Goal: Task Accomplishment & Management: Manage account settings

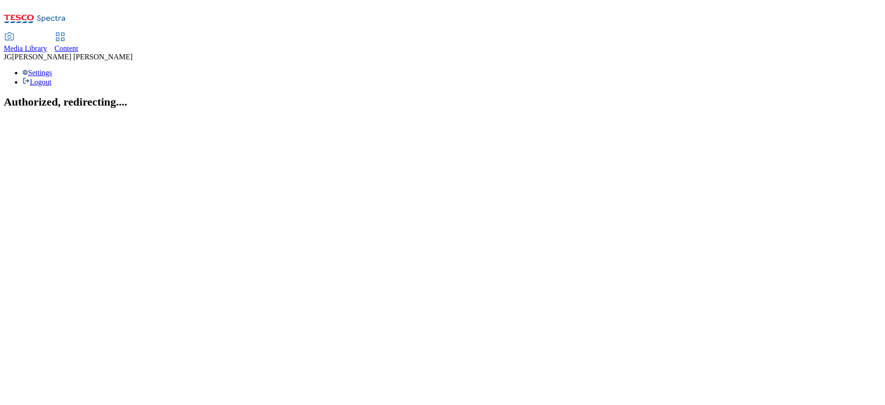
click at [78, 33] on link "Content" at bounding box center [67, 43] width 24 height 20
select select "ghs-[GEOGRAPHIC_DATA]"
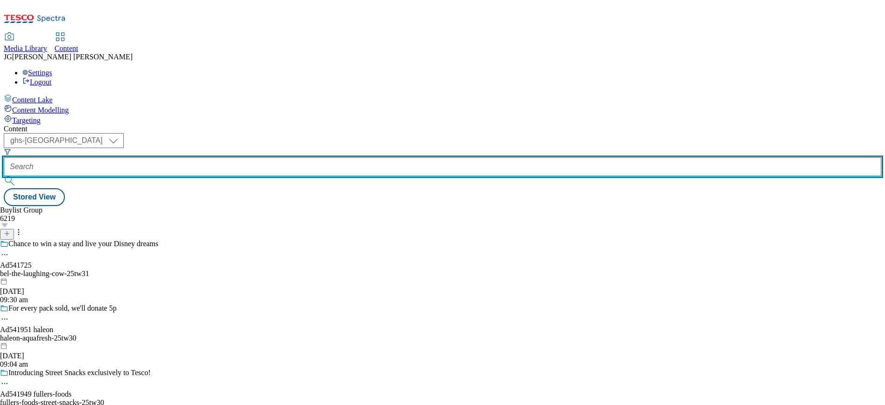
click at [212, 157] on input "text" at bounding box center [443, 166] width 878 height 19
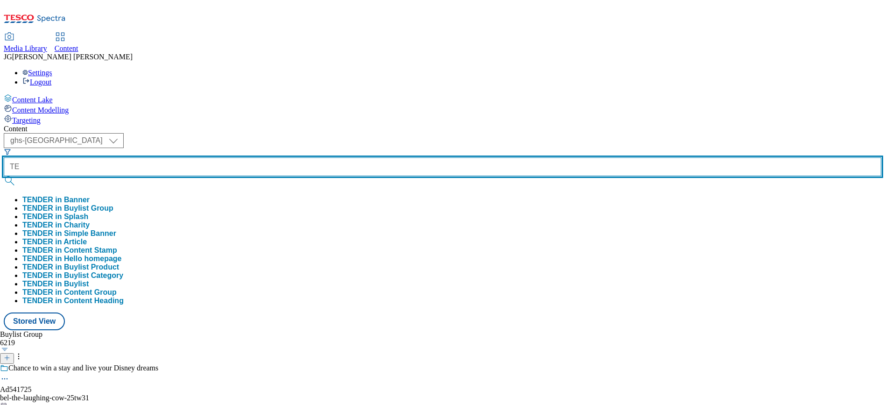
type input "T"
click at [4, 176] on button "submit" at bounding box center [10, 180] width 13 height 9
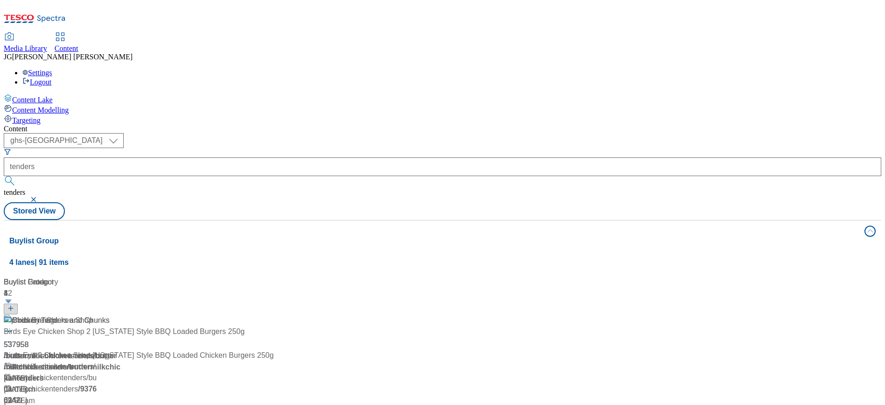
click at [420, 125] on div "Content" at bounding box center [443, 129] width 878 height 8
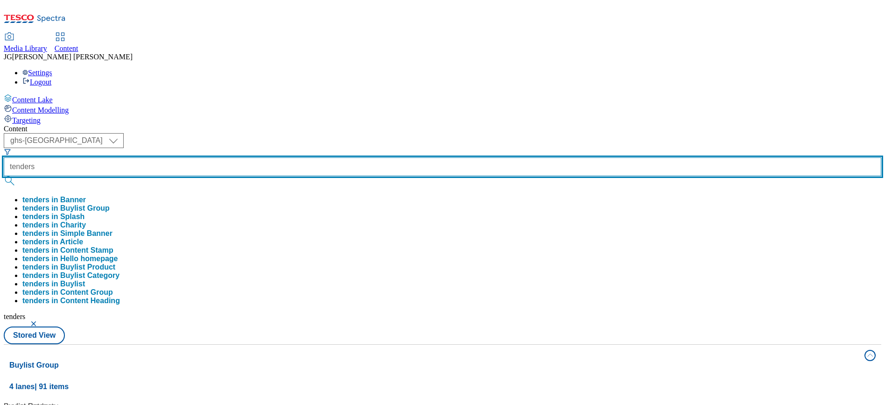
drag, startPoint x: 239, startPoint y: 74, endPoint x: 177, endPoint y: 65, distance: 61.8
click at [177, 133] on div "( optional ) ghs-roi ghs-[GEOGRAPHIC_DATA] ghs-uk tenders tenders in Banner ten…" at bounding box center [443, 229] width 878 height 193
click at [4, 176] on button "submit" at bounding box center [10, 180] width 13 height 9
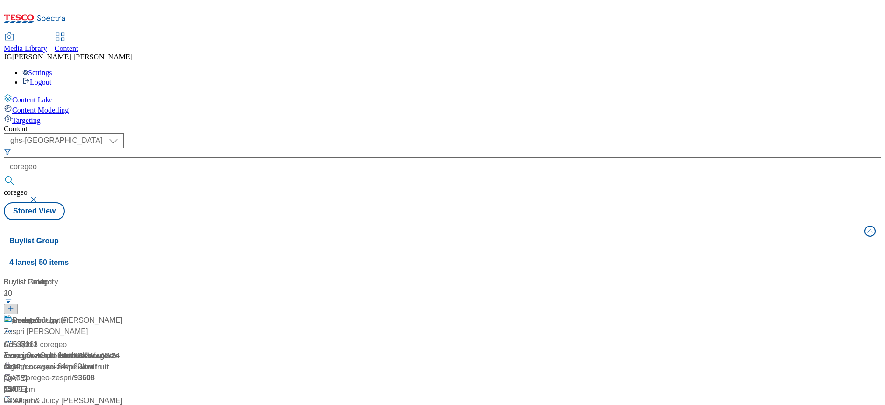
click at [385, 125] on div "Content ( optional ) ghs-roi ghs-[GEOGRAPHIC_DATA] ghs-uk coregeo coregeo Store…" at bounding box center [443, 376] width 878 height 502
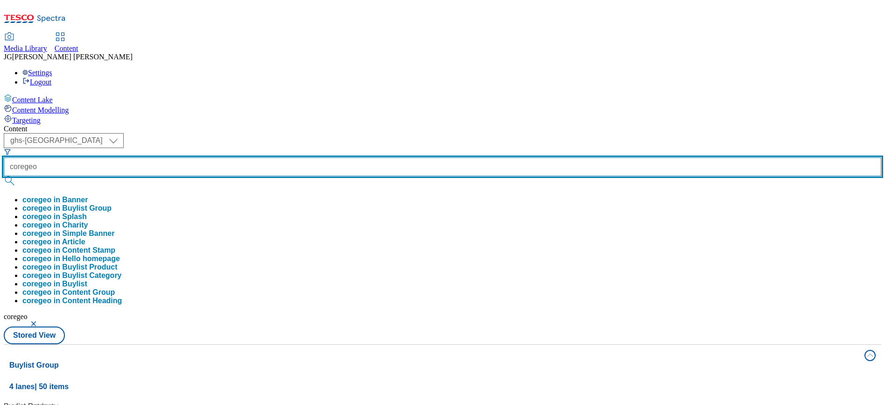
click at [240, 157] on input "coregeo" at bounding box center [443, 166] width 878 height 19
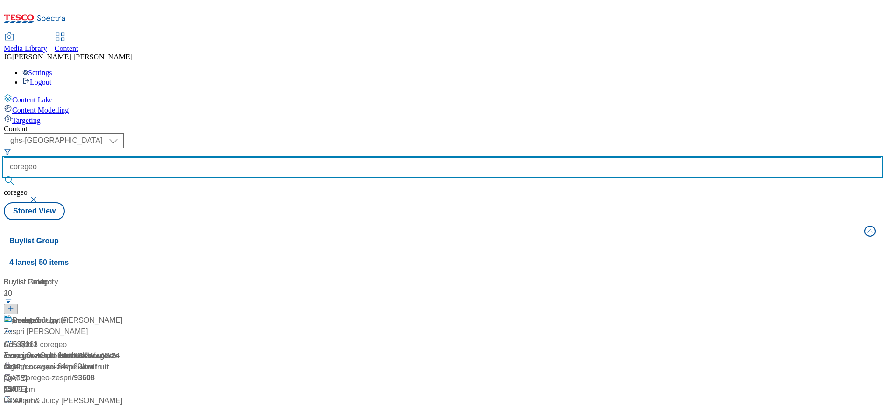
click at [240, 157] on input "coregeo" at bounding box center [443, 166] width 878 height 19
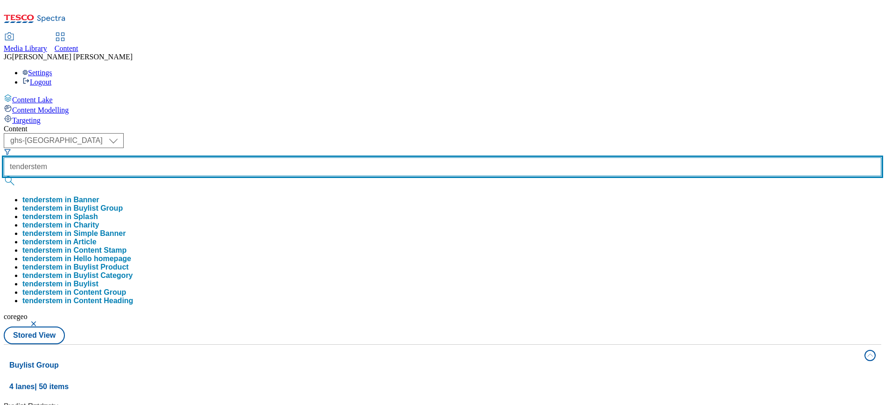
type input "tenderstem"
click at [4, 176] on button "submit" at bounding box center [10, 180] width 13 height 9
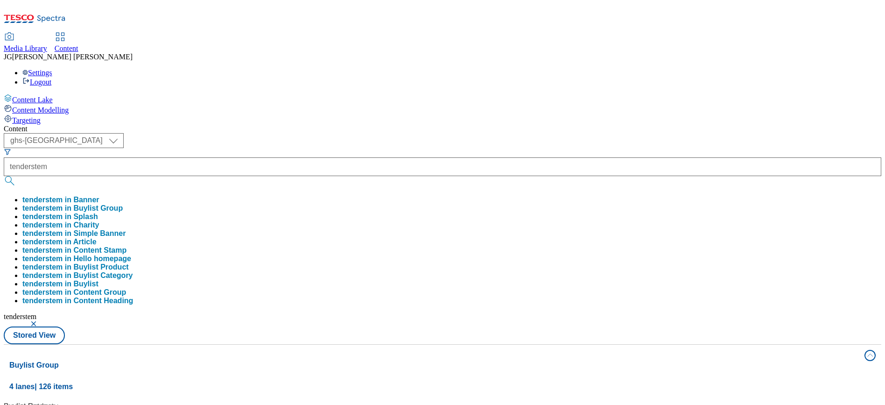
click at [400, 133] on div "( optional ) ghs-roi ghs-[GEOGRAPHIC_DATA] ghs-uk tenderstem tenderstem in Bann…" at bounding box center [443, 238] width 878 height 211
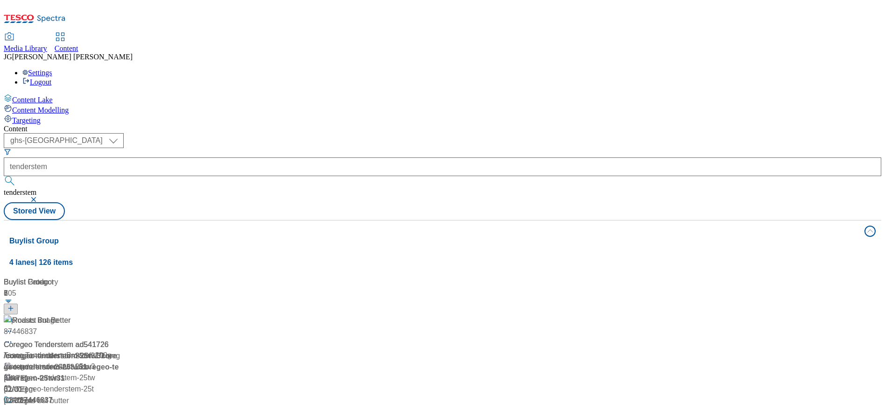
click at [120, 315] on div "Roasts But Better" at bounding box center [62, 327] width 117 height 24
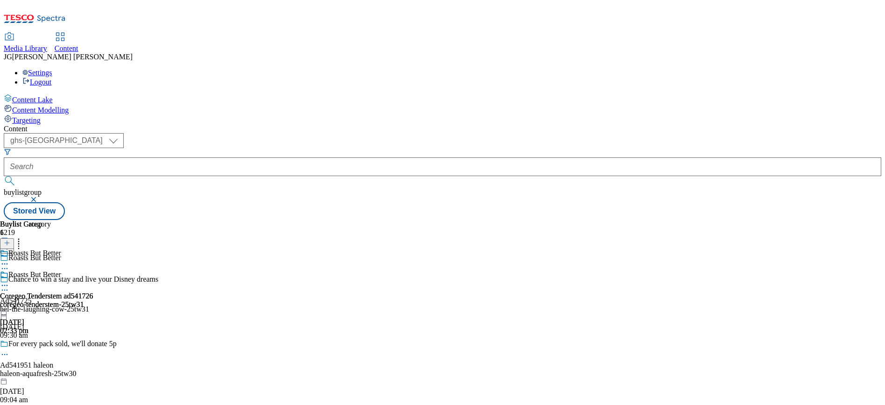
click at [9, 281] on icon at bounding box center [4, 285] width 9 height 9
click at [78, 366] on span "Open Preview Url" at bounding box center [53, 369] width 49 height 7
click at [10, 244] on icon at bounding box center [7, 247] width 7 height 7
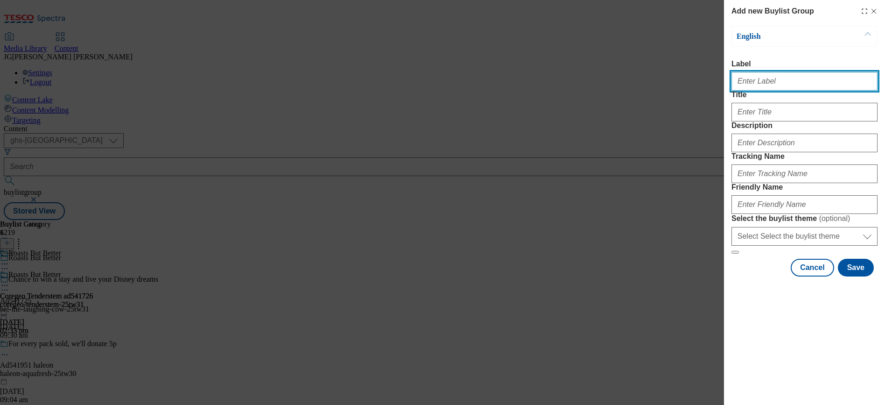
click at [743, 86] on input "Label" at bounding box center [805, 81] width 146 height 19
paste input "TUK012775"
type input "TUK012775"
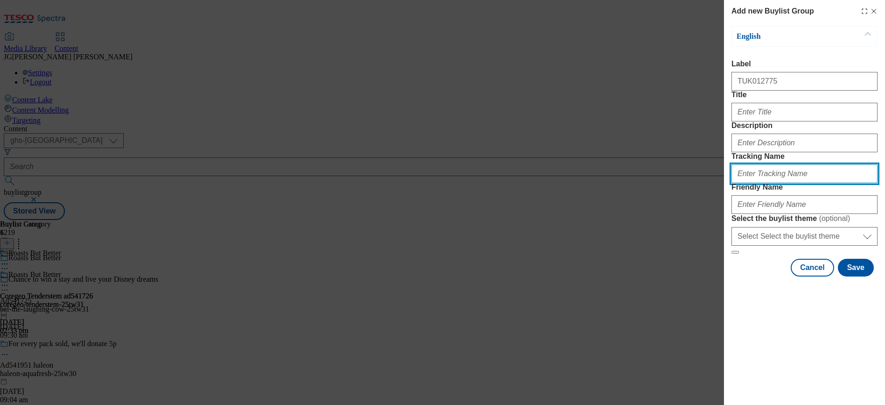
click at [743, 183] on input "Tracking Name" at bounding box center [805, 173] width 146 height 19
paste input "TUK012775"
type input "DH_TUK012775"
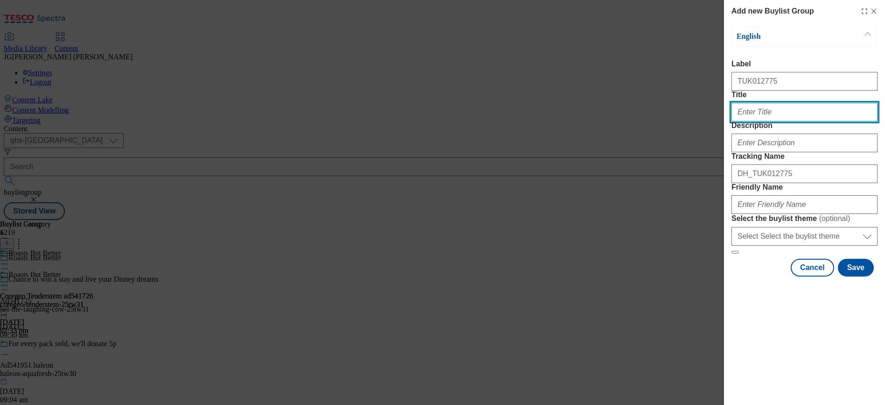
click at [745, 121] on input "Title" at bounding box center [805, 112] width 146 height 19
paste input "Make a roast that's mmmm"
type input "Make a roast that's mmmm"
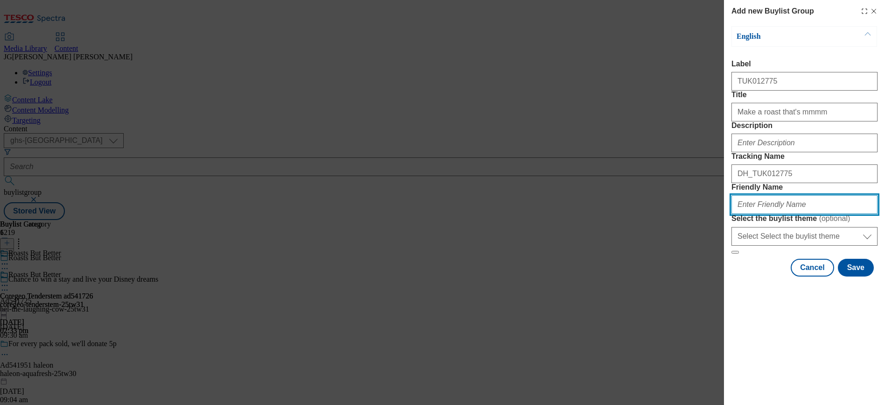
click at [769, 214] on input "Friendly Name" at bounding box center [805, 204] width 146 height 19
type input "tenderstem-tw30"
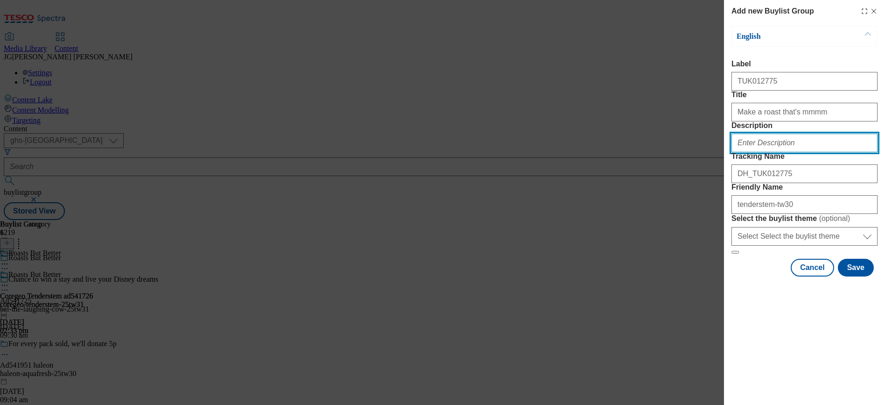
click at [761, 152] on input "Description" at bounding box center [805, 143] width 146 height 19
click at [862, 276] on button "Save" at bounding box center [856, 268] width 36 height 18
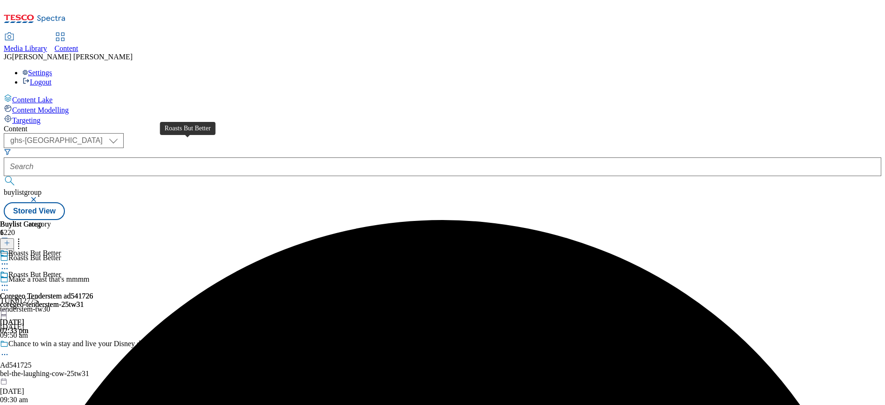
click at [61, 254] on div "Roasts But Better" at bounding box center [34, 258] width 53 height 8
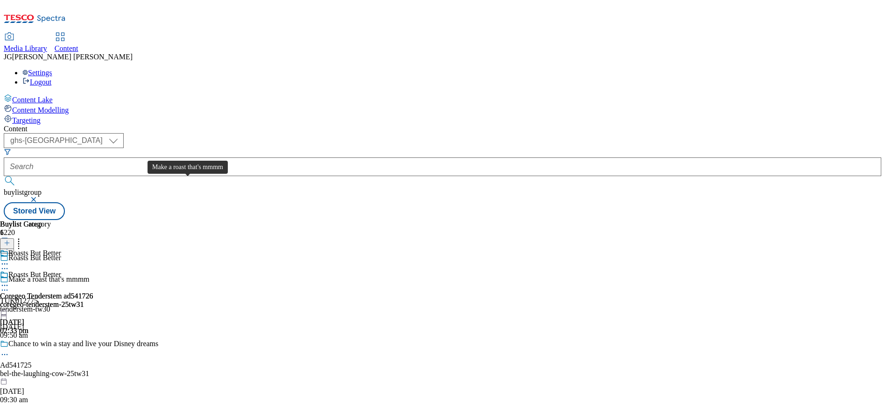
click at [90, 275] on span "Make a roast that's mmmm" at bounding box center [48, 280] width 81 height 10
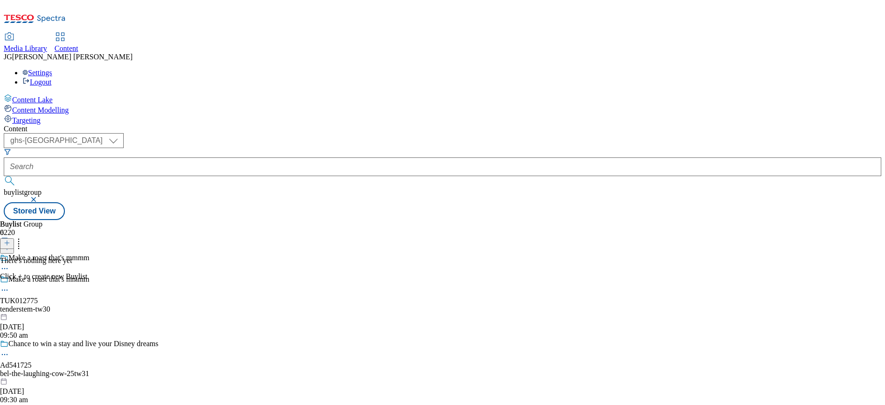
click at [10, 240] on icon at bounding box center [7, 243] width 7 height 7
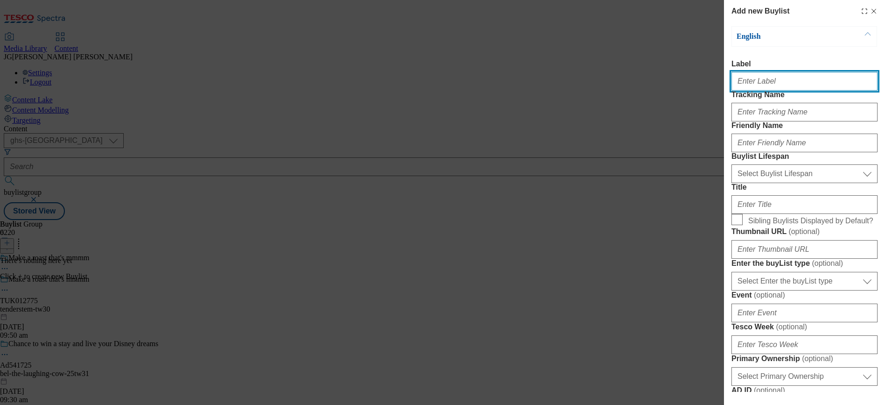
click at [746, 87] on input "Label" at bounding box center [805, 81] width 146 height 19
paste input "Make a roast that's mmmm"
type input "Make a roast that's mmmm"
paste input "TUK012775"
type input "TUK012775"
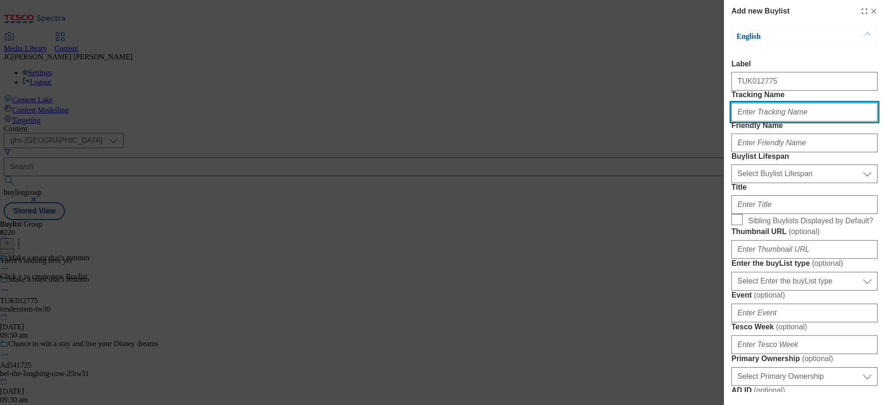
click at [760, 121] on input "Tracking Name" at bounding box center [805, 112] width 146 height 19
paste input "TUK012775"
type input "DH_TUK012775"
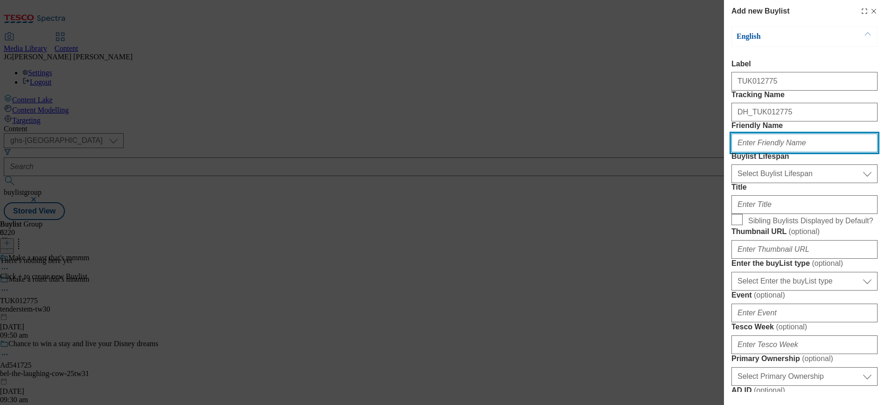
click at [759, 152] on input "Friendly Name" at bounding box center [805, 143] width 146 height 19
type input "tenderstem-tw30"
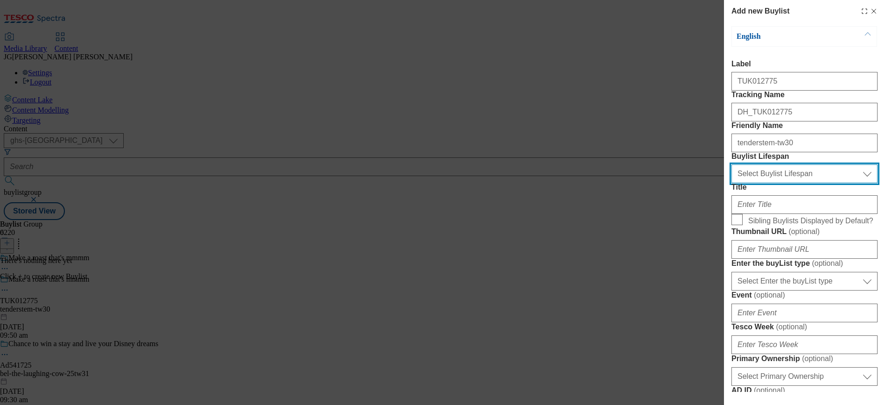
click at [772, 183] on select "Select Buylist Lifespan evergreen seasonal tactical" at bounding box center [805, 173] width 146 height 19
select select "evergreen"
click at [732, 183] on select "Select Buylist Lifespan evergreen seasonal tactical" at bounding box center [805, 173] width 146 height 19
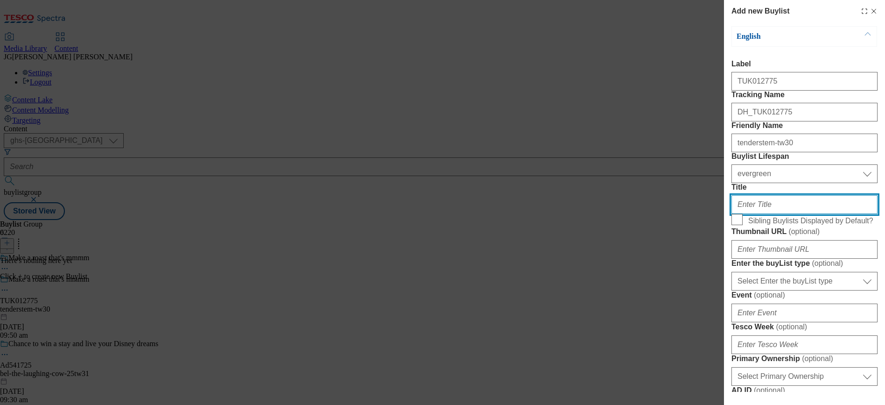
click at [762, 214] on input "Title" at bounding box center [805, 204] width 146 height 19
paste input "Your new go-to veg for your [DATE] Roasts, it’s a Roast but better with Tenders…"
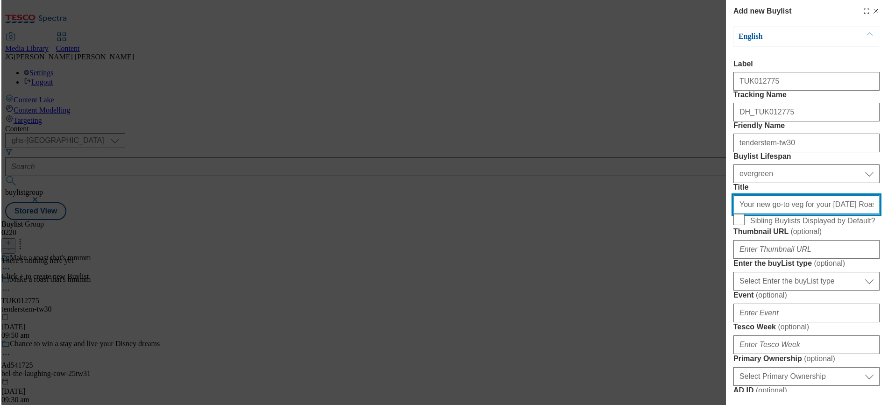
scroll to position [0, 113]
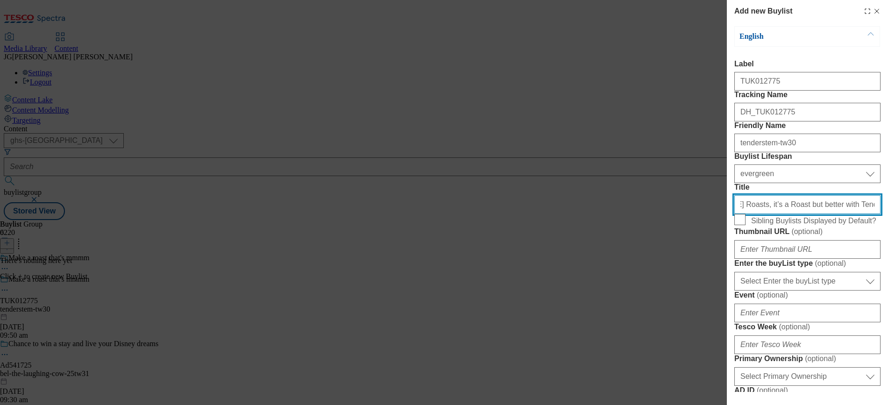
type input "Your new go-to veg for your [DATE] Roasts, it’s a Roast but better with Tenders…"
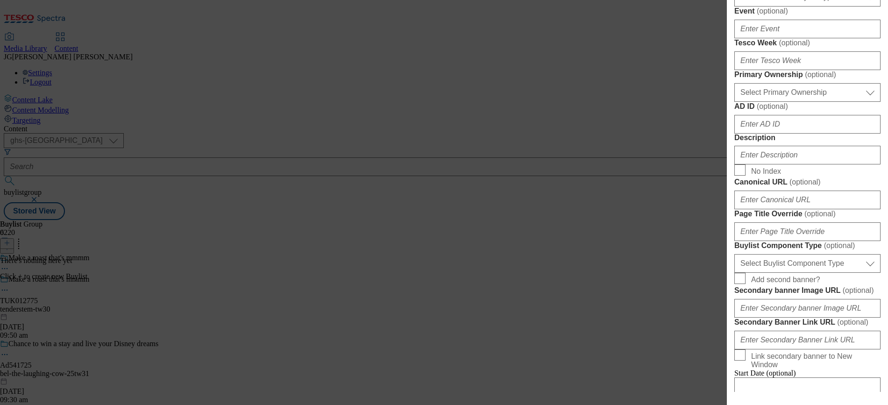
scroll to position [292, 0]
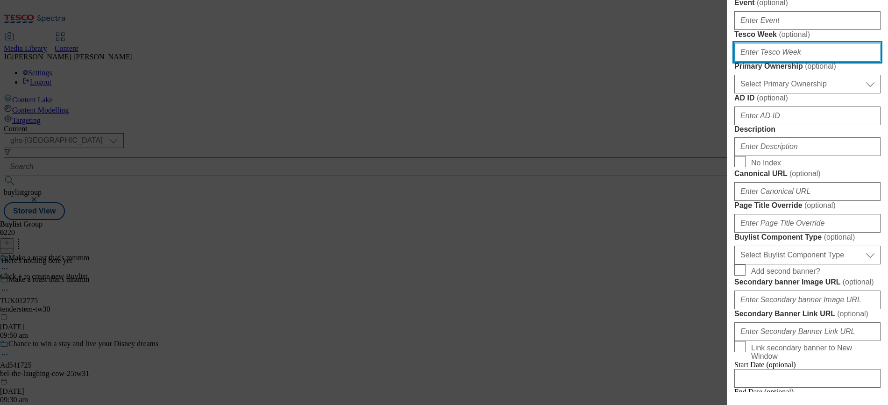
click at [802, 62] on input "Tesco Week ( optional )" at bounding box center [807, 52] width 146 height 19
type input "30"
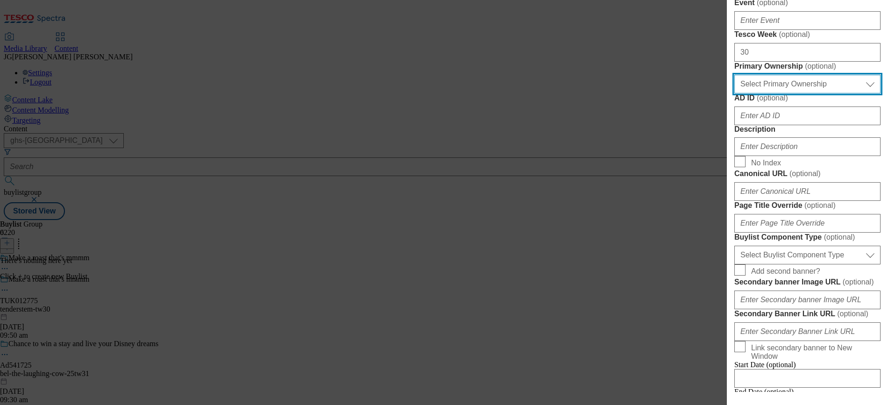
click at [802, 93] on select "Select Primary Ownership [PERSON_NAME]" at bounding box center [807, 84] width 146 height 19
select select "dunnhumby"
click at [734, 93] on select "Select Primary Ownership [PERSON_NAME]" at bounding box center [807, 84] width 146 height 19
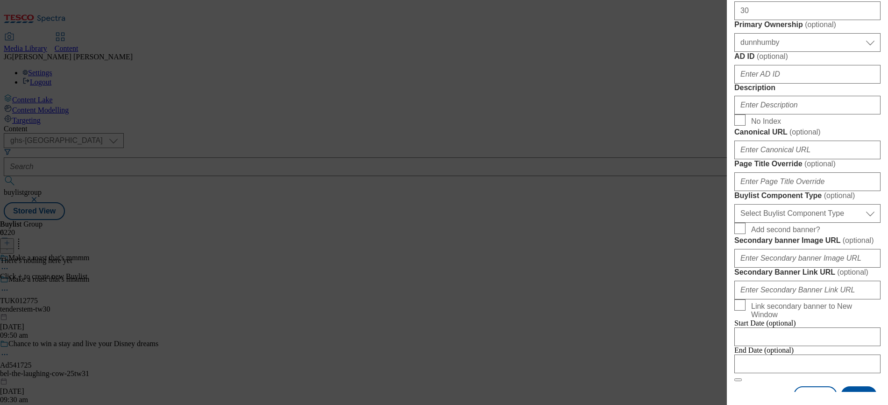
scroll to position [396, 0]
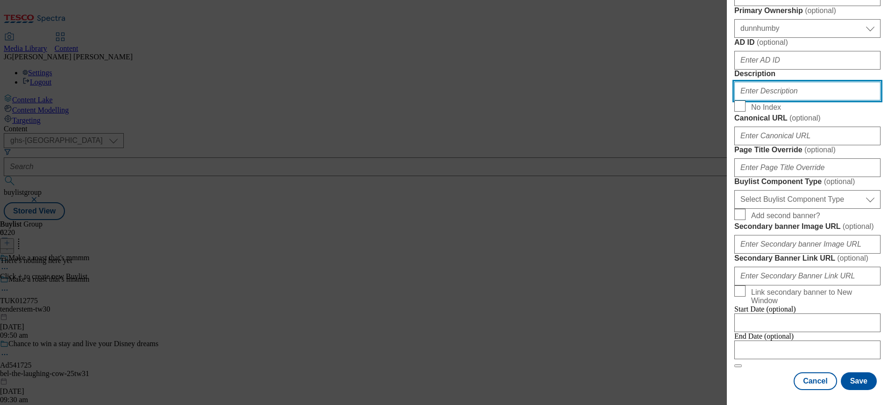
click at [770, 100] on input "Description" at bounding box center [807, 91] width 146 height 19
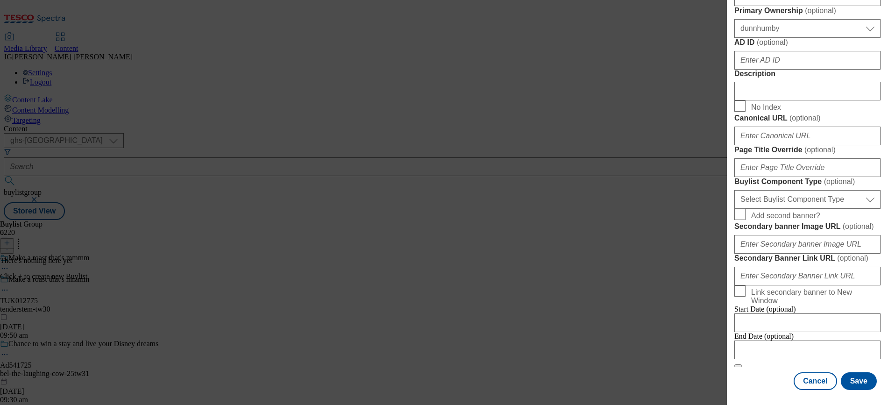
scroll to position [609, 0]
click at [755, 254] on input "Secondary banner Image URL ( optional )" at bounding box center [807, 244] width 146 height 19
paste input "[URL][DOMAIN_NAME]"
type input "[URL][DOMAIN_NAME]"
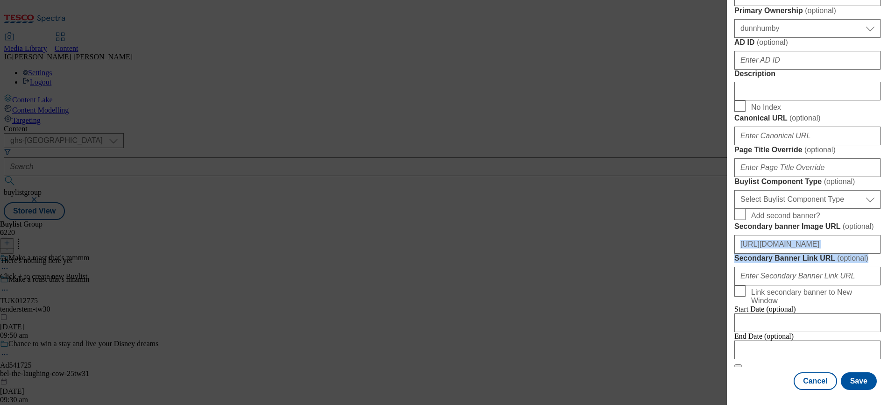
scroll to position [609, 4]
drag, startPoint x: 878, startPoint y: 267, endPoint x: 882, endPoint y: 332, distance: 66.0
click at [882, 332] on div "Add new Buylist English Label TUK012775 Tracking Name DH_TUK012775 Friendly Nam…" at bounding box center [807, 196] width 161 height 392
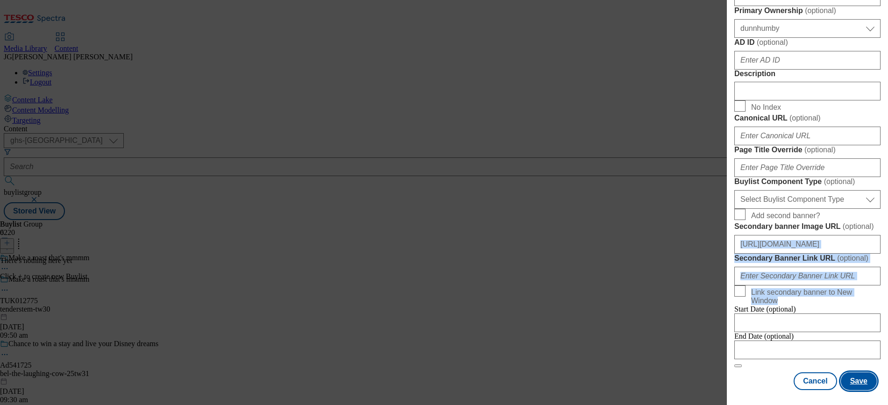
click at [848, 372] on button "Save" at bounding box center [858, 381] width 36 height 18
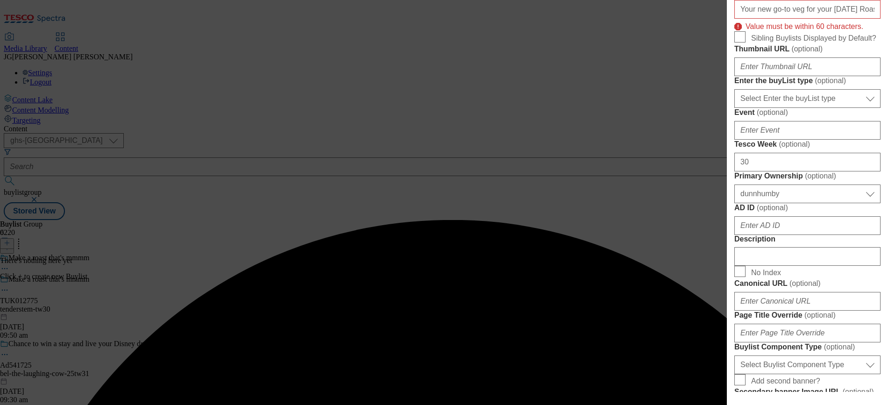
scroll to position [191, 4]
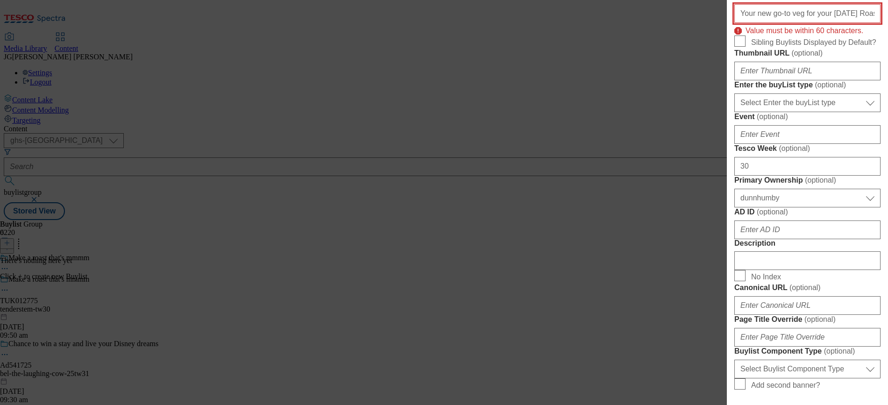
click at [846, 23] on input "Your new go-to veg for your [DATE] Roasts, it’s a Roast but better with Tenders…" at bounding box center [807, 13] width 146 height 19
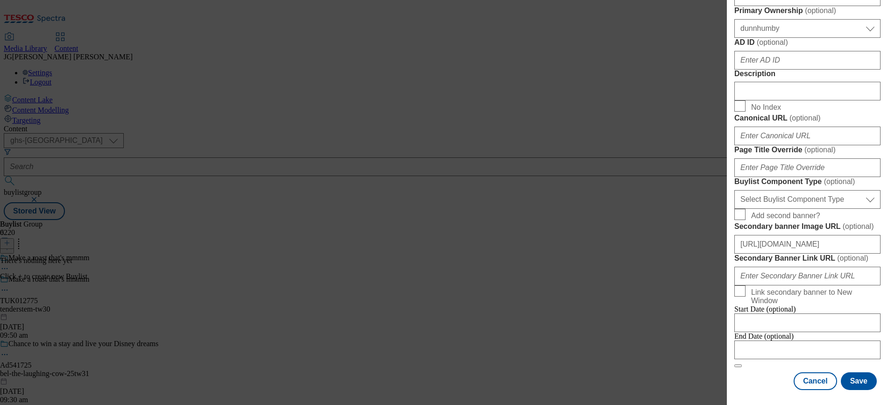
scroll to position [515, 4]
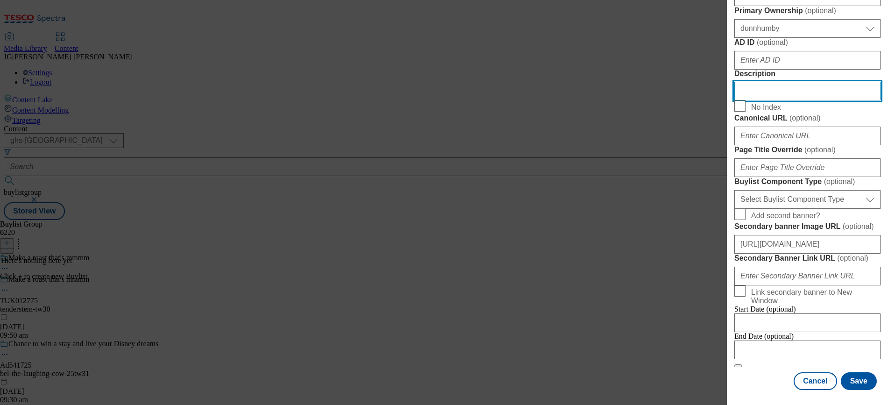
click at [757, 100] on input "Description" at bounding box center [807, 91] width 146 height 19
paste input "Your new go-to veg for your [DATE] Roasts, it’s a Roast but better with Tenders…"
type input "Your new go-to veg for your [DATE] Roasts, it’s a Roast but better with Tenders…"
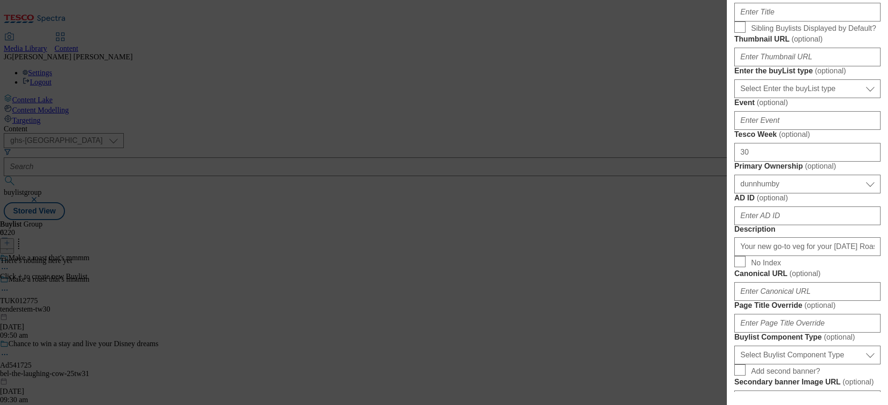
scroll to position [172, 4]
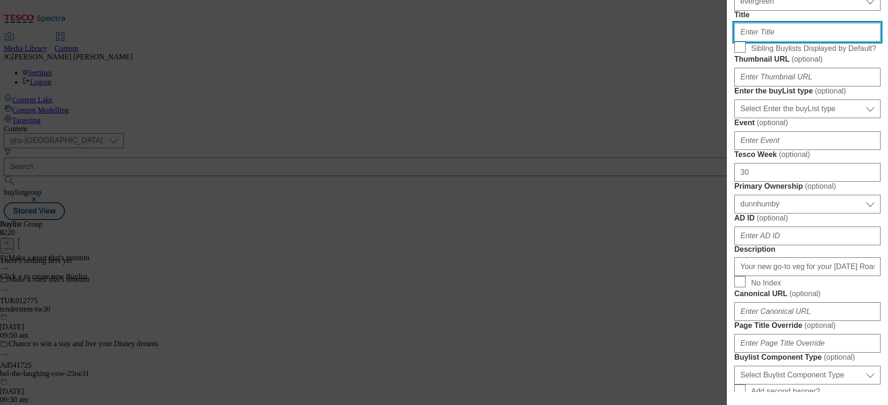
click at [781, 42] on input "Title" at bounding box center [807, 32] width 146 height 19
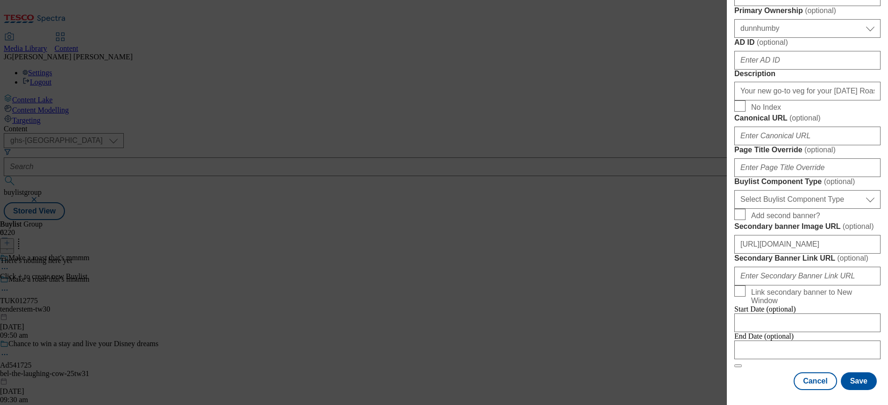
scroll to position [698, 4]
click at [854, 372] on button "Save" at bounding box center [858, 381] width 36 height 18
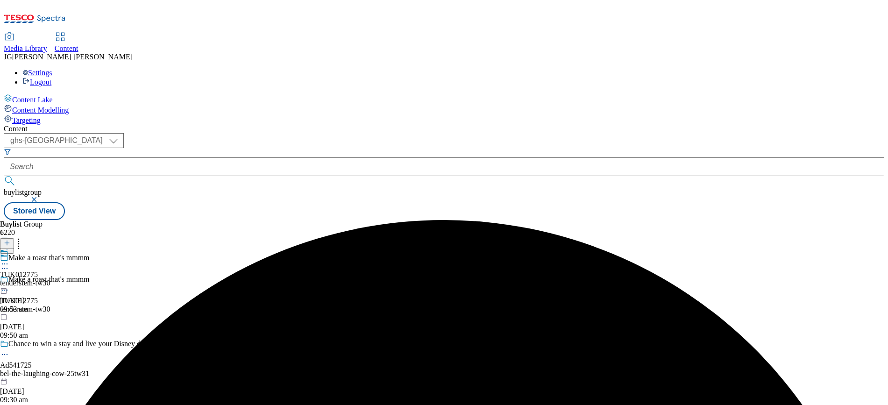
click at [50, 279] on div "tenderstem-tw30" at bounding box center [25, 283] width 50 height 8
click at [50, 300] on div "tenderstem-tw30" at bounding box center [25, 304] width 50 height 8
click at [9, 243] on line at bounding box center [7, 243] width 5 height 0
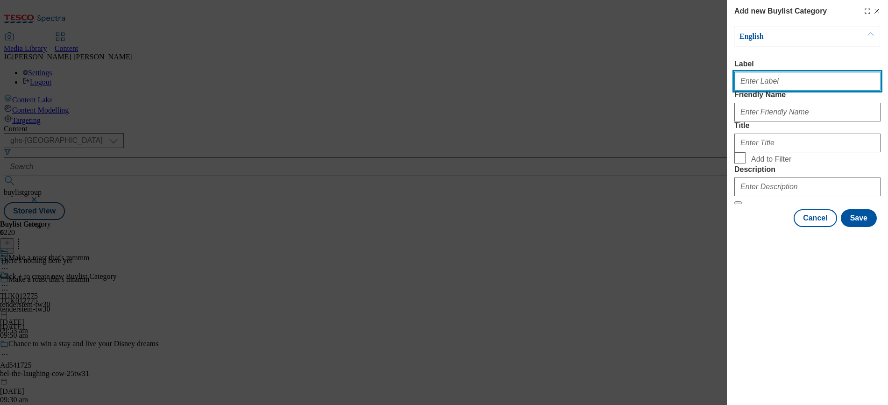
click at [768, 91] on input "Label" at bounding box center [807, 81] width 146 height 19
paste input "TUK012775"
type input "TUK012775"
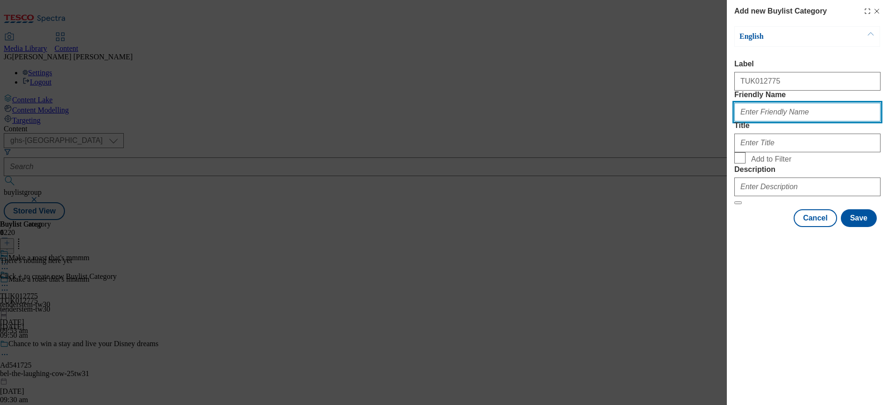
click at [763, 121] on input "Friendly Name" at bounding box center [807, 112] width 146 height 19
type input "tenderstem-tw30"
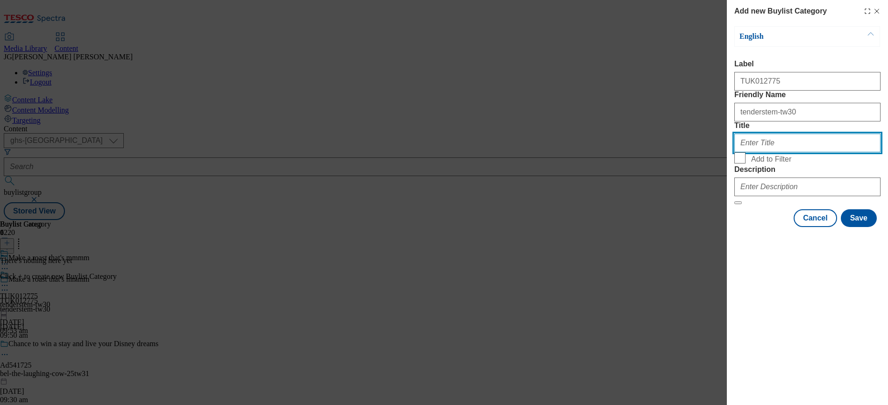
click at [765, 152] on input "Title" at bounding box center [807, 143] width 146 height 19
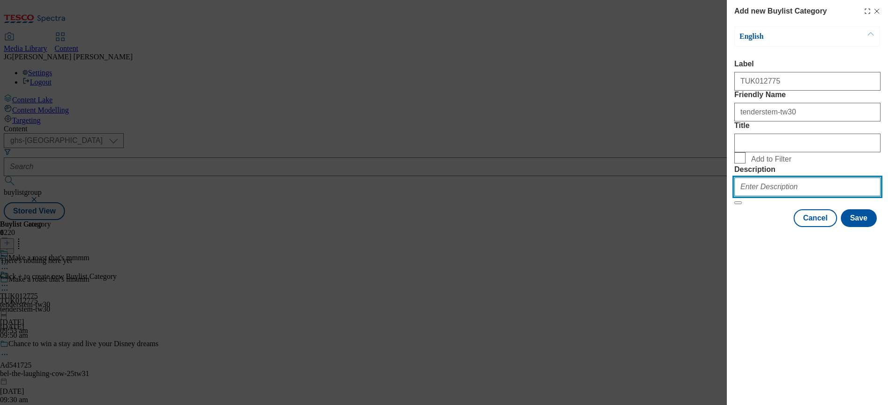
click at [760, 196] on input "Description" at bounding box center [807, 186] width 146 height 19
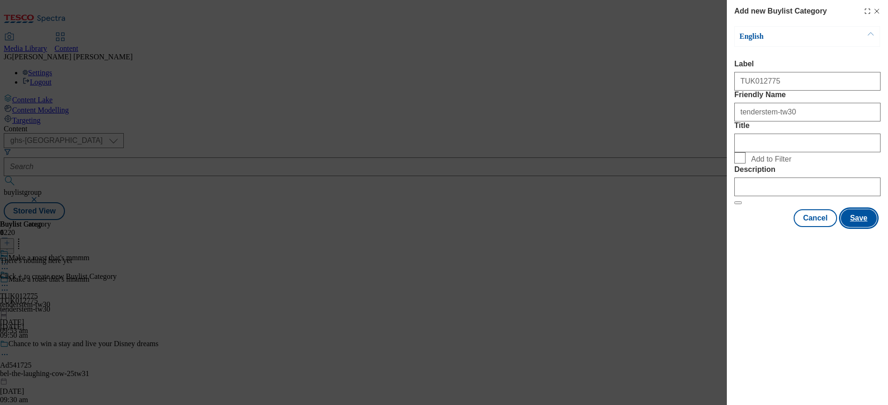
click at [866, 227] on button "Save" at bounding box center [858, 218] width 36 height 18
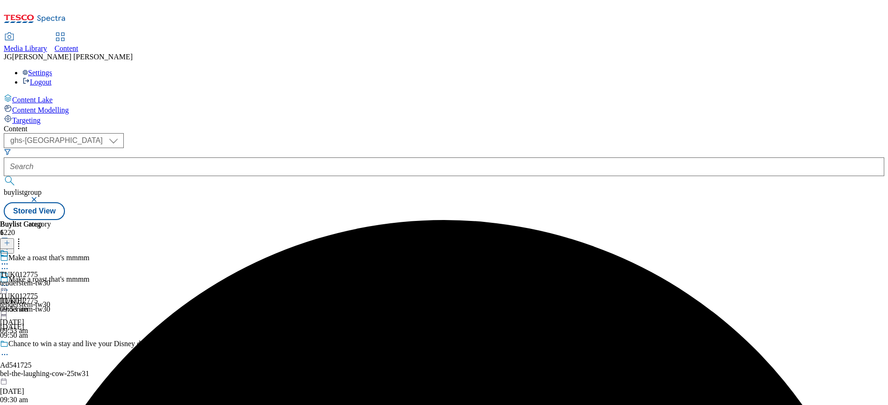
click at [10, 240] on icon at bounding box center [7, 243] width 7 height 7
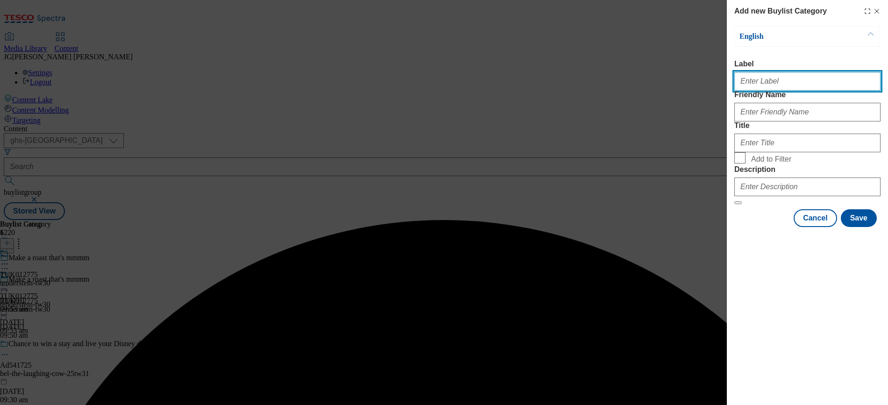
click at [766, 81] on input "Label" at bounding box center [807, 81] width 146 height 19
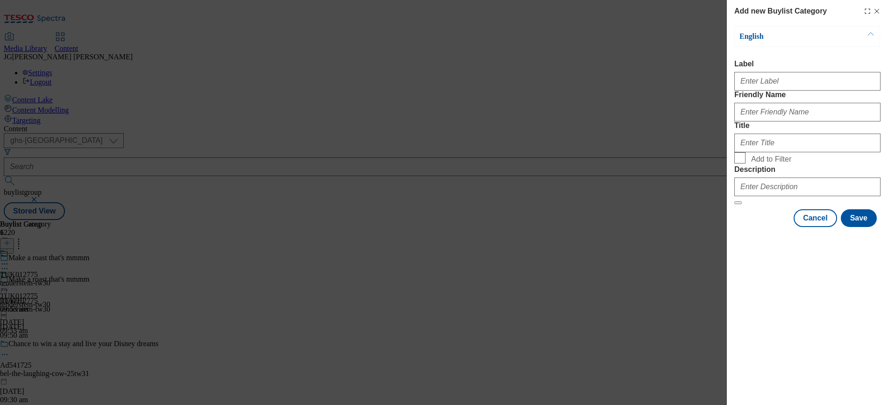
click at [702, 118] on div "Add new Buylist Category English Label Friendly Name Title Add to Filter Descri…" at bounding box center [444, 202] width 888 height 405
click at [592, 161] on div "Add new Buylist Category English Label Friendly Name Title Add to Filter Descri…" at bounding box center [444, 202] width 888 height 405
click at [879, 10] on icon "Modal" at bounding box center [876, 10] width 7 height 7
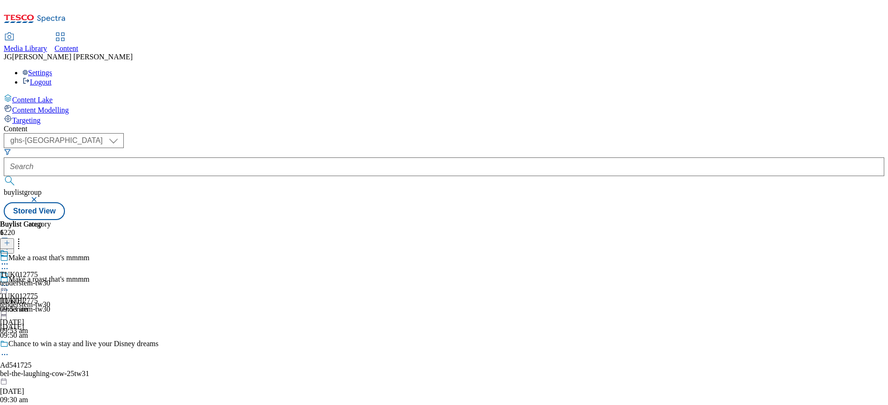
click at [51, 279] on div "tenderstem-tw30" at bounding box center [25, 283] width 51 height 8
click at [51, 300] on div "tenderstem-tw30" at bounding box center [25, 304] width 51 height 8
click at [10, 240] on icon at bounding box center [7, 243] width 7 height 7
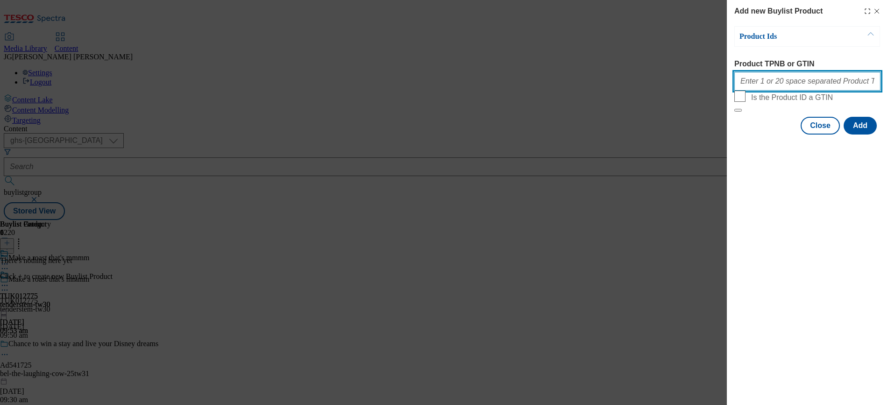
click at [741, 79] on input "Product TPNB or GTIN" at bounding box center [807, 81] width 146 height 19
paste input "84511448"
type input "84511448"
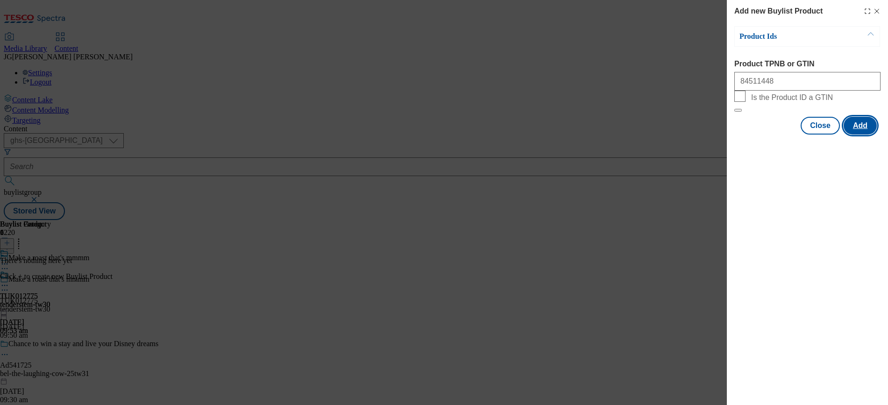
click at [863, 134] on button "Add" at bounding box center [859, 126] width 33 height 18
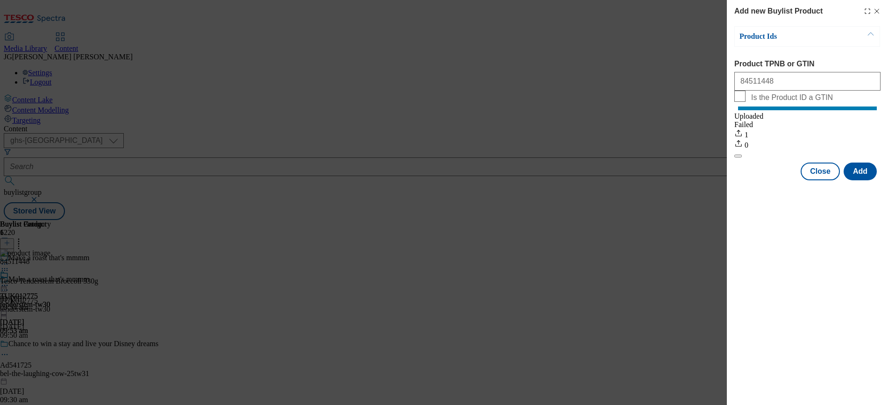
click at [879, 12] on icon "Modal" at bounding box center [876, 10] width 7 height 7
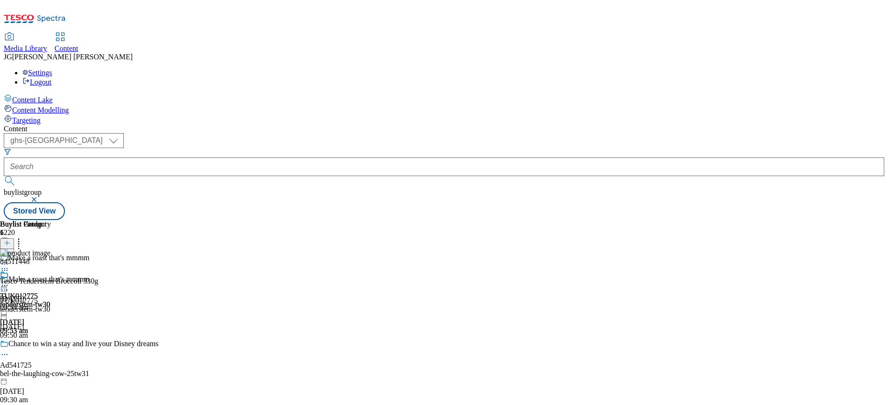
click at [8, 285] on circle at bounding box center [7, 285] width 1 height 1
click at [51, 345] on span "Preview" at bounding box center [40, 348] width 22 height 7
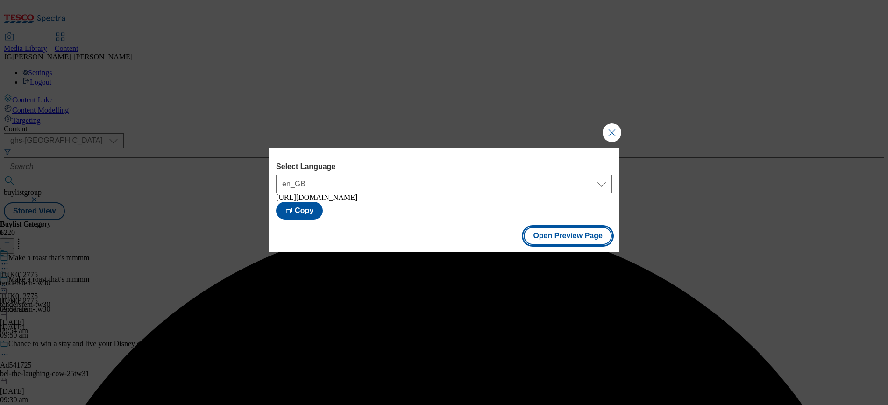
click at [551, 238] on button "Open Preview Page" at bounding box center [567, 236] width 88 height 18
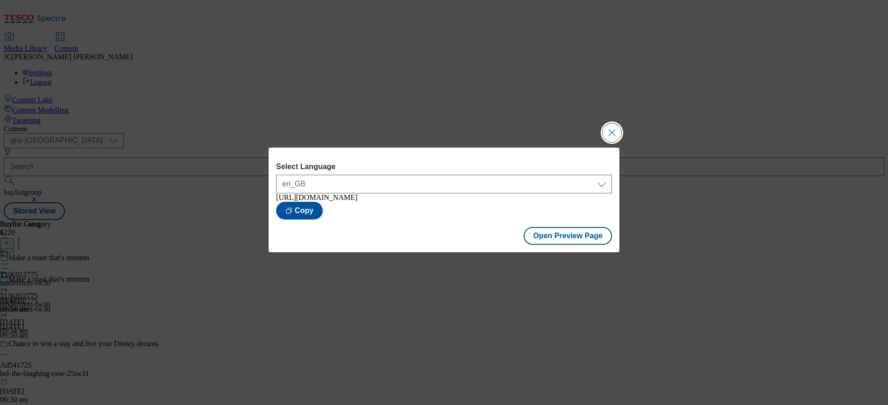
click at [609, 127] on button "Close Modal" at bounding box center [611, 132] width 19 height 19
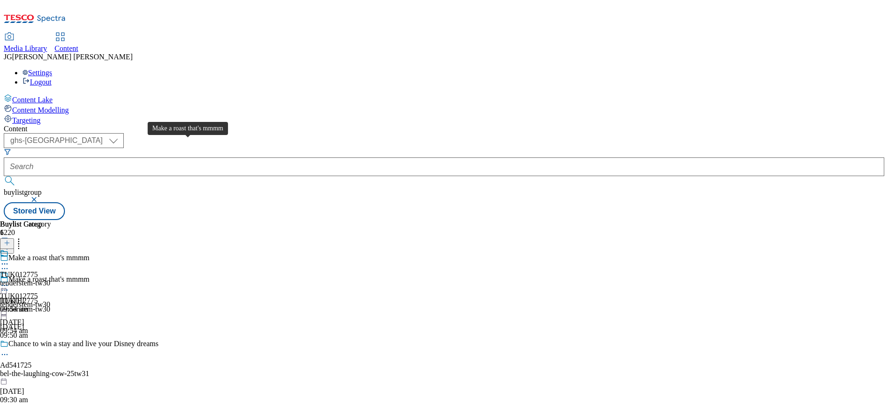
click at [90, 275] on span "Make a roast that's mmmm" at bounding box center [48, 280] width 81 height 10
click at [158, 275] on div "Make a roast that's mmmm TUK012775 tenderstem-tw30 [DATE] 09:50 am" at bounding box center [79, 307] width 158 height 64
click at [9, 281] on icon at bounding box center [4, 285] width 9 height 9
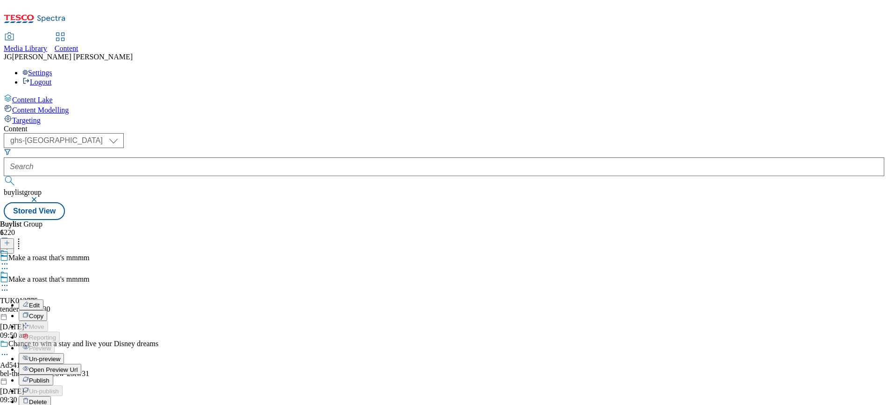
click at [60, 355] on span "Un-preview" at bounding box center [44, 358] width 31 height 7
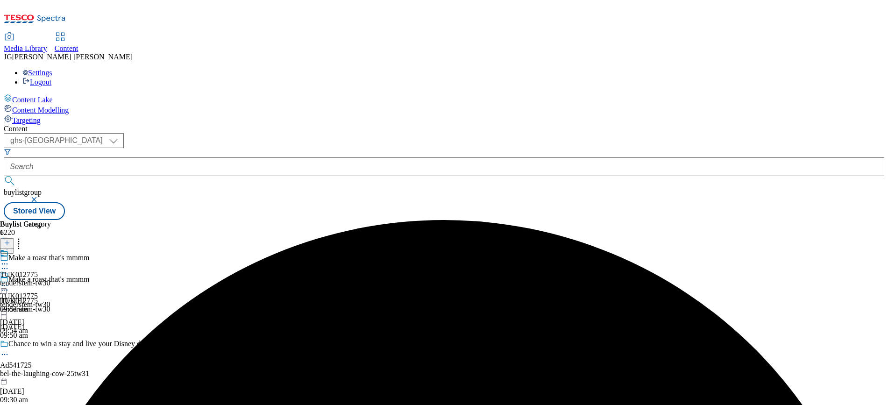
click at [158, 275] on div "Make a roast that's mmmm TUK012775 tenderstem-tw30 [DATE] 09:50 am" at bounding box center [79, 307] width 158 height 64
click at [9, 285] on icon at bounding box center [4, 289] width 9 height 9
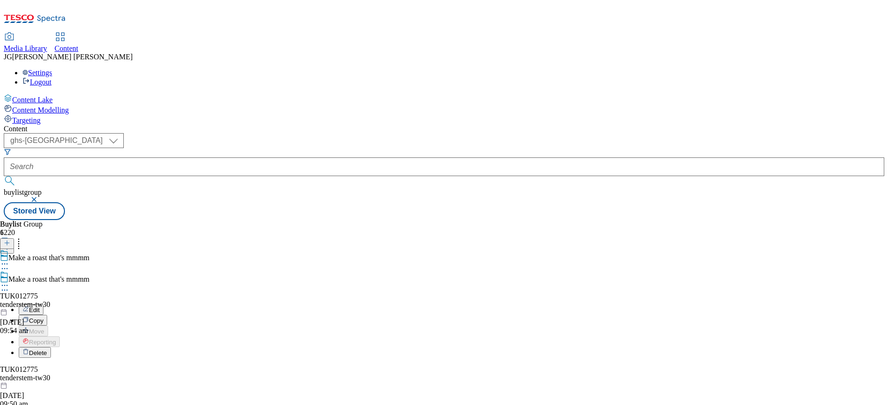
click at [43, 304] on button "Edit" at bounding box center [31, 309] width 25 height 11
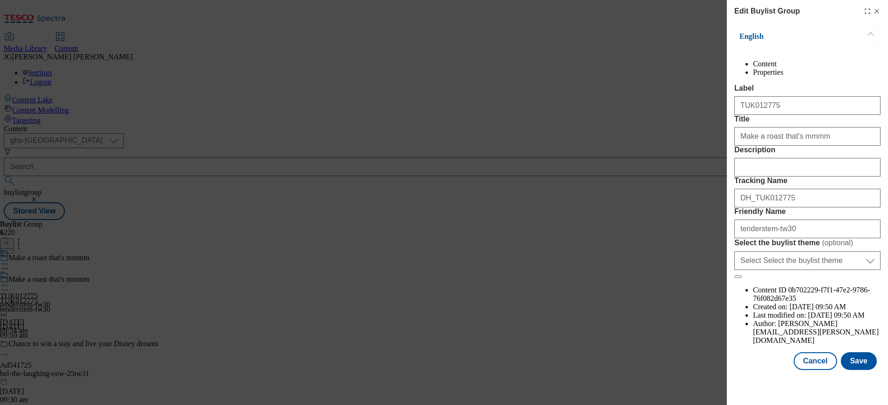
scroll to position [26, 0]
click at [574, 121] on div "Edit Buylist Group English Content Properties Label TUK012775 Title Make a roas…" at bounding box center [444, 202] width 888 height 405
click at [873, 11] on icon "Modal" at bounding box center [876, 10] width 7 height 7
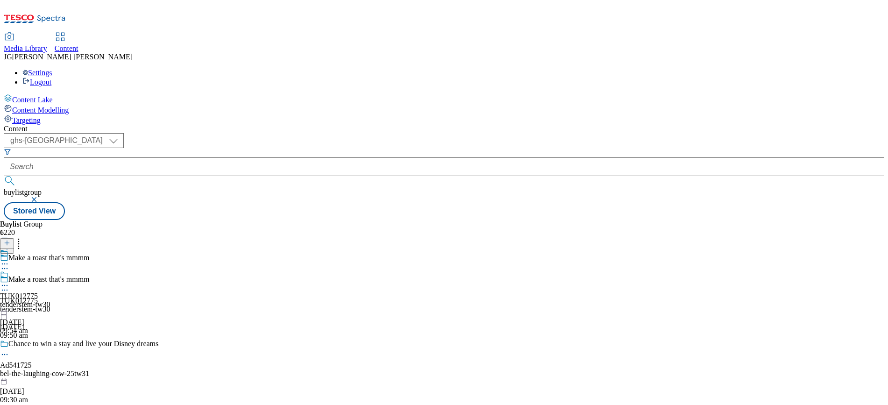
click at [50, 300] on div "tenderstem-tw30" at bounding box center [25, 304] width 50 height 8
click at [9, 281] on icon at bounding box center [4, 285] width 9 height 9
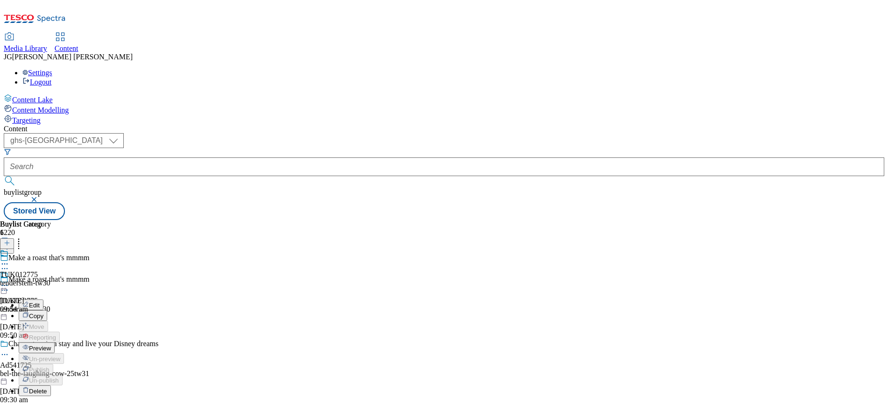
click at [43, 299] on button "Edit" at bounding box center [31, 304] width 25 height 11
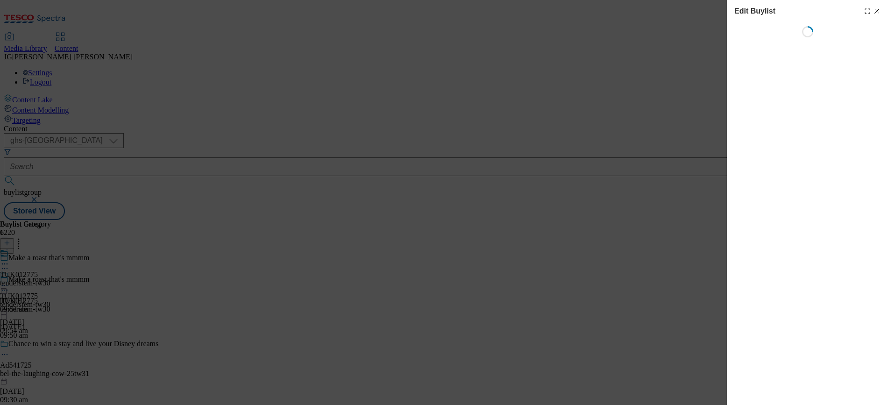
select select "evergreen"
select select "dunnhumby"
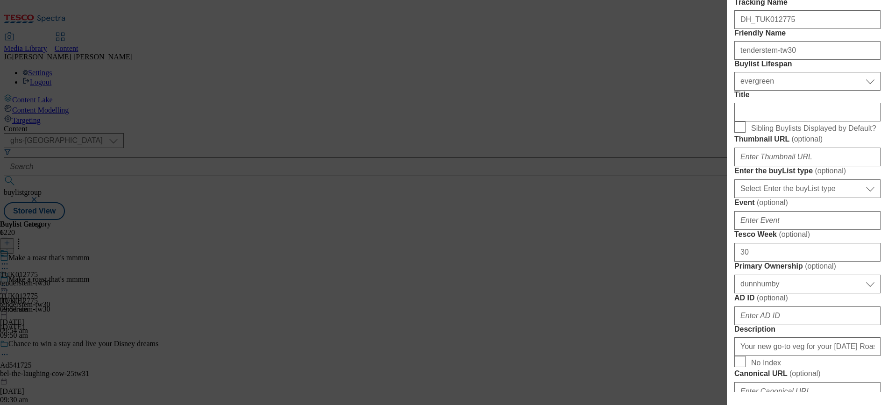
scroll to position [180, 0]
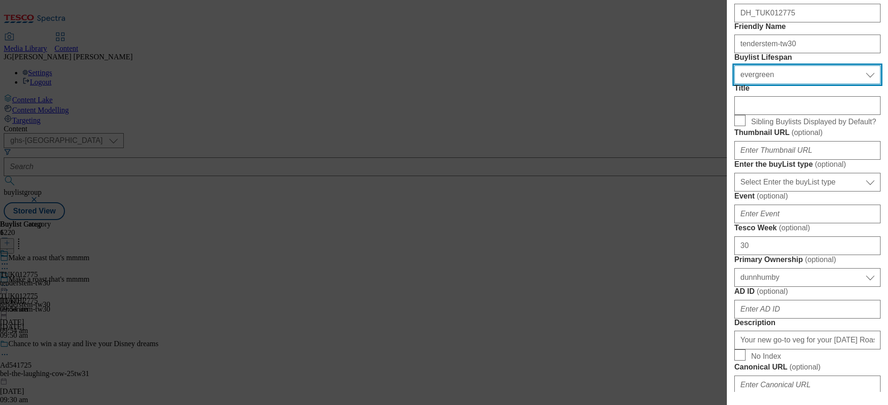
click at [835, 84] on select "Select Buylist Lifespan evergreen seasonal tactical" at bounding box center [807, 74] width 146 height 19
select select "seasonal"
click at [734, 84] on select "Select Buylist Lifespan evergreen seasonal tactical" at bounding box center [807, 74] width 146 height 19
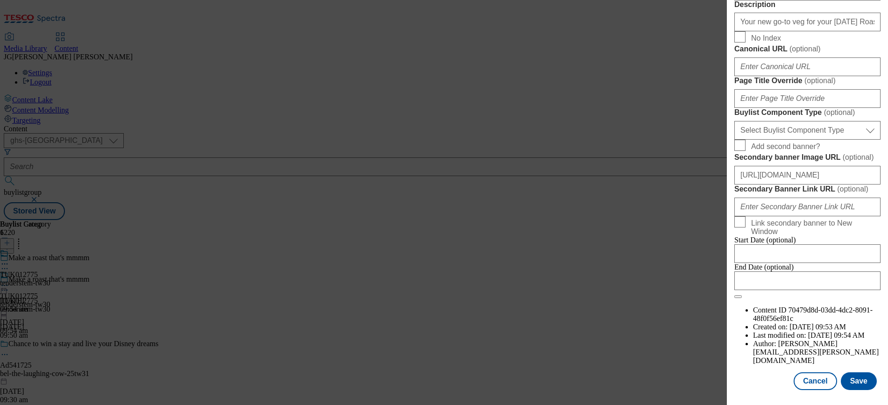
scroll to position [671, 0]
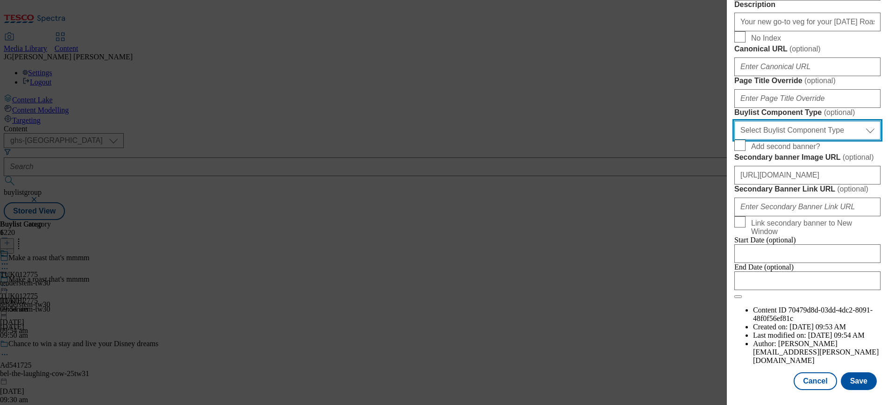
click at [809, 140] on select "Select Buylist Component Type Banner Competition Header Meal" at bounding box center [807, 130] width 146 height 19
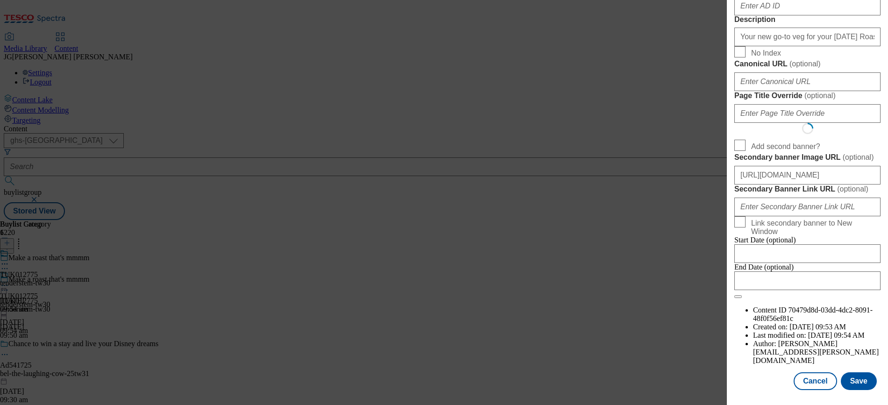
scroll to position [0, 0]
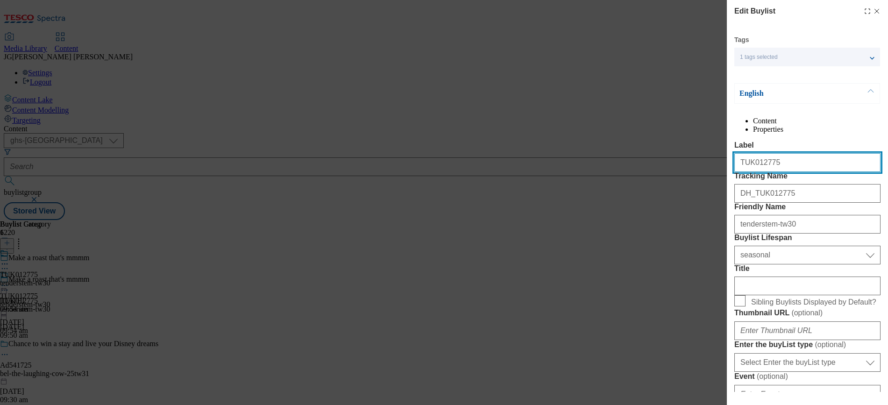
select select "Banner"
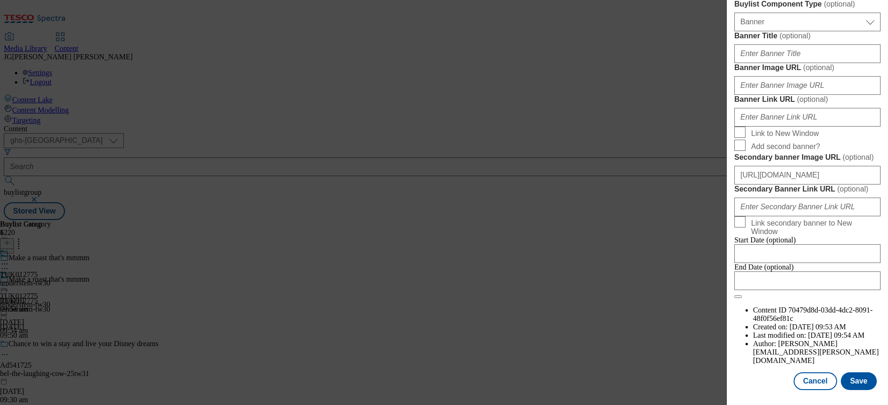
scroll to position [700, 0]
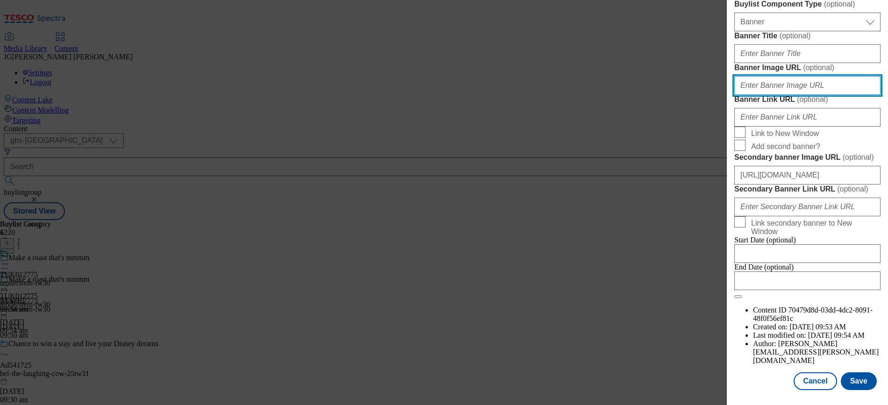
click at [756, 95] on input "Banner Image URL ( optional )" at bounding box center [807, 85] width 146 height 19
paste input "[URL][DOMAIN_NAME]"
type input "[URL][DOMAIN_NAME]"
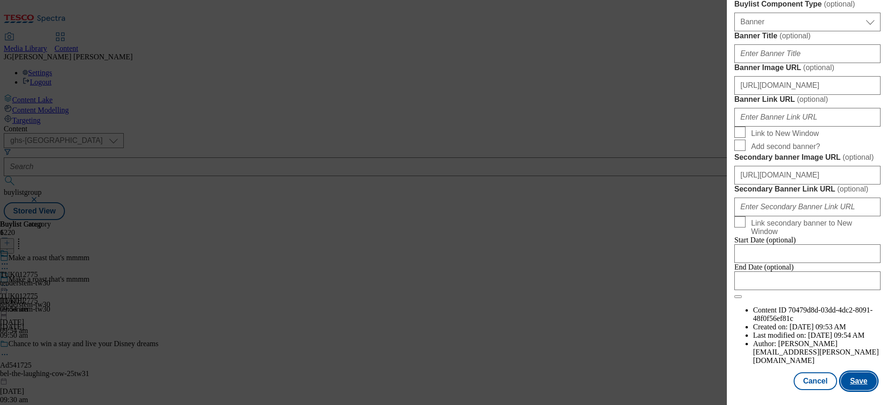
click at [849, 372] on button "Save" at bounding box center [858, 381] width 36 height 18
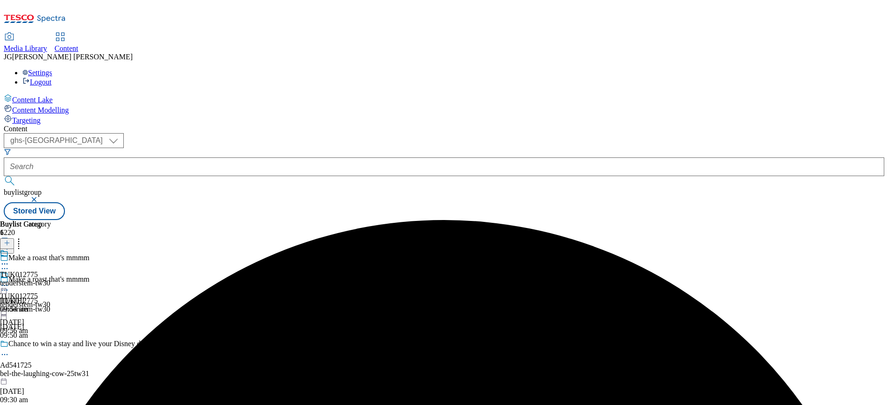
click at [9, 281] on icon at bounding box center [4, 285] width 9 height 9
click at [51, 345] on span "Preview" at bounding box center [40, 348] width 22 height 7
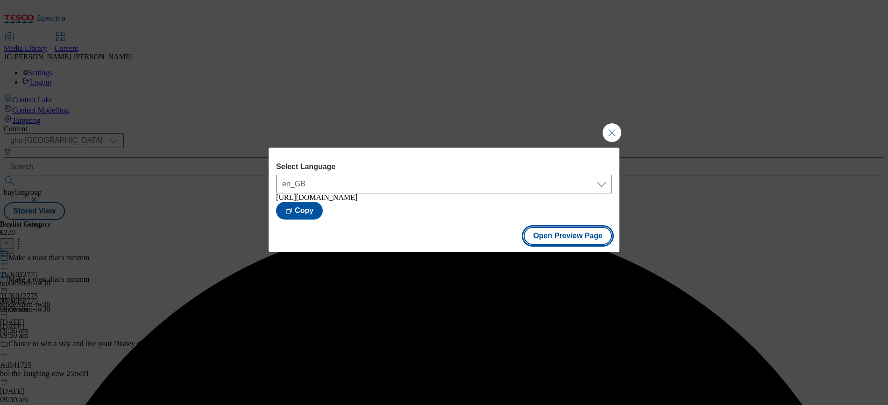
click at [578, 236] on button "Open Preview Page" at bounding box center [567, 236] width 88 height 18
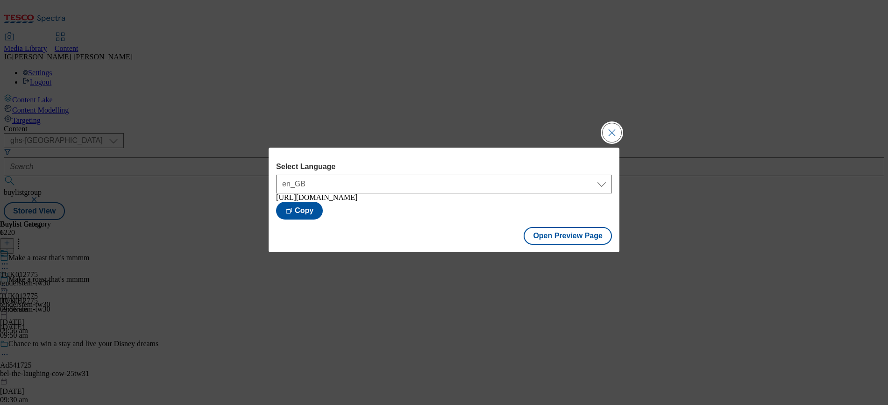
click at [611, 133] on button "Close Modal" at bounding box center [611, 132] width 19 height 19
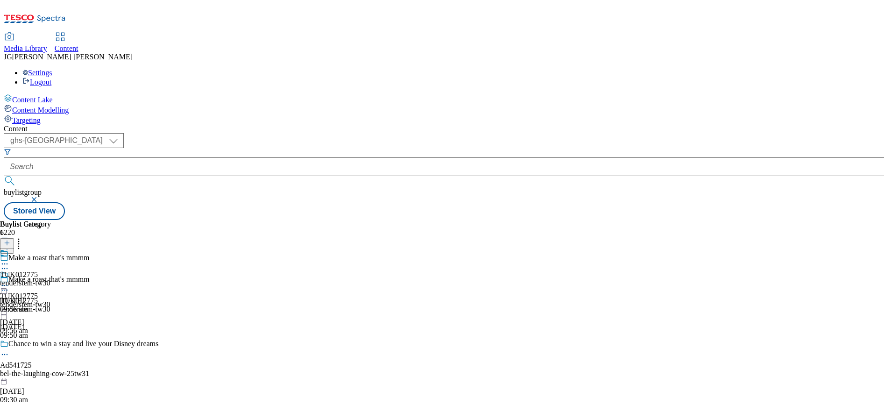
click at [50, 270] on div "TUK012775 tenderstem-tw30 [DATE] 09:56 am" at bounding box center [25, 302] width 50 height 64
click at [9, 281] on icon at bounding box center [4, 285] width 9 height 9
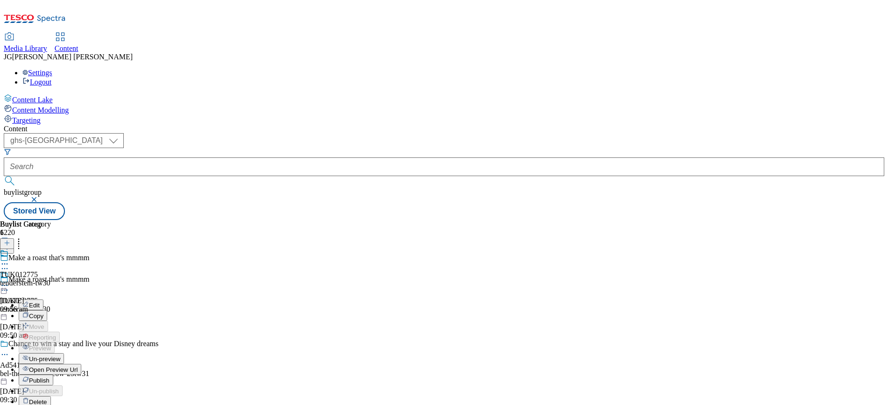
click at [40, 302] on span "Edit" at bounding box center [34, 305] width 11 height 7
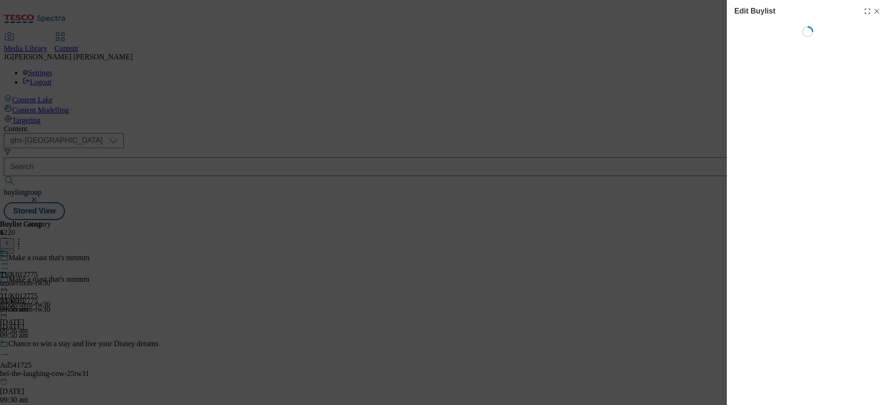
select select "seasonal"
select select "dunnhumby"
select select "Banner"
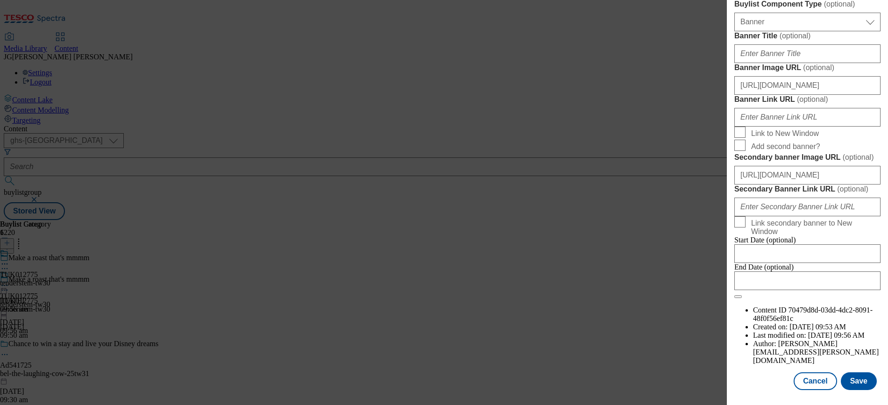
scroll to position [769, 0]
click at [760, 127] on input "Banner Link URL ( optional )" at bounding box center [807, 117] width 146 height 19
paste input "[URL][DOMAIN_NAME]"
type input "[URL][DOMAIN_NAME]"
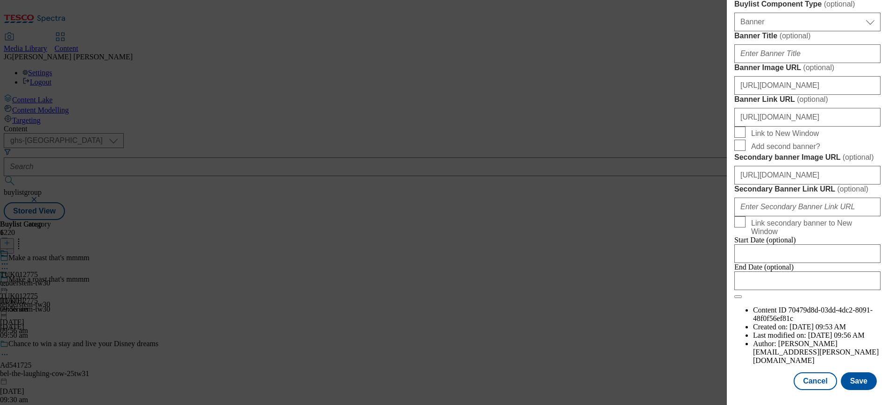
scroll to position [964, 0]
click at [853, 372] on button "Save" at bounding box center [858, 381] width 36 height 18
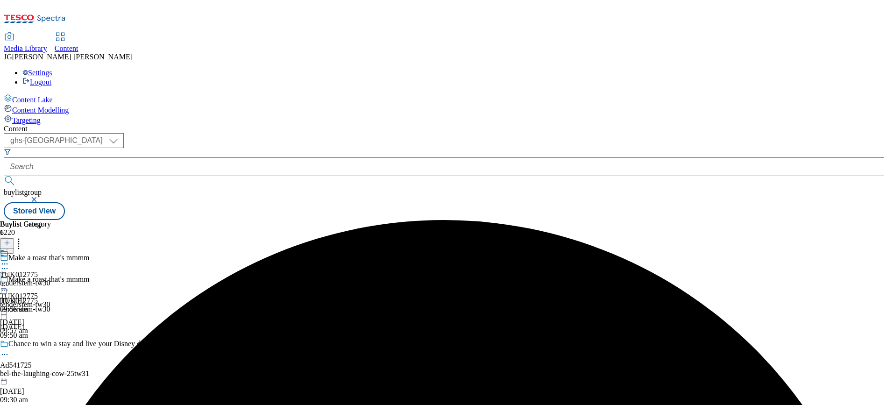
click at [50, 270] on div at bounding box center [25, 280] width 50 height 21
click at [50, 270] on div "TUK012775 tenderstem-tw30 [DATE] 09:57 am" at bounding box center [25, 302] width 50 height 64
click at [9, 281] on icon at bounding box center [4, 285] width 9 height 9
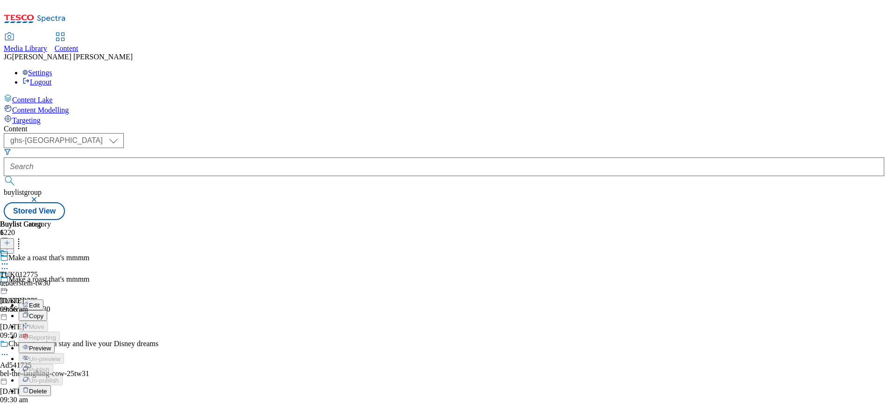
click at [51, 345] on span "Preview" at bounding box center [40, 348] width 22 height 7
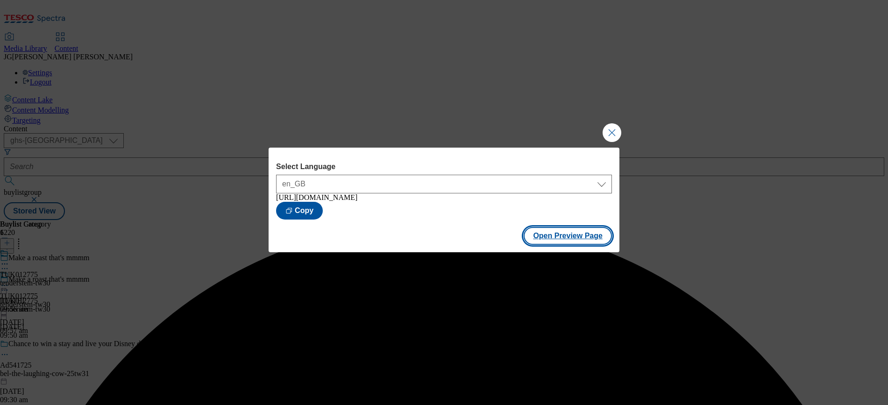
click at [573, 237] on button "Open Preview Page" at bounding box center [567, 236] width 88 height 18
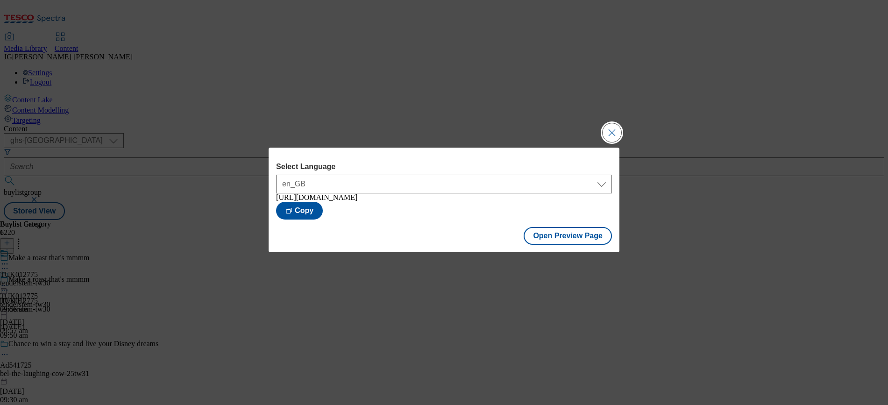
click at [610, 127] on button "Close Modal" at bounding box center [611, 132] width 19 height 19
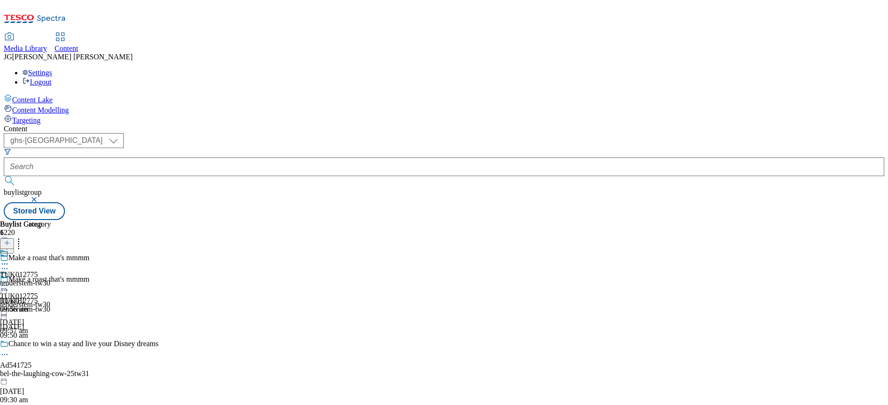
click at [50, 270] on div at bounding box center [25, 280] width 50 height 21
click at [50, 270] on div "TUK012775 tenderstem-tw30 [DATE] 09:57 am" at bounding box center [25, 302] width 50 height 64
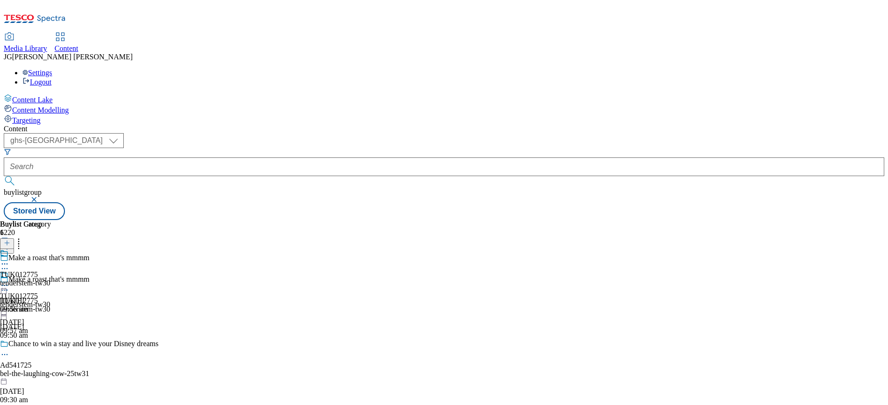
click at [50, 270] on div "TUK012775 tenderstem-tw30 [DATE] 09:57 am" at bounding box center [25, 302] width 50 height 64
click at [158, 369] on div "bel-the-laughing-cow-25tw31" at bounding box center [79, 373] width 158 height 8
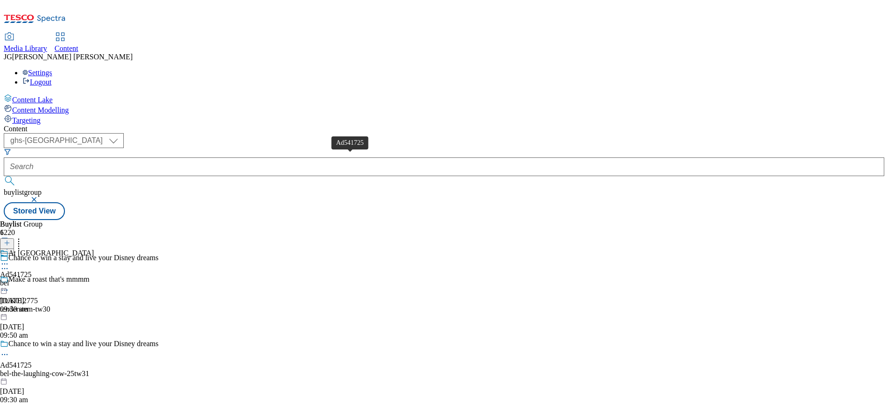
click at [32, 270] on span "Ad541725" at bounding box center [16, 274] width 32 height 8
click at [9, 281] on icon at bounding box center [4, 285] width 9 height 9
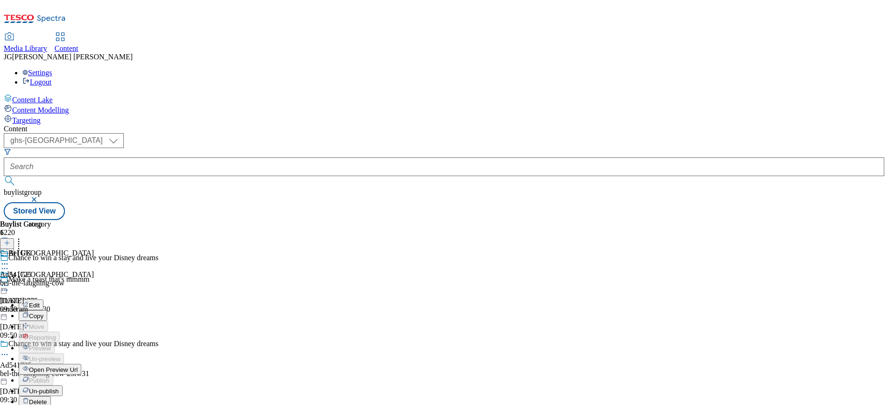
click at [43, 299] on button "Edit" at bounding box center [31, 304] width 25 height 11
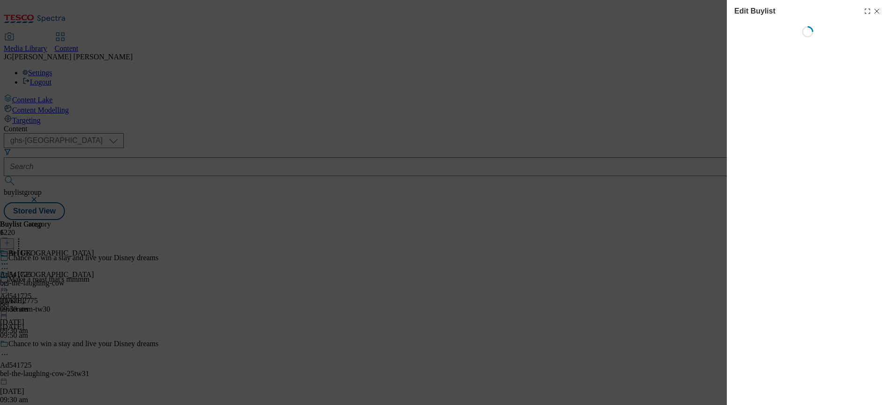
select select "tactical"
select select "supplier funded short term 1-3 weeks"
select select "dunnhumby"
select select "Banner"
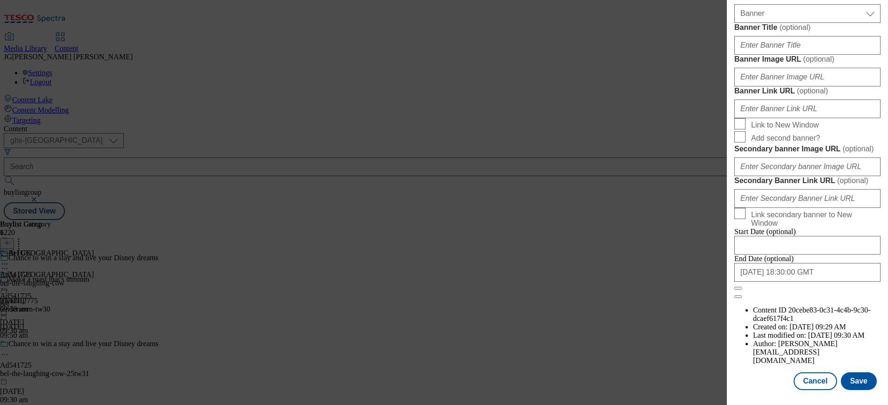
scroll to position [964, 0]
click at [816, 372] on button "Cancel" at bounding box center [814, 381] width 43 height 18
select select "tactical"
select select "supplier funded short term 1-3 weeks"
select select "dunnhumby"
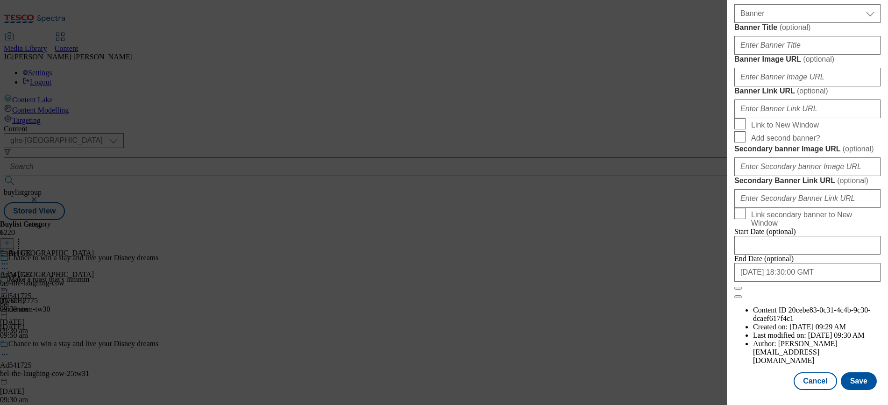
select select "Banner"
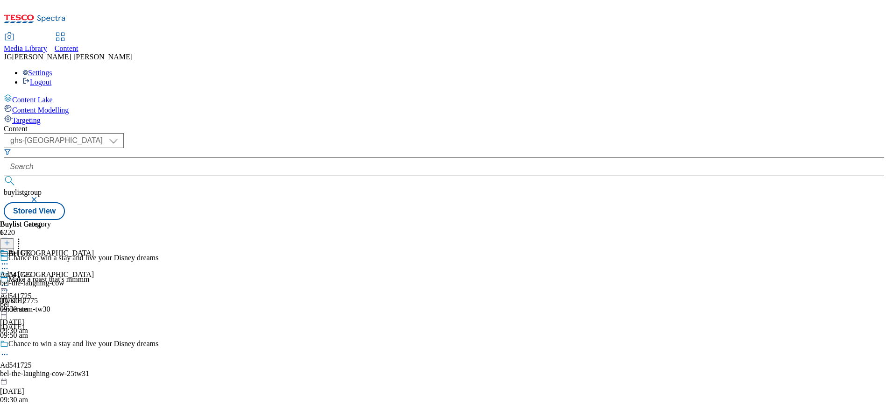
scroll to position [755, 0]
click at [9, 350] on icon at bounding box center [4, 354] width 9 height 9
click at [43, 368] on button "Edit" at bounding box center [31, 373] width 25 height 11
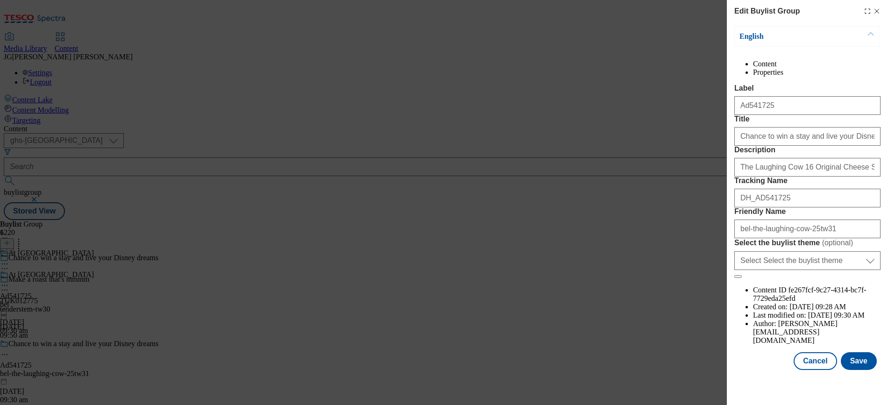
scroll to position [1, 0]
click at [844, 70] on li "Properties" at bounding box center [816, 72] width 127 height 8
click at [876, 10] on icon "Modal" at bounding box center [876, 10] width 7 height 7
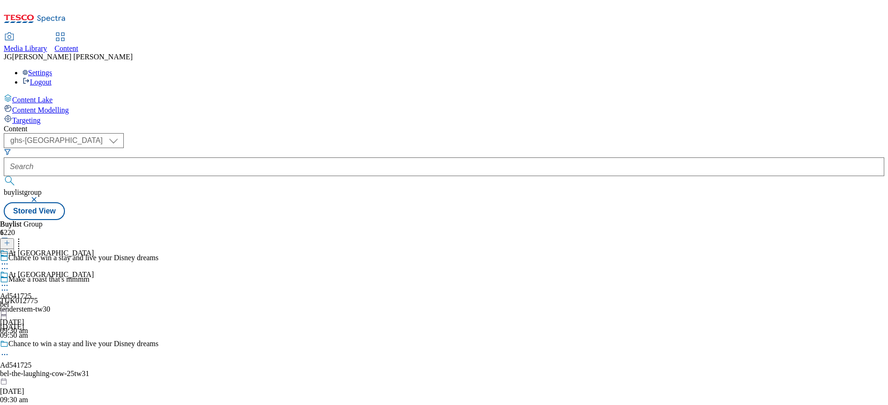
click at [9, 259] on icon at bounding box center [4, 263] width 9 height 9
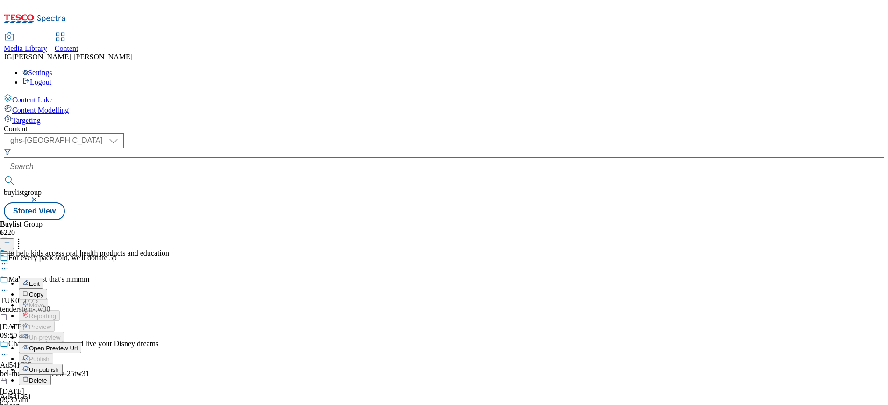
click at [78, 345] on span "Open Preview Url" at bounding box center [53, 348] width 49 height 7
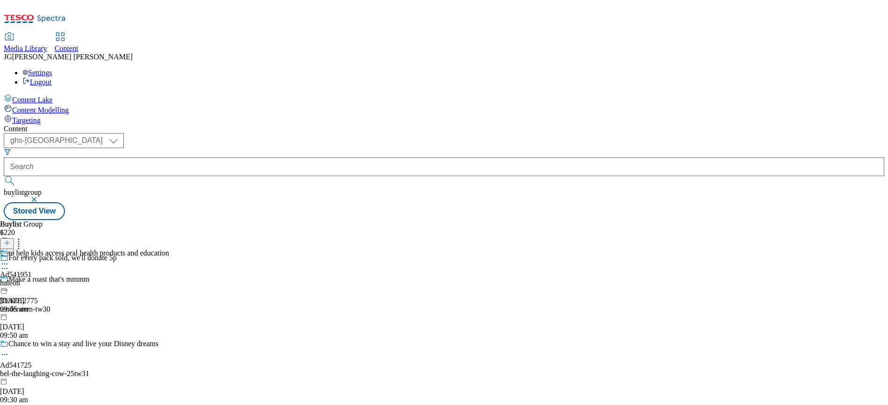
scroll to position [231, 0]
click at [9, 259] on icon at bounding box center [4, 263] width 9 height 9
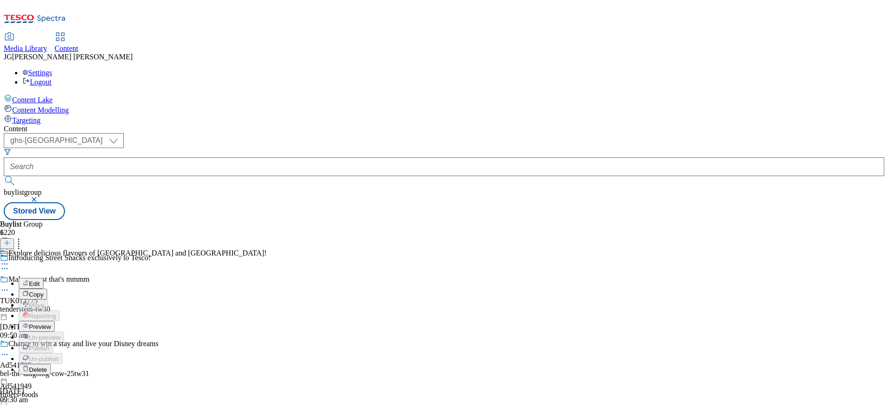
click at [51, 323] on span "Preview" at bounding box center [40, 326] width 22 height 7
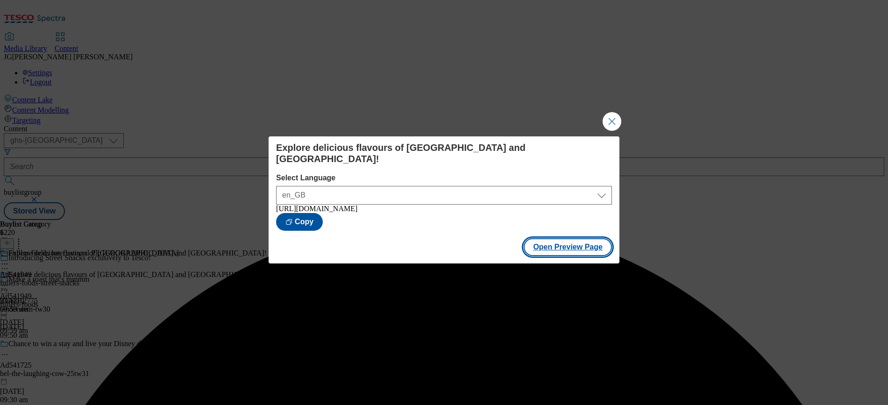
click at [561, 249] on button "Open Preview Page" at bounding box center [567, 247] width 88 height 18
click at [612, 114] on button "Close Modal" at bounding box center [611, 121] width 19 height 19
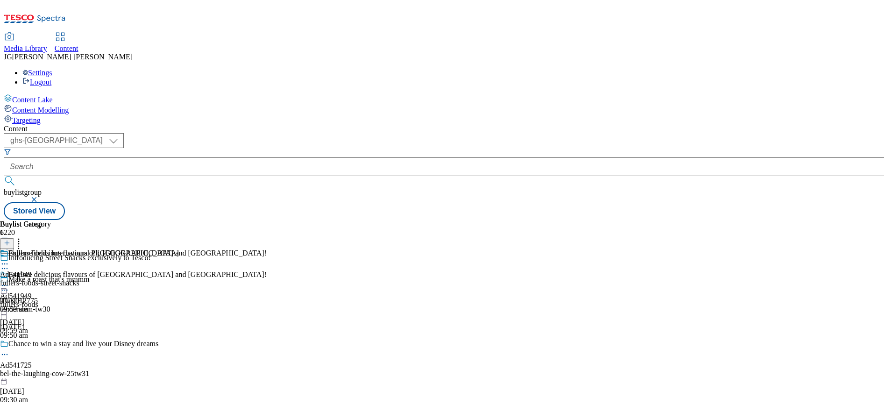
scroll to position [277, 0]
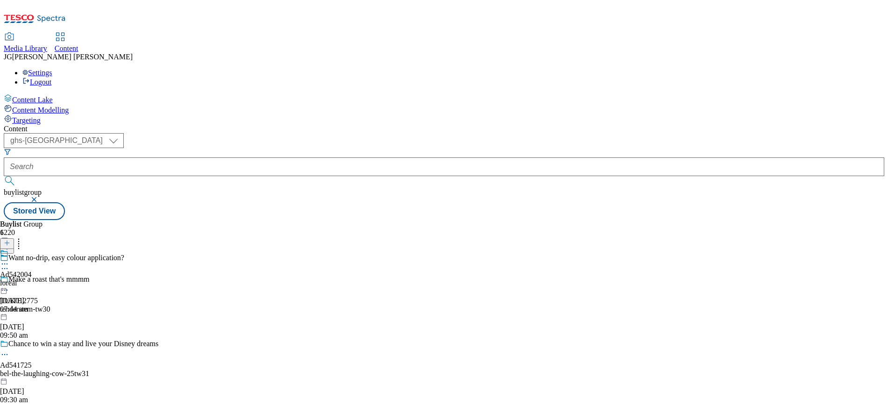
click at [32, 259] on div at bounding box center [16, 264] width 32 height 11
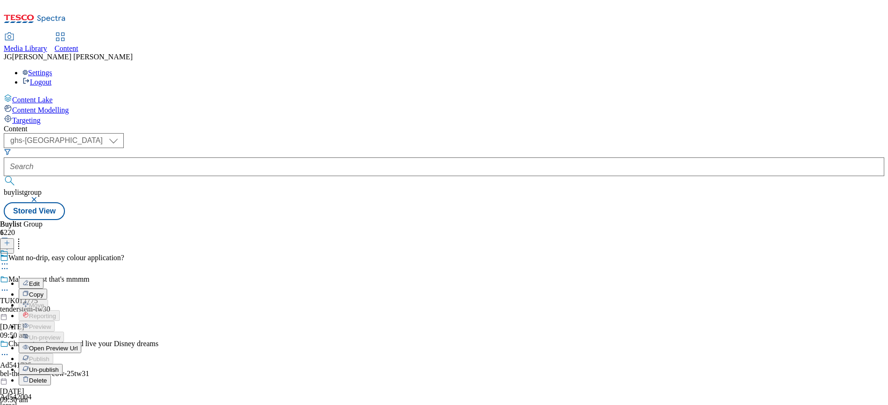
click at [78, 345] on span "Open Preview Url" at bounding box center [53, 348] width 49 height 7
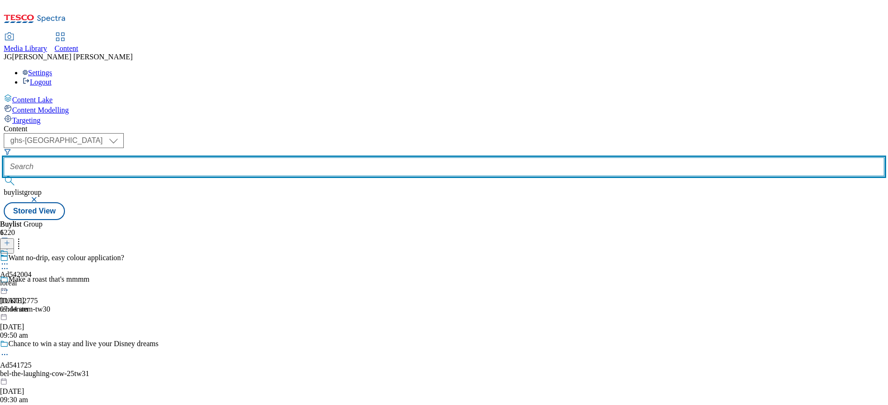
click at [230, 157] on input "text" at bounding box center [444, 166] width 880 height 19
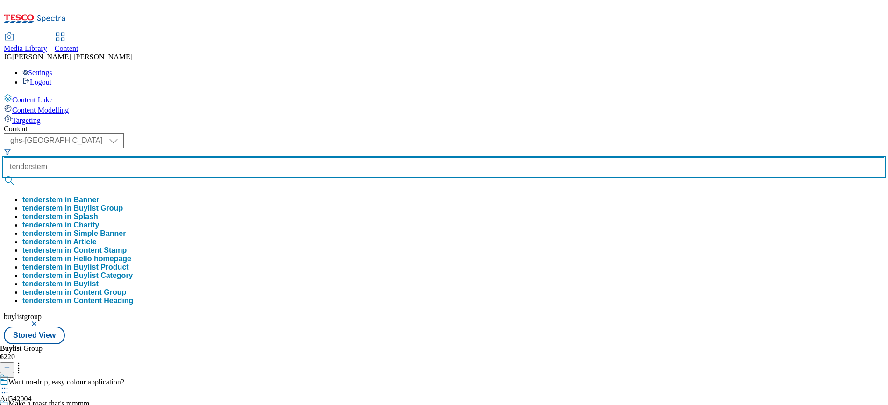
type input "tenderstem"
click at [4, 176] on button "submit" at bounding box center [10, 180] width 13 height 9
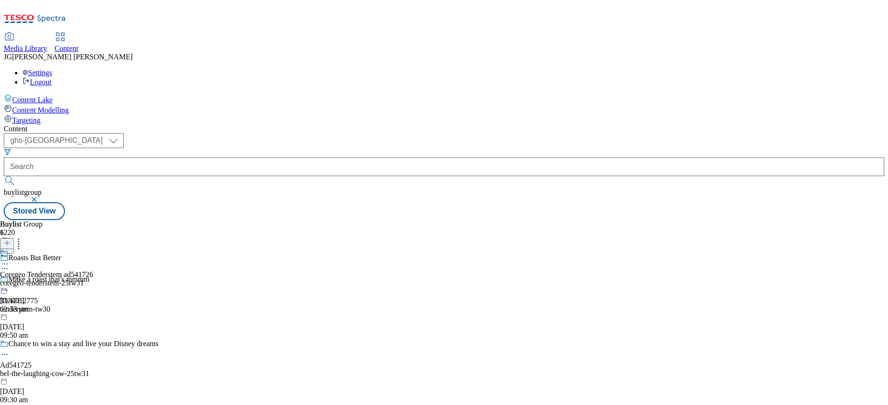
click at [9, 259] on icon at bounding box center [4, 263] width 9 height 9
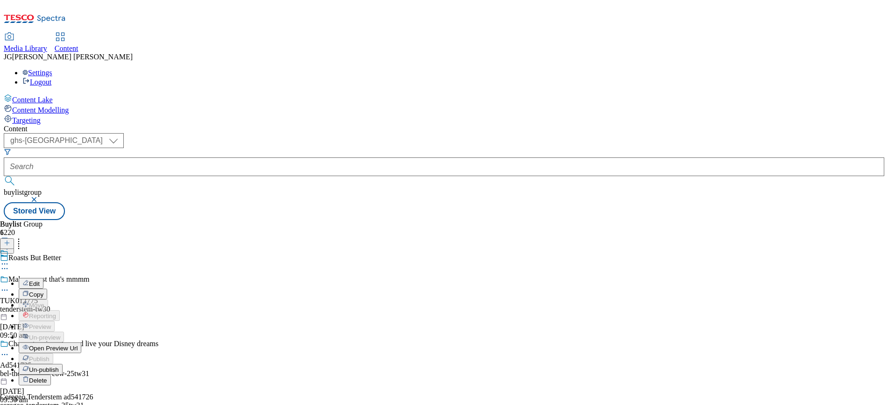
click at [43, 278] on button "Edit" at bounding box center [31, 283] width 25 height 11
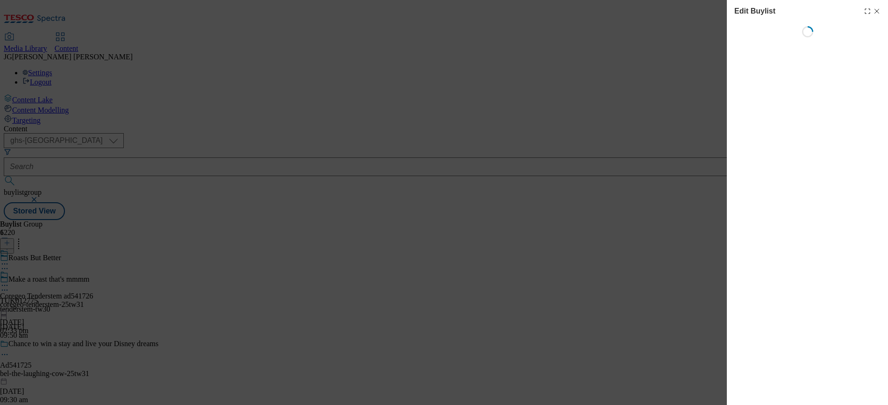
select select "evergreen"
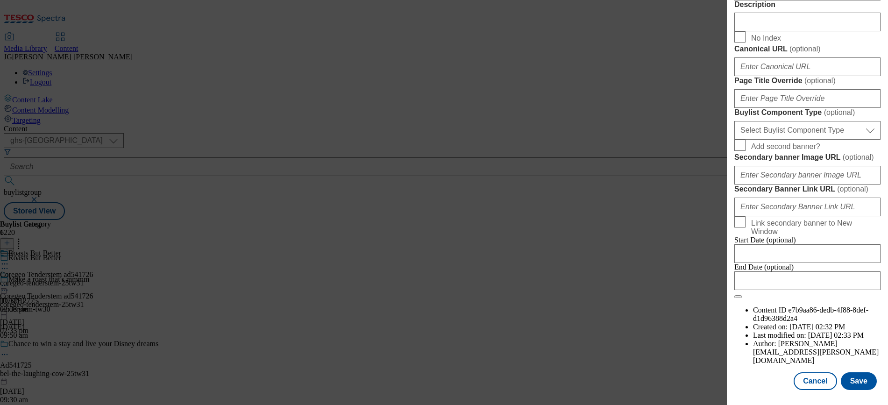
scroll to position [796, 0]
click at [699, 33] on div "Edit Buylist Tags 1 tags selected buylist English Content Properties Label Core…" at bounding box center [444, 202] width 888 height 405
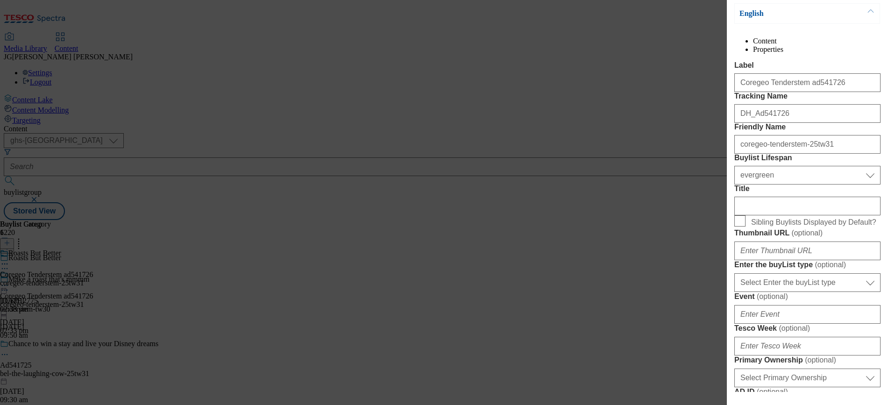
scroll to position [0, 0]
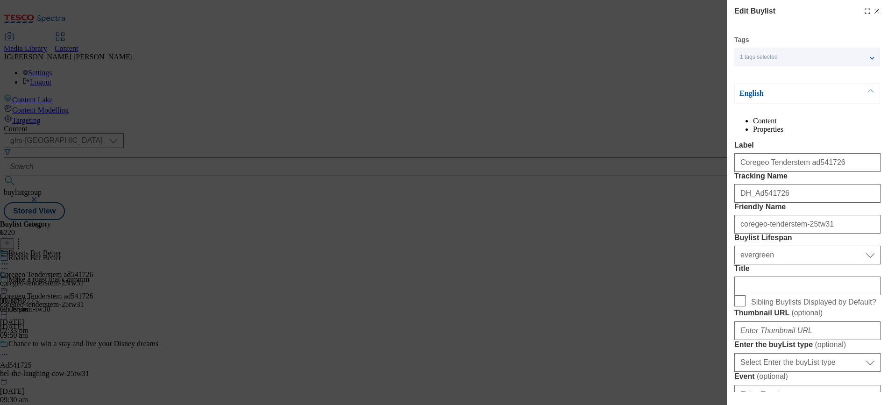
click at [873, 11] on icon "Modal" at bounding box center [876, 10] width 7 height 7
select select "evergreen"
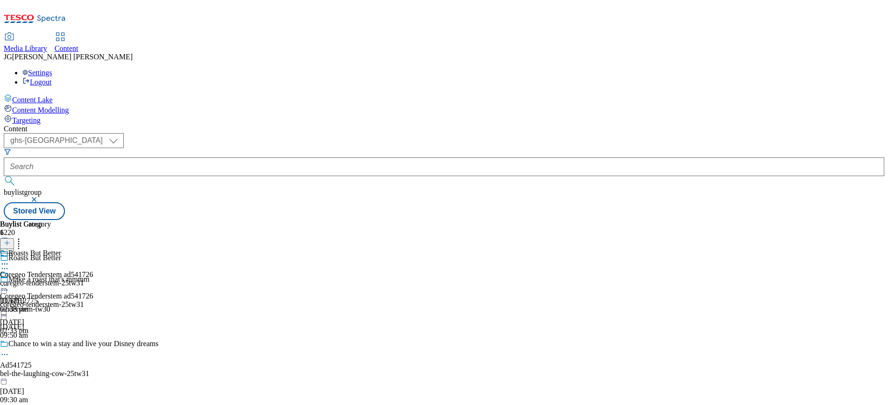
click at [9, 281] on icon at bounding box center [4, 285] width 9 height 9
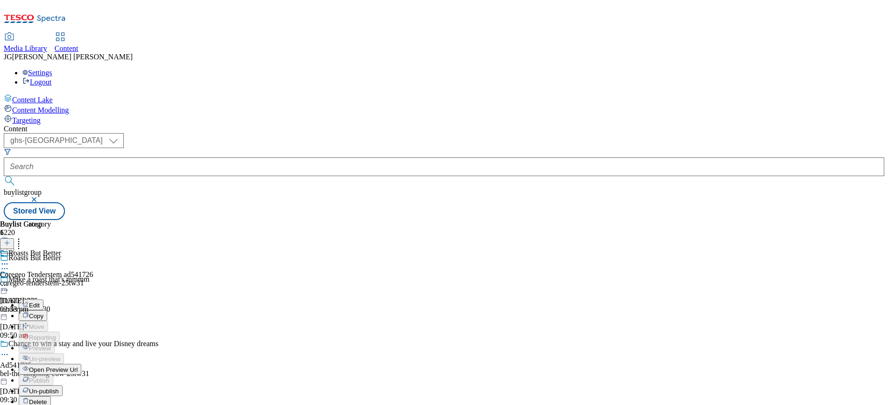
click at [78, 366] on span "Open Preview Url" at bounding box center [53, 369] width 49 height 7
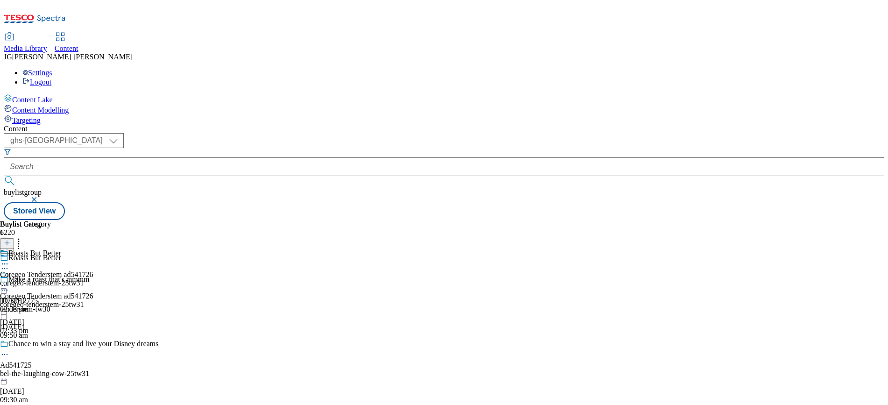
click at [158, 369] on div "bel-the-laughing-cow-25tw31" at bounding box center [79, 373] width 158 height 8
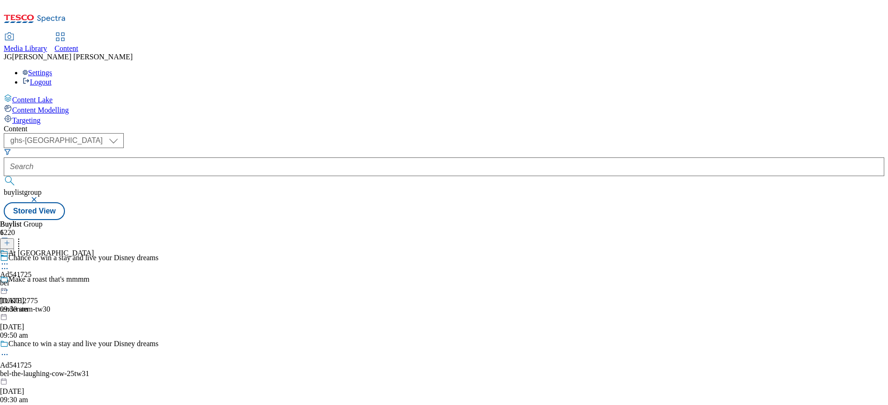
click at [9, 259] on icon at bounding box center [4, 263] width 9 height 9
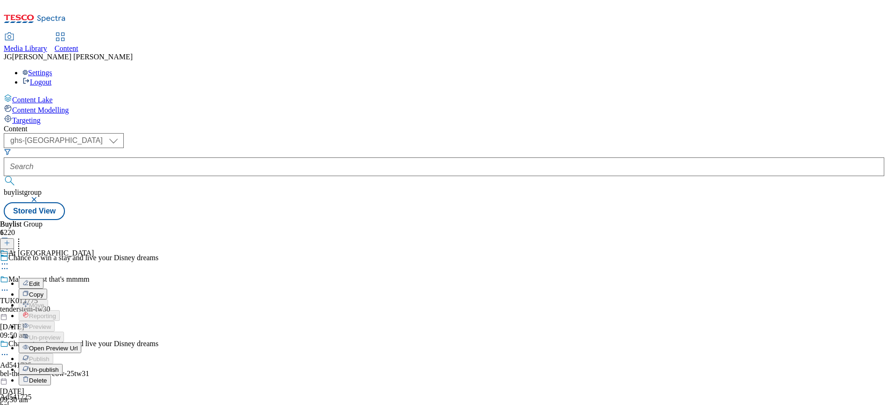
click at [78, 345] on span "Open Preview Url" at bounding box center [53, 348] width 49 height 7
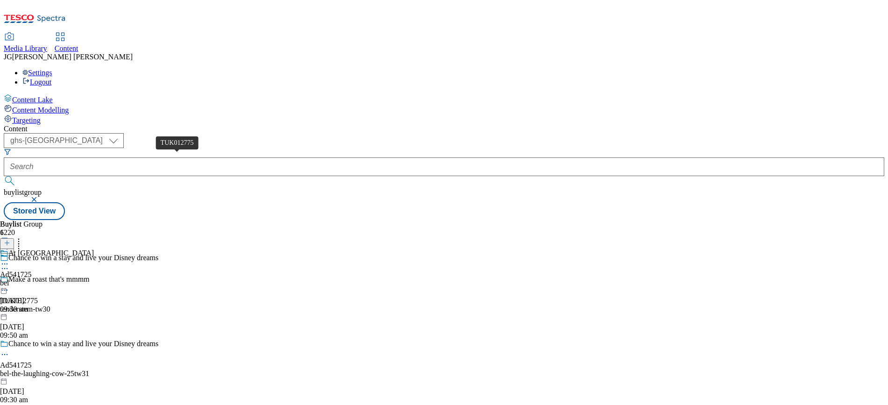
click at [38, 296] on div "TUK012775" at bounding box center [19, 300] width 38 height 8
click at [9, 259] on icon at bounding box center [4, 263] width 9 height 9
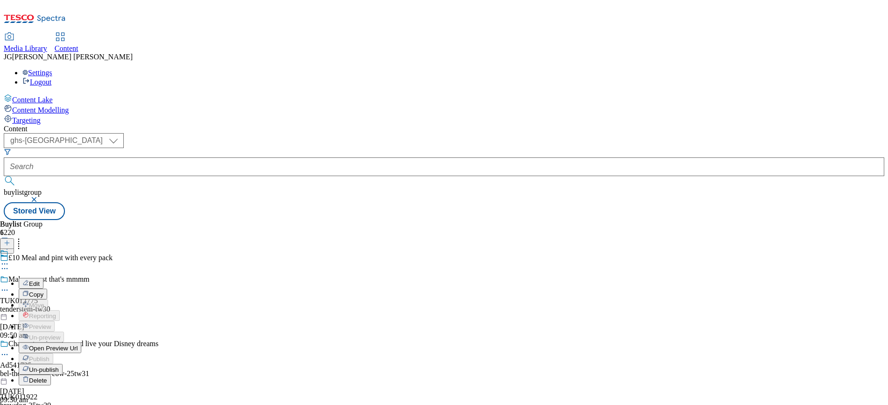
click at [78, 345] on span "Open Preview Url" at bounding box center [53, 348] width 49 height 7
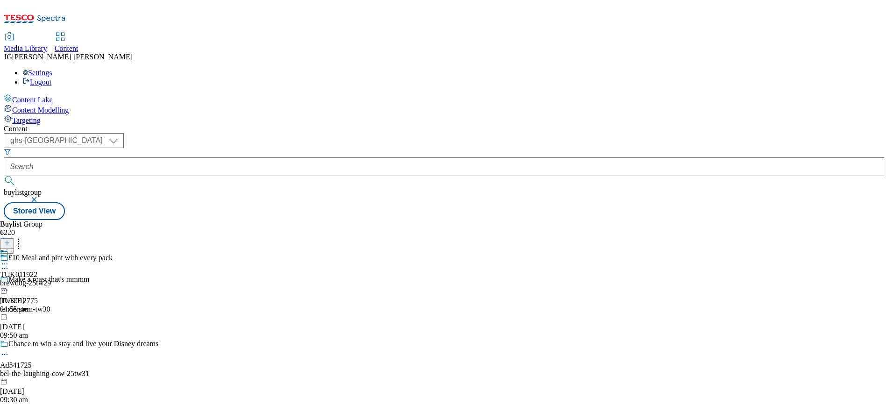
click at [9, 259] on icon at bounding box center [4, 263] width 9 height 9
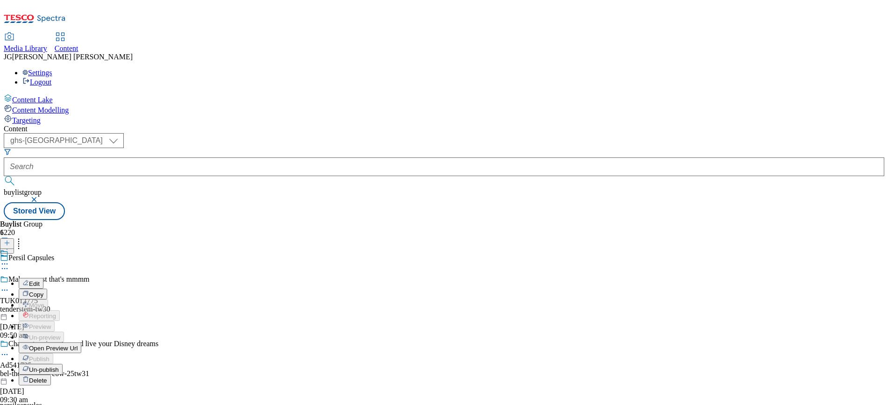
click at [78, 345] on span "Open Preview Url" at bounding box center [53, 348] width 49 height 7
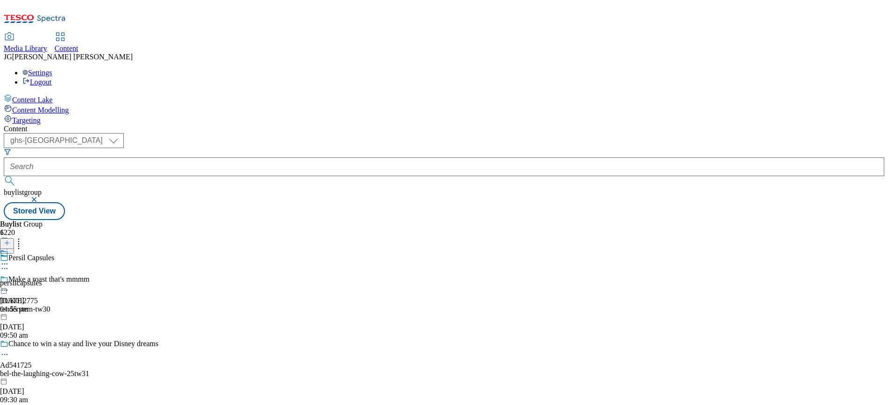
scroll to position [981, 0]
click at [9, 259] on icon at bounding box center [4, 263] width 9 height 9
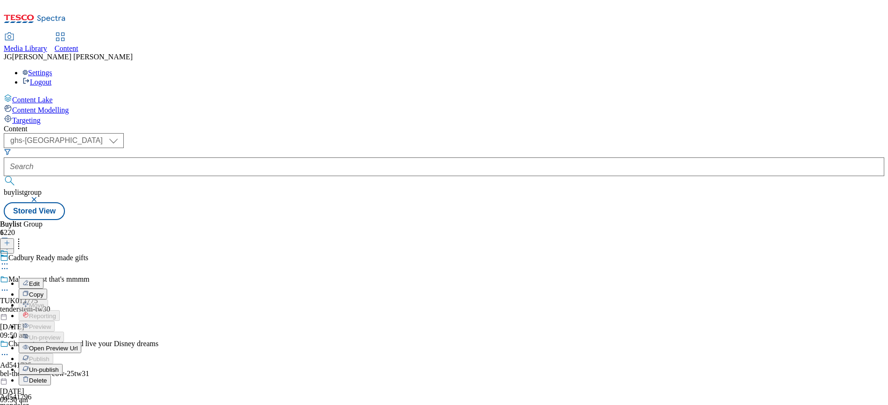
click at [78, 345] on span "Open Preview Url" at bounding box center [53, 348] width 49 height 7
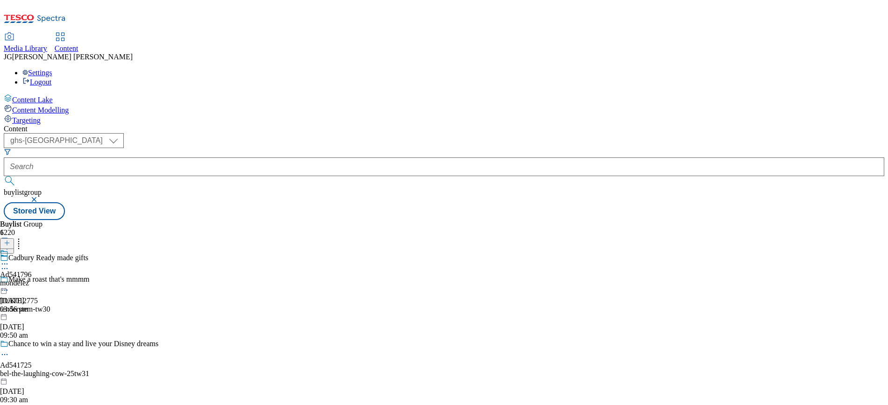
scroll to position [1449, 0]
click at [9, 259] on icon at bounding box center [4, 263] width 9 height 9
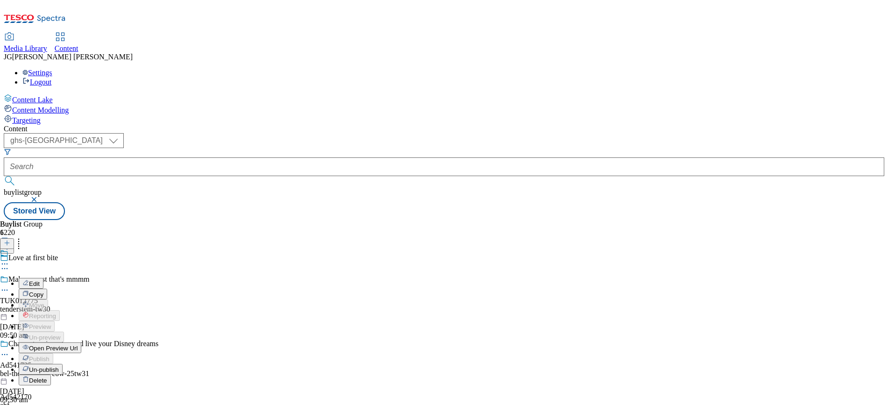
click at [78, 345] on span "Open Preview Url" at bounding box center [53, 348] width 49 height 7
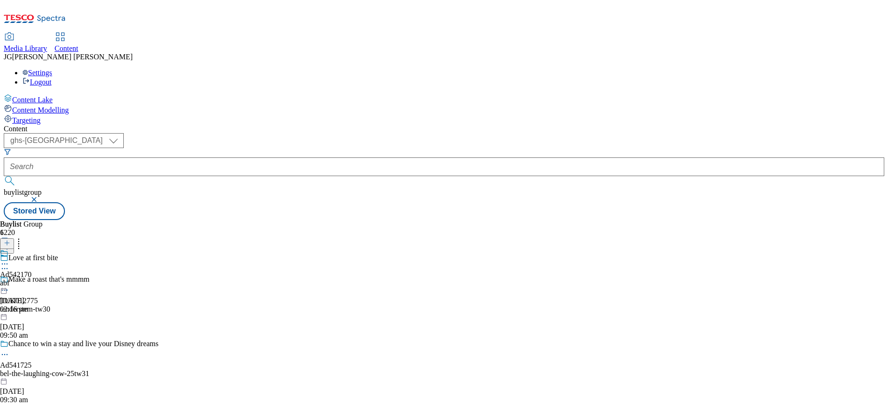
scroll to position [1702, 0]
click at [63, 249] on div "With spanish sage" at bounding box center [31, 259] width 63 height 21
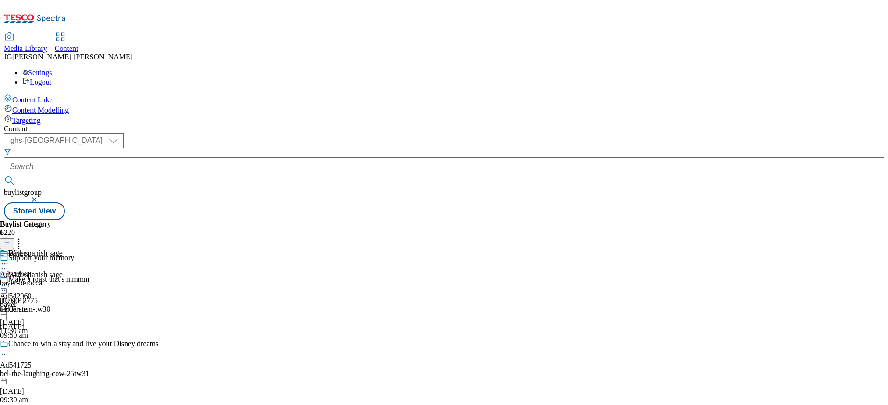
click at [9, 281] on icon at bounding box center [4, 285] width 9 height 9
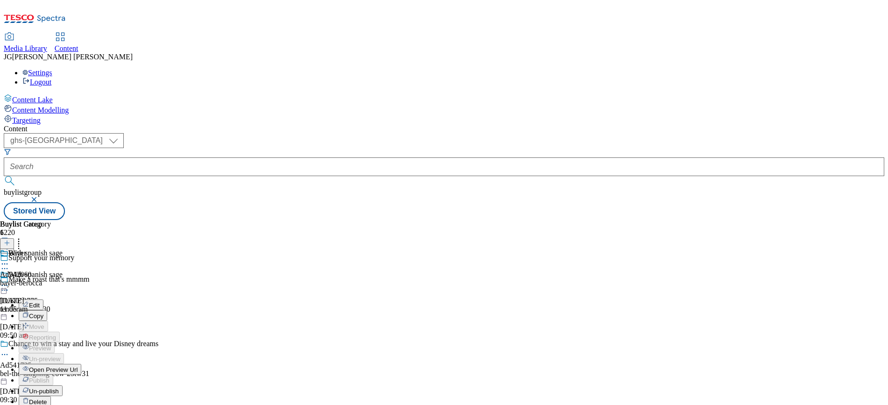
click at [78, 366] on span "Open Preview Url" at bounding box center [53, 369] width 49 height 7
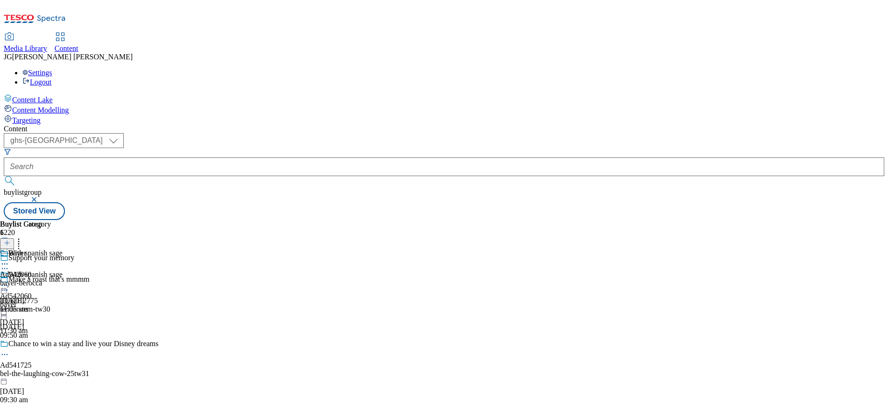
scroll to position [1472, 0]
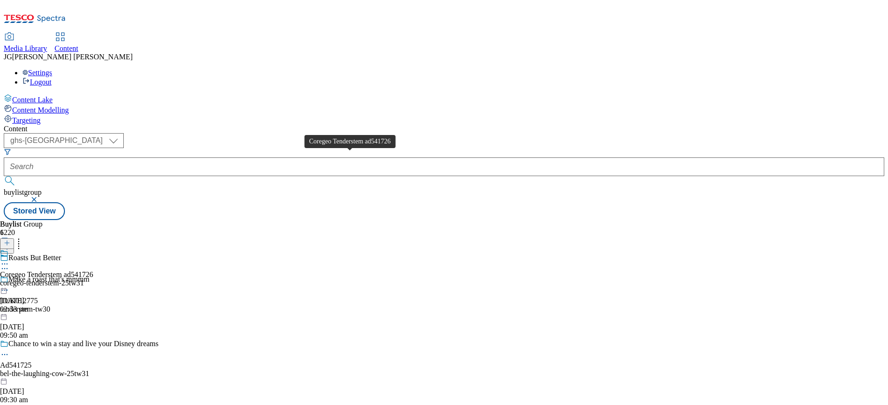
click at [93, 270] on div "Coregeo Tenderstem ad541726" at bounding box center [46, 274] width 93 height 8
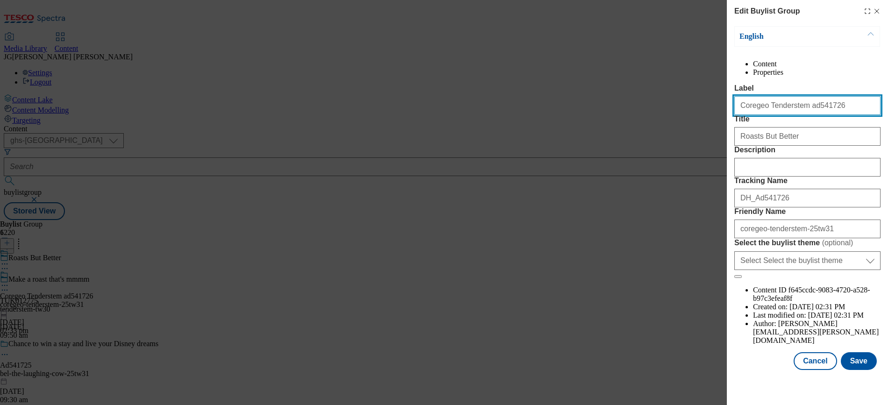
drag, startPoint x: 826, startPoint y: 128, endPoint x: 793, endPoint y: 125, distance: 32.8
click at [793, 115] on input "Coregeo Tenderstem ad541726" at bounding box center [807, 105] width 146 height 19
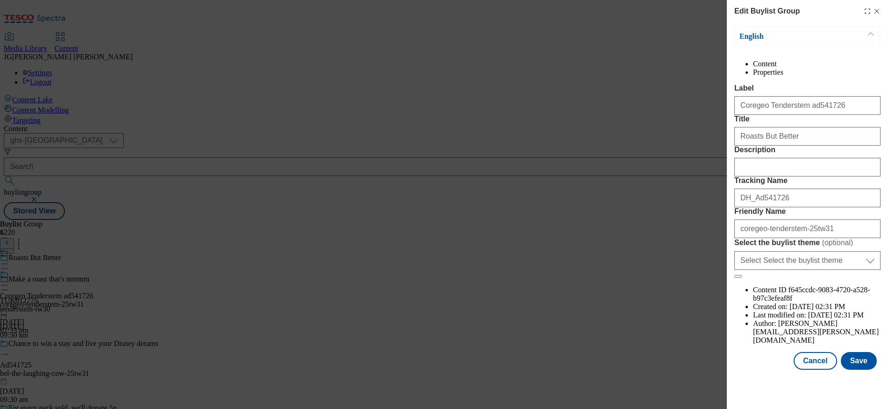
click at [578, 162] on div "Edit Buylist Group English Content Properties Label Coregeo Tenderstem ad541726…" at bounding box center [444, 204] width 888 height 409
click at [205, 220] on div "Edit Buylist Group English Content Properties Label Coregeo Tenderstem ad541726…" at bounding box center [444, 204] width 888 height 409
click at [873, 12] on icon "Modal" at bounding box center [876, 10] width 7 height 7
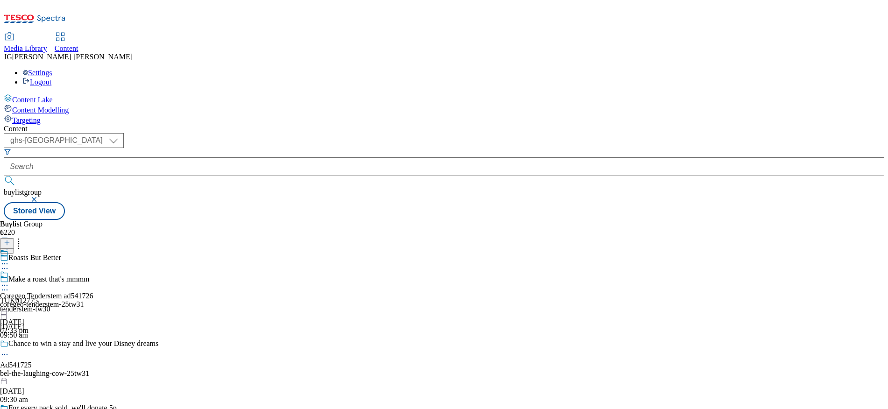
click at [182, 305] on div "tenderstem-tw30" at bounding box center [91, 309] width 182 height 8
click at [9, 259] on icon at bounding box center [4, 263] width 9 height 9
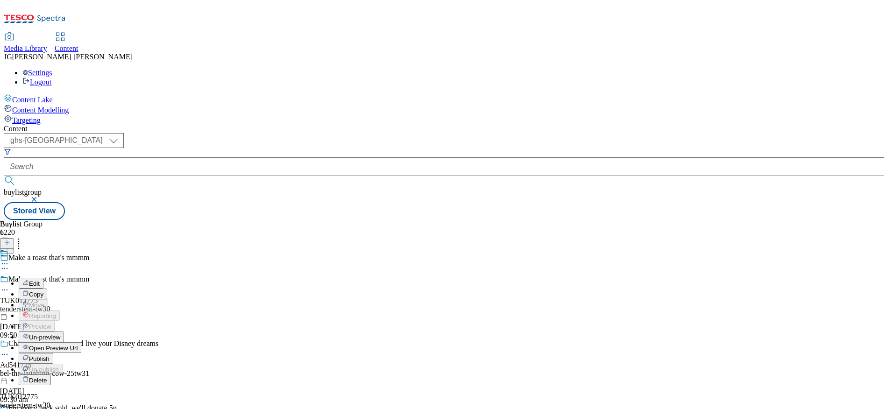
click at [60, 334] on span "Un-preview" at bounding box center [44, 337] width 31 height 7
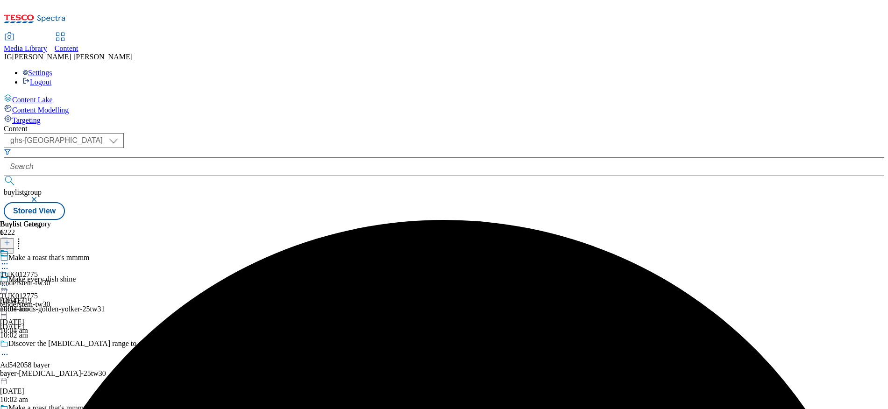
click at [9, 281] on icon at bounding box center [4, 285] width 9 height 9
click at [40, 302] on span "Edit" at bounding box center [34, 305] width 11 height 7
select select "seasonal"
select select "dunnhumby"
select select "Banner"
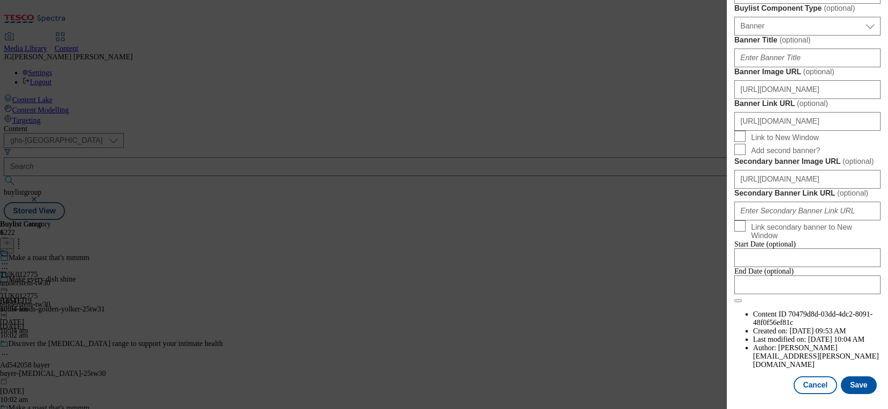
scroll to position [716, 0]
click at [767, 99] on input "[URL][DOMAIN_NAME]" at bounding box center [807, 89] width 146 height 19
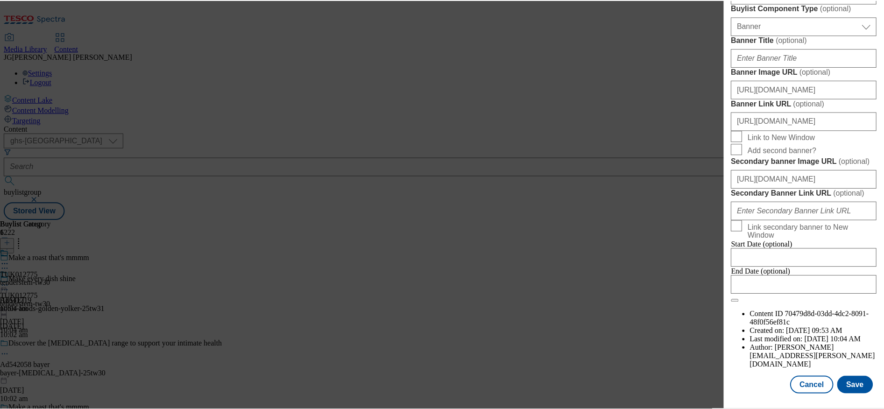
scroll to position [960, 0]
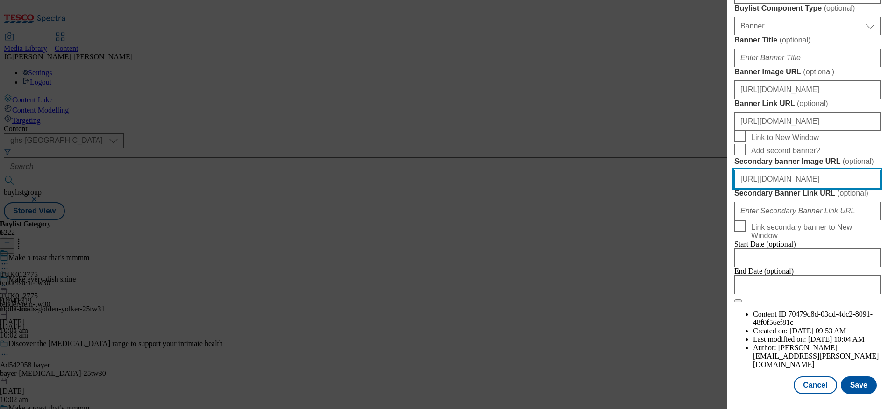
click at [761, 170] on input "[URL][DOMAIN_NAME]" at bounding box center [807, 179] width 146 height 19
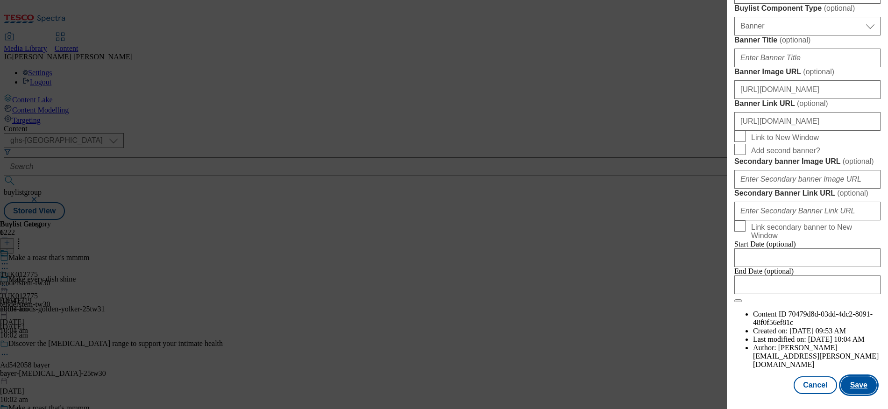
click at [847, 378] on button "Save" at bounding box center [858, 385] width 36 height 18
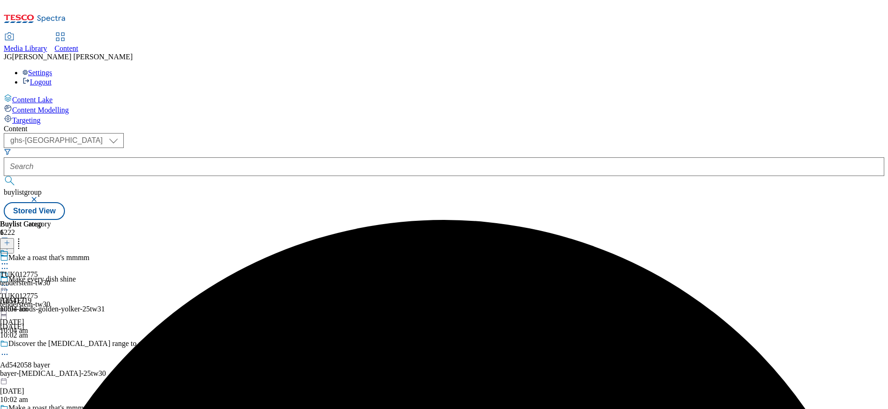
click at [9, 281] on icon at bounding box center [4, 285] width 9 height 9
click at [51, 345] on span "Preview" at bounding box center [40, 348] width 22 height 7
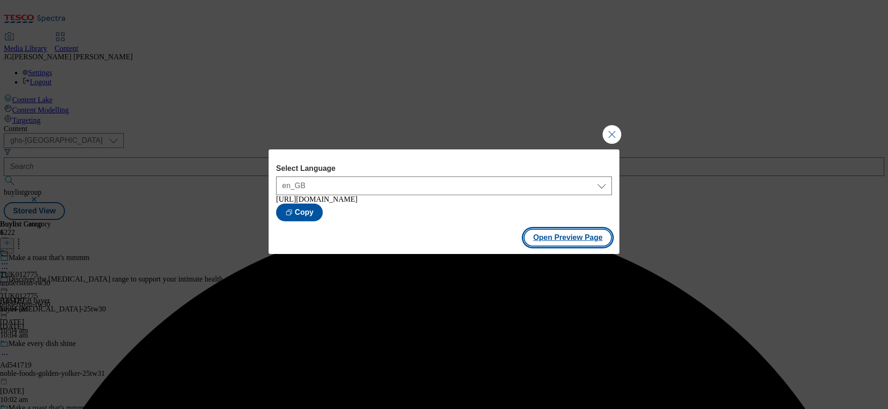
click at [546, 241] on button "Open Preview Page" at bounding box center [567, 238] width 88 height 18
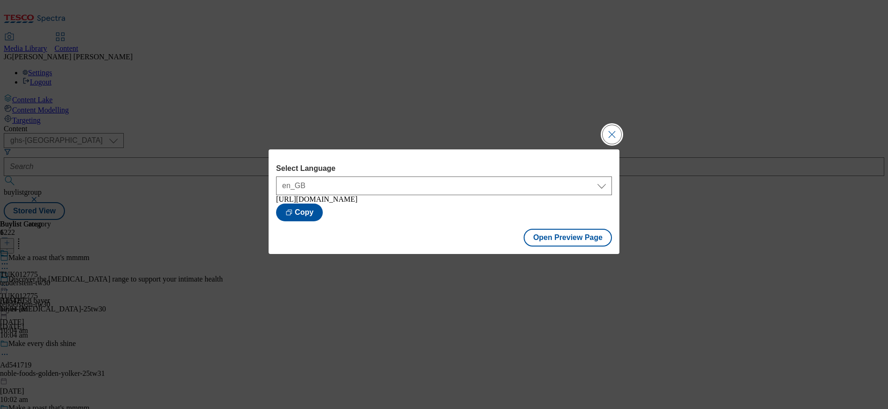
click at [615, 131] on button "Close Modal" at bounding box center [611, 134] width 19 height 19
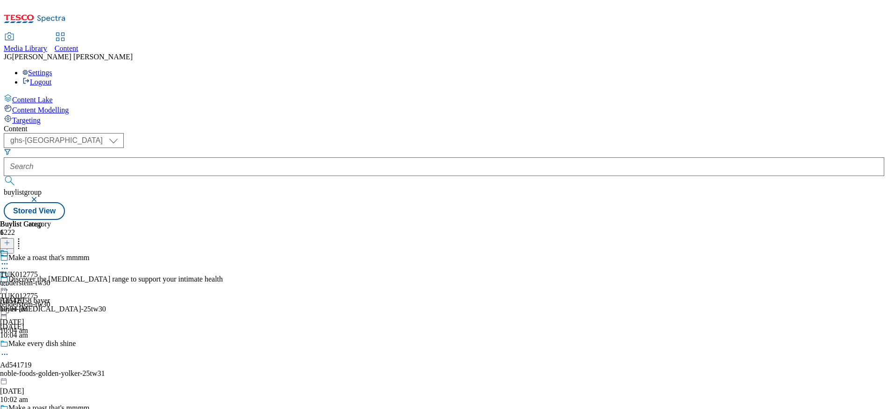
click at [9, 281] on icon at bounding box center [4, 285] width 9 height 9
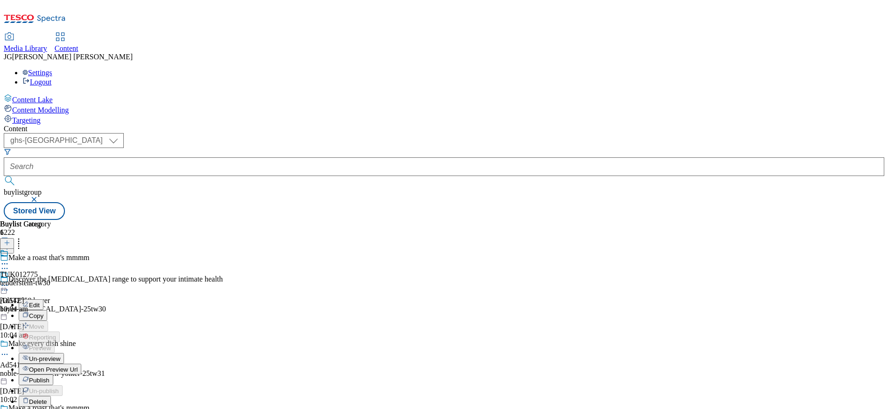
click at [49, 377] on span "Publish" at bounding box center [39, 380] width 21 height 7
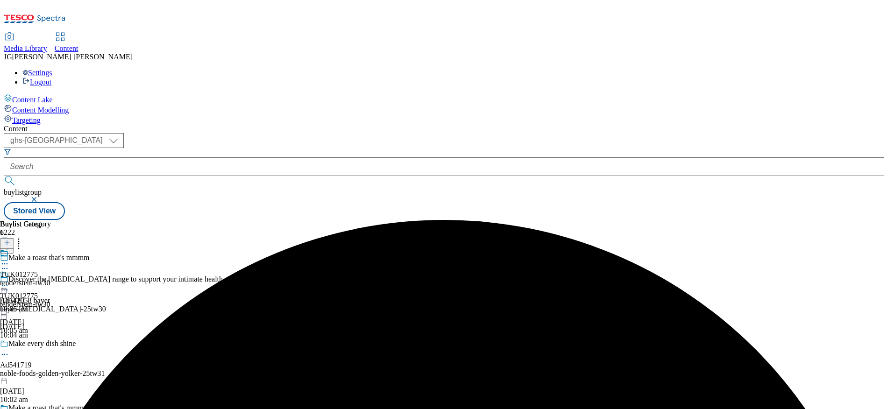
click at [9, 281] on icon at bounding box center [4, 285] width 9 height 9
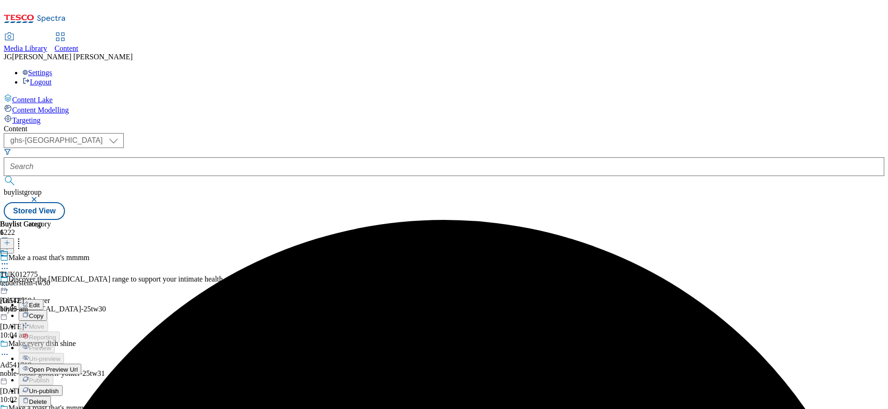
click at [78, 366] on span "Open Preview Url" at bounding box center [53, 369] width 49 height 7
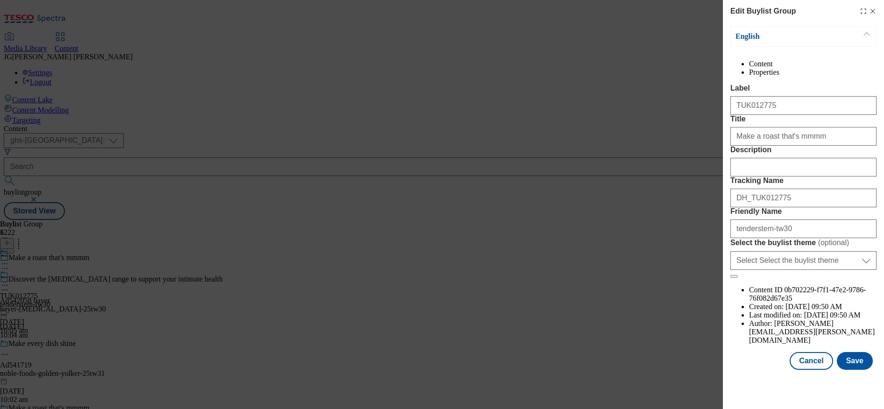
scroll to position [22, 0]
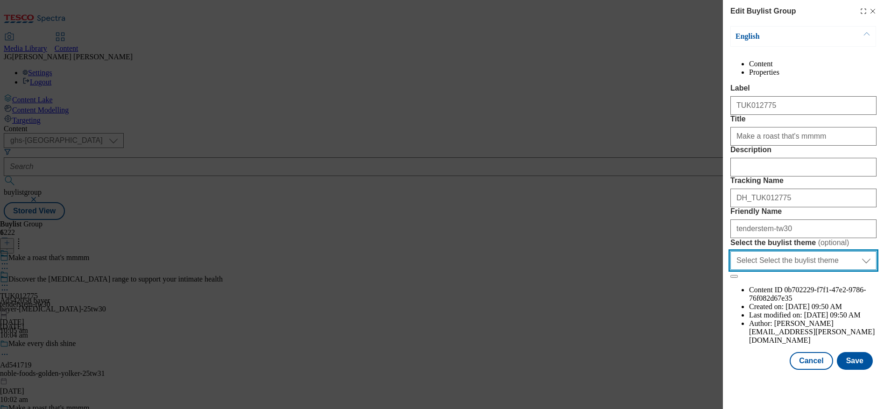
click at [783, 270] on select "Select Select the buylist theme default fandf" at bounding box center [803, 260] width 146 height 19
click at [846, 270] on select "Select Select the buylist theme default fandf" at bounding box center [803, 260] width 146 height 19
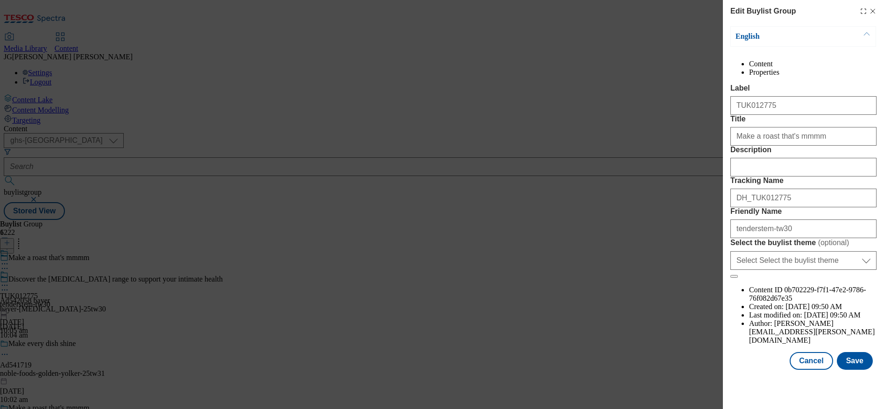
click at [847, 68] on li "Properties" at bounding box center [812, 72] width 127 height 8
click at [875, 13] on icon "Modal" at bounding box center [872, 10] width 7 height 7
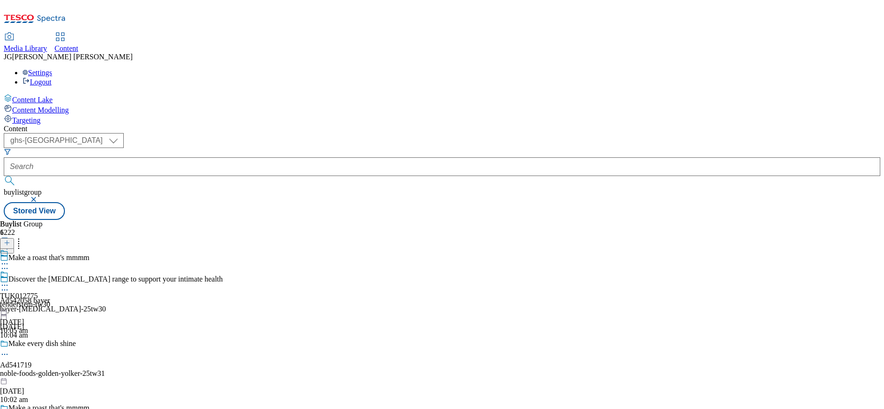
click at [50, 270] on div "TUK012775 tenderstem-tw30 [DATE] 10:05 am" at bounding box center [25, 302] width 50 height 64
click at [6, 285] on circle at bounding box center [4, 285] width 1 height 1
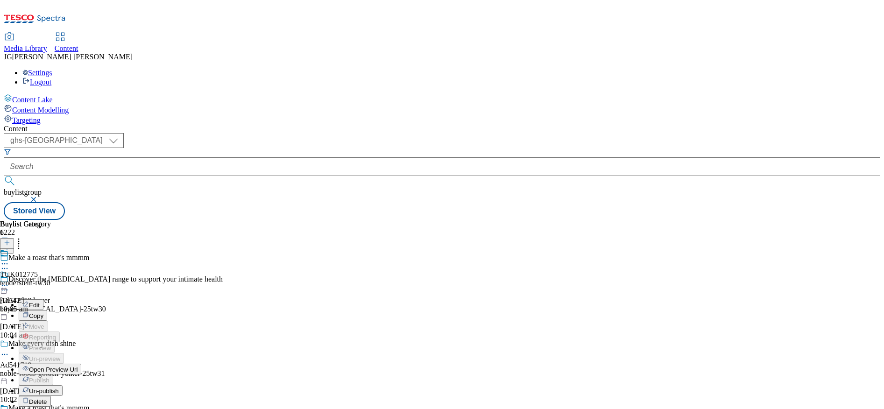
click at [43, 299] on button "Edit" at bounding box center [31, 304] width 25 height 11
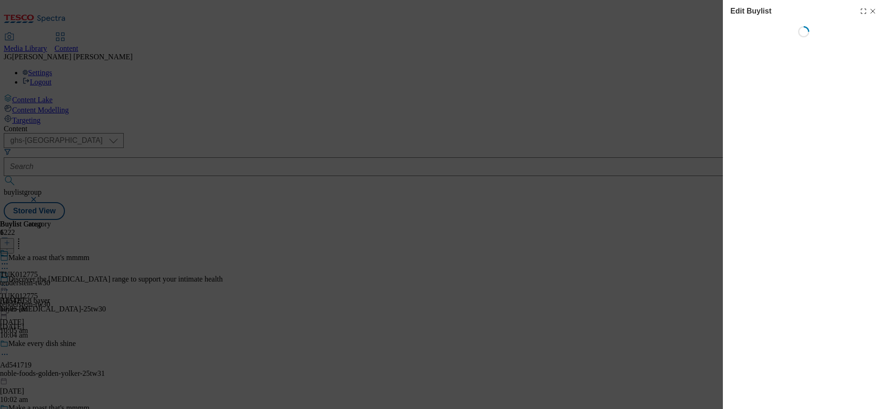
select select "seasonal"
select select "dunnhumby"
select select "Banner"
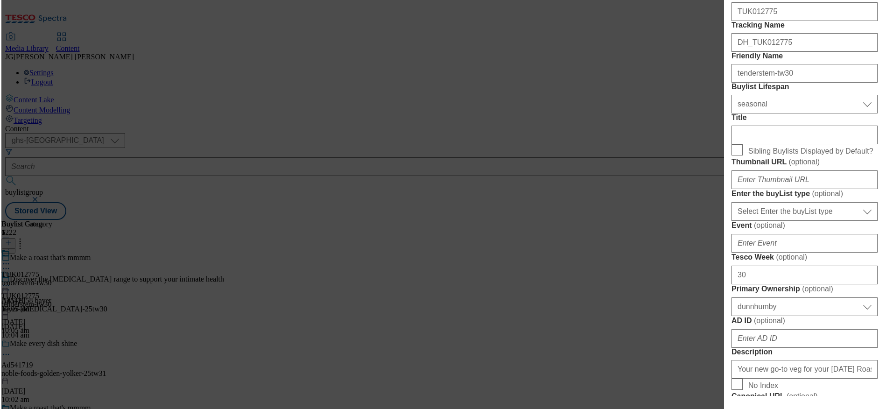
scroll to position [160, 0]
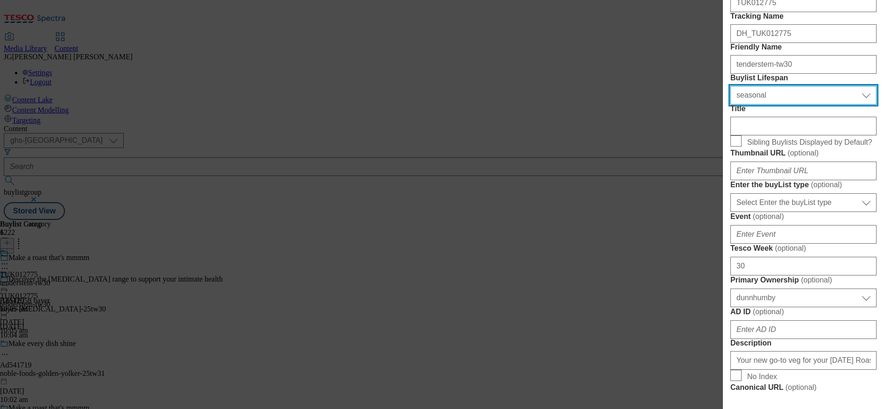
click at [791, 105] on select "Select Buylist Lifespan evergreen seasonal tactical" at bounding box center [803, 95] width 146 height 19
select select "tactical"
click at [730, 105] on select "Select Buylist Lifespan evergreen seasonal tactical" at bounding box center [803, 95] width 146 height 19
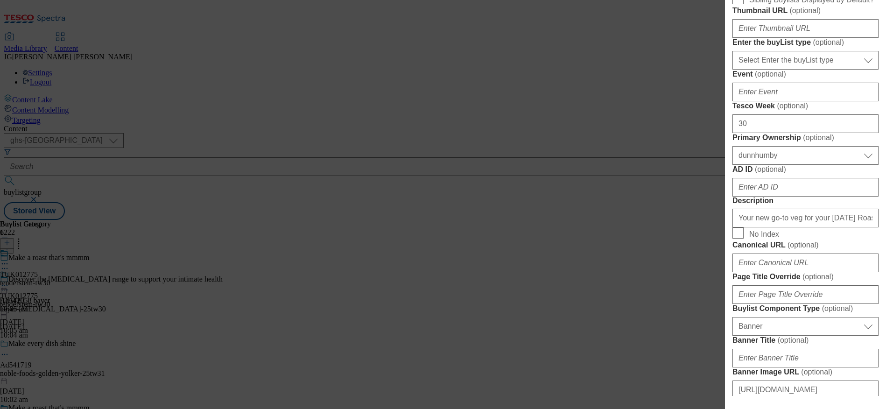
scroll to position [312, 0]
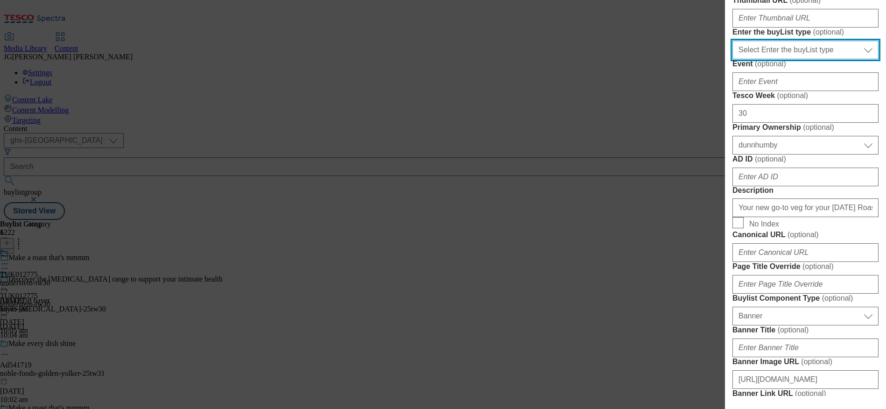
click at [833, 59] on select "Select Enter the buyList type event supplier funded long term >4 weeks supplier…" at bounding box center [806, 50] width 146 height 19
select select "event"
click at [733, 59] on select "Select Enter the buyList type event supplier funded long term >4 weeks supplier…" at bounding box center [806, 50] width 146 height 19
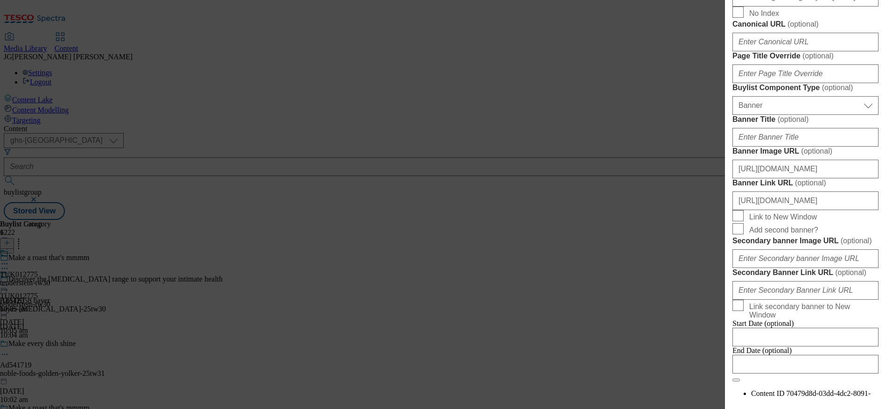
scroll to position [524, 0]
click at [751, 50] on input "Canonical URL ( optional )" at bounding box center [806, 40] width 146 height 19
paste input "[URL][DOMAIN_NAME]"
type input "[URL][DOMAIN_NAME]"
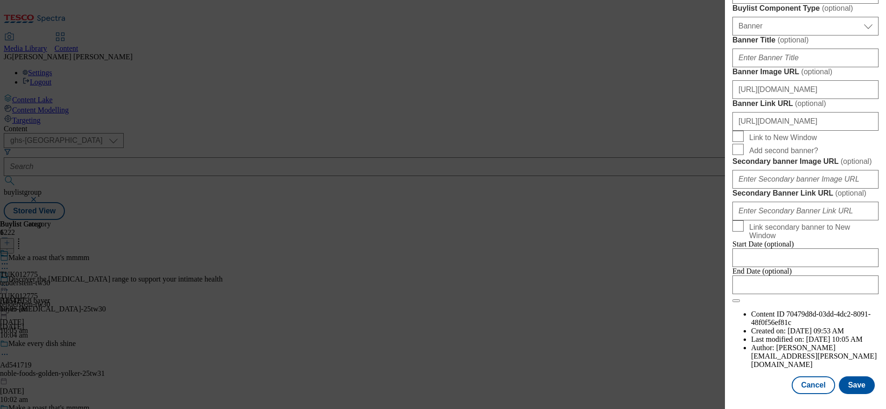
scroll to position [960, 0]
click at [854, 376] on button "Save" at bounding box center [857, 385] width 36 height 18
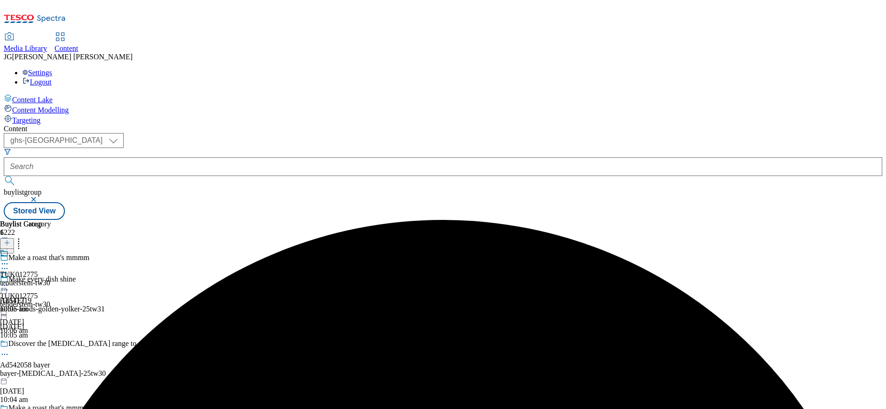
click at [9, 281] on icon at bounding box center [4, 285] width 9 height 9
click at [55, 342] on button "Preview" at bounding box center [37, 347] width 36 height 11
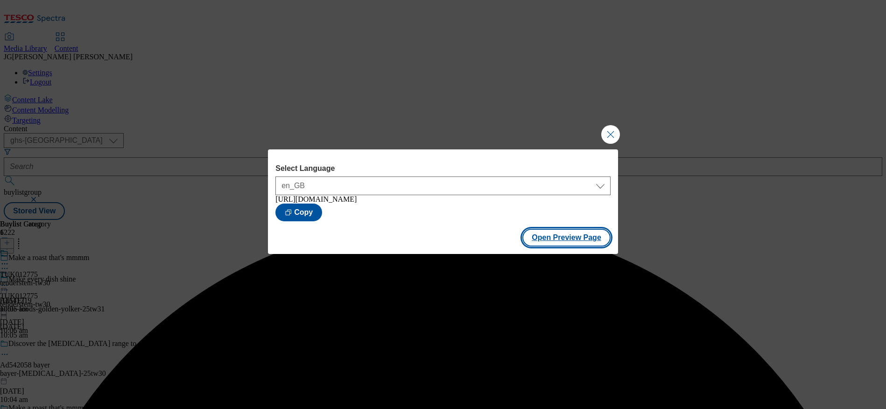
click at [543, 239] on button "Open Preview Page" at bounding box center [566, 238] width 88 height 18
click at [611, 134] on button "Close Modal" at bounding box center [610, 134] width 19 height 19
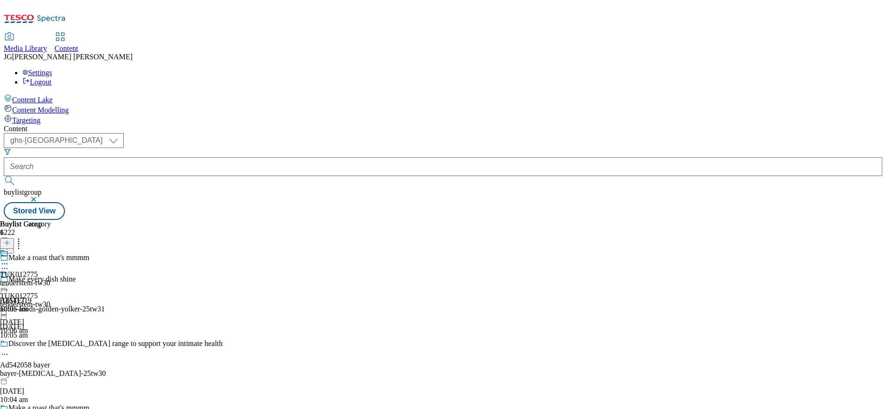
click at [9, 281] on icon at bounding box center [4, 285] width 9 height 9
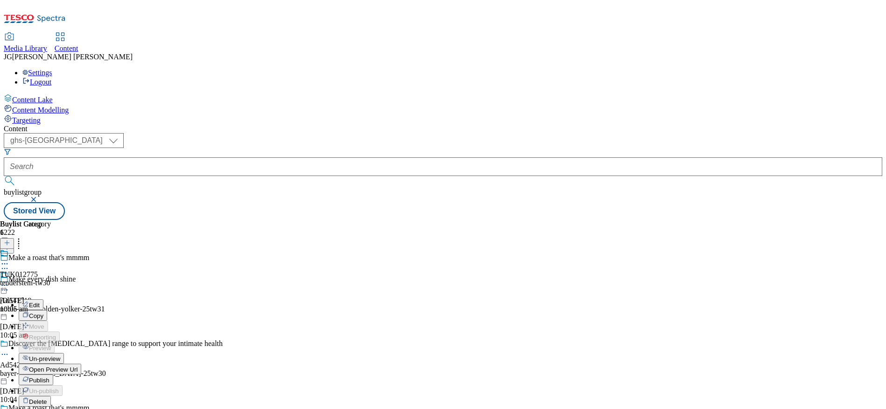
click at [43, 299] on button "Edit" at bounding box center [31, 304] width 25 height 11
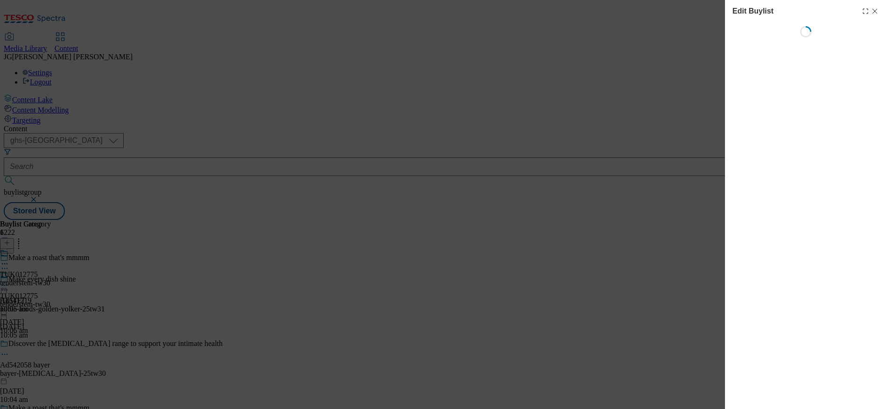
select select "tactical"
select select "event"
select select "dunnhumby"
select select "Banner"
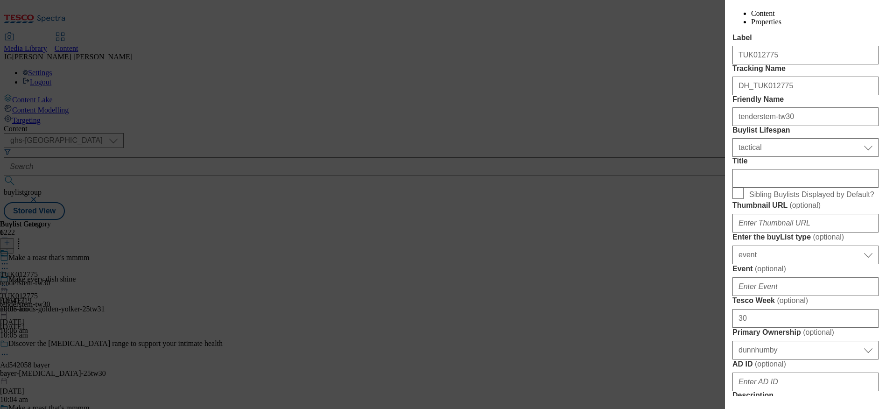
scroll to position [109, 0]
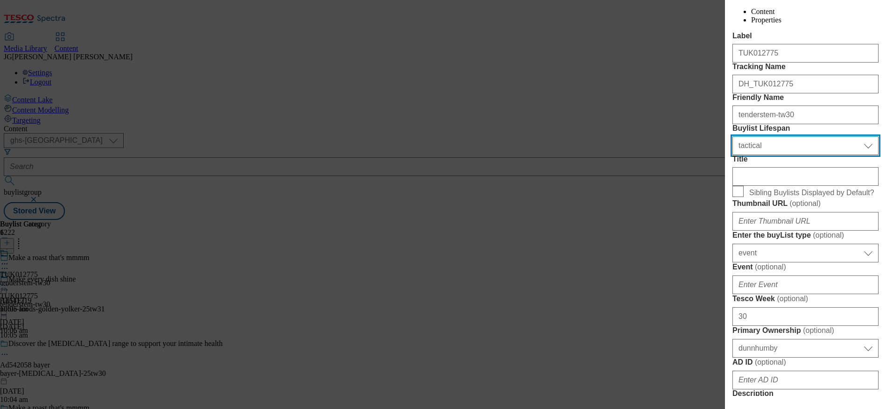
click at [770, 155] on select "Select Buylist Lifespan evergreen seasonal tactical" at bounding box center [806, 145] width 146 height 19
select select "seasonal"
click at [733, 155] on select "Select Buylist Lifespan evergreen seasonal tactical" at bounding box center [806, 145] width 146 height 19
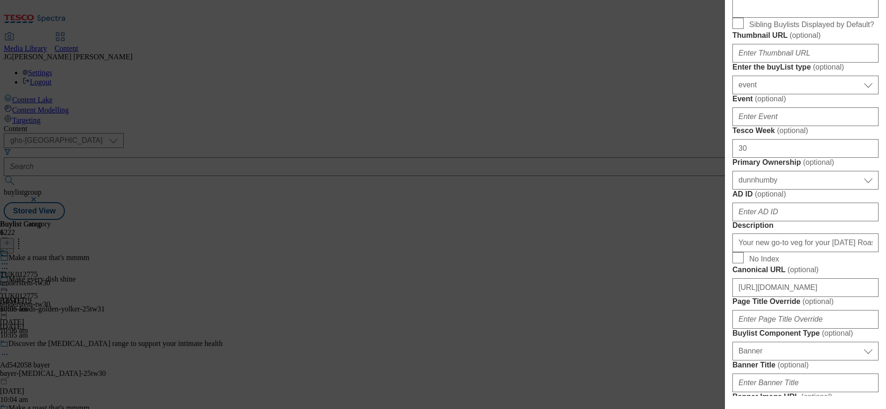
scroll to position [312, 0]
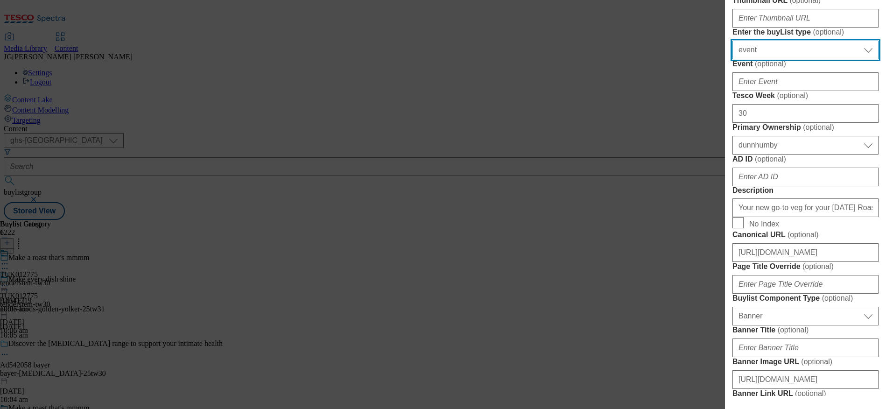
click at [839, 59] on select "Select Enter the buyList type event supplier funded long term >4 weeks supplier…" at bounding box center [806, 50] width 146 height 19
select select "supplier funded long term >4 weeks"
click at [733, 59] on select "Select Enter the buyList type event supplier funded long term >4 weeks supplier…" at bounding box center [806, 50] width 146 height 19
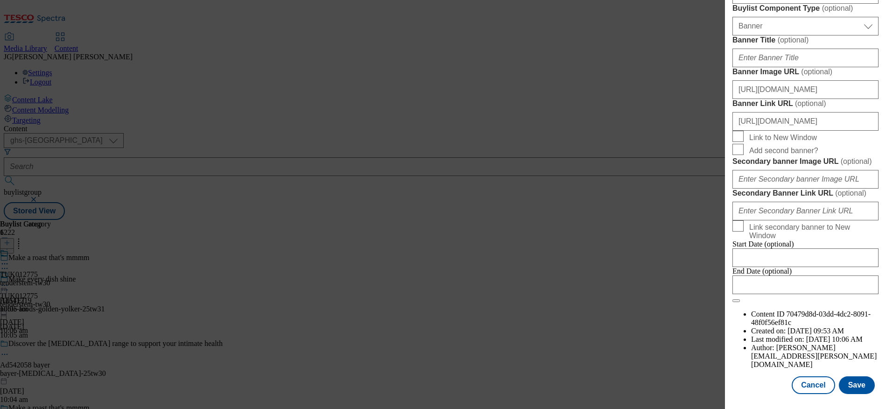
scroll to position [748, 0]
click at [862, 35] on select "Select Buylist Component Type Banner Competition Header Meal" at bounding box center [806, 26] width 146 height 19
select select "Competition Header"
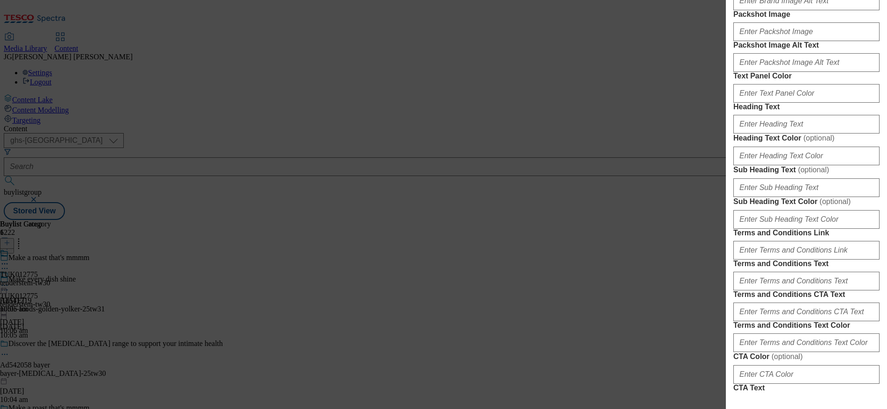
scroll to position [775, 0]
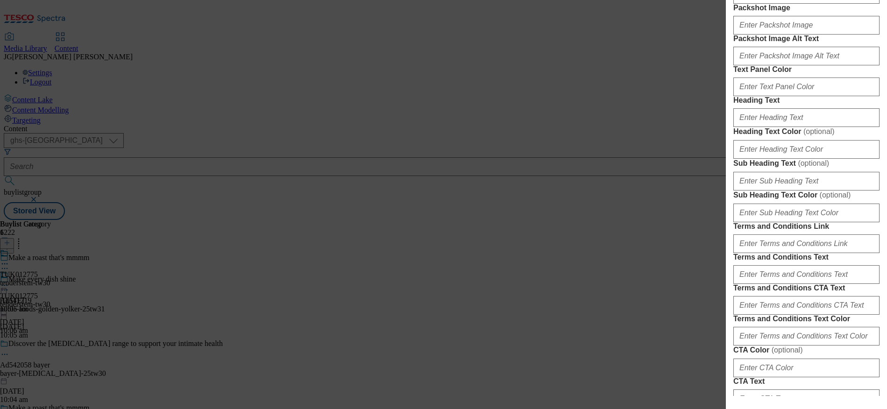
select select "Meal"
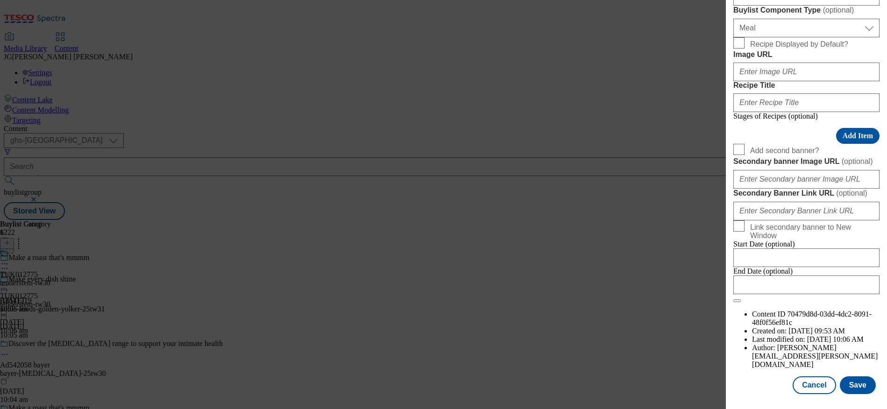
scroll to position [679, 0]
click at [770, 81] on input "Image URL" at bounding box center [806, 72] width 146 height 19
paste input "[URL][DOMAIN_NAME]"
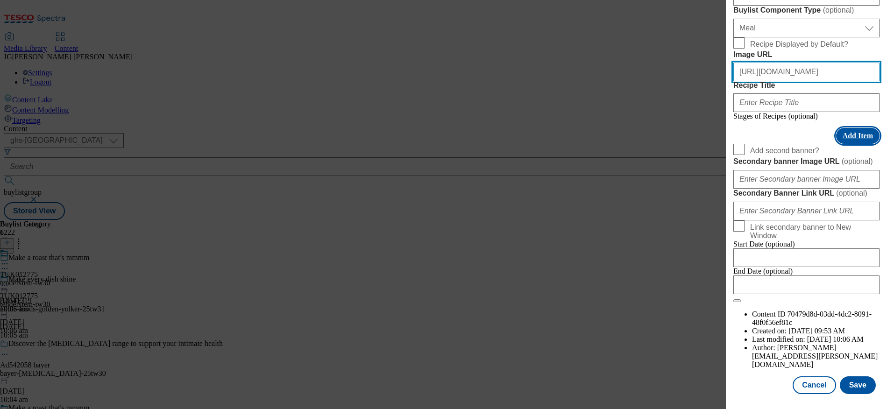
type input "[URL][DOMAIN_NAME]"
click at [851, 144] on button "Add Item" at bounding box center [857, 136] width 43 height 16
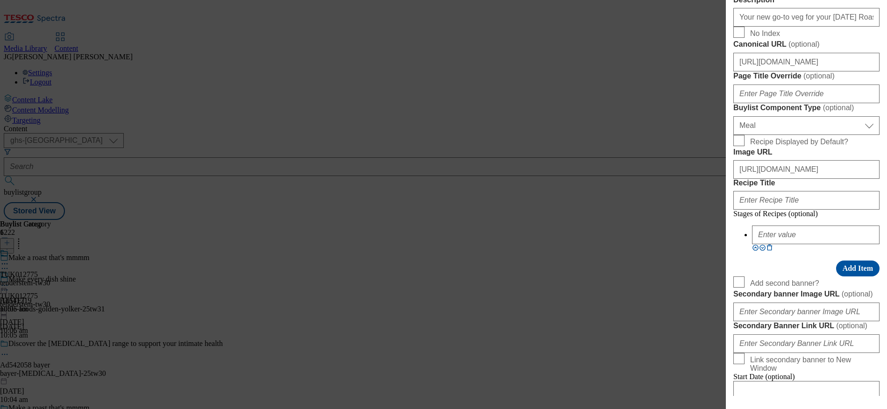
scroll to position [0, 0]
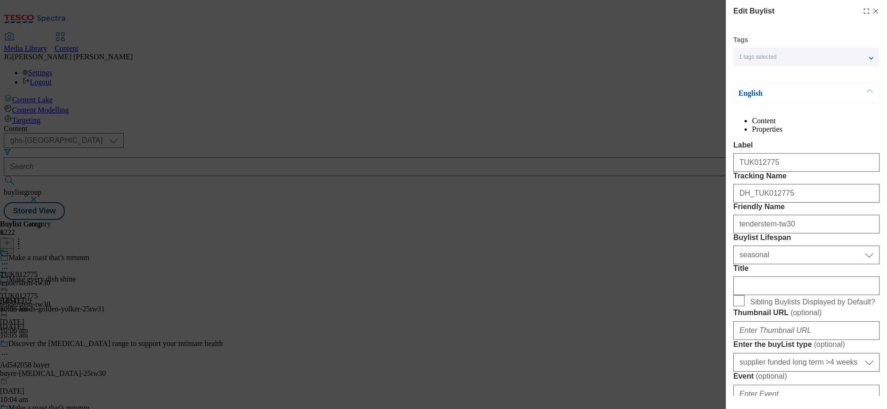
click at [872, 14] on icon "Modal" at bounding box center [875, 10] width 7 height 7
select select "tactical"
select select "event"
select select "dunnhumby"
select select "Banner"
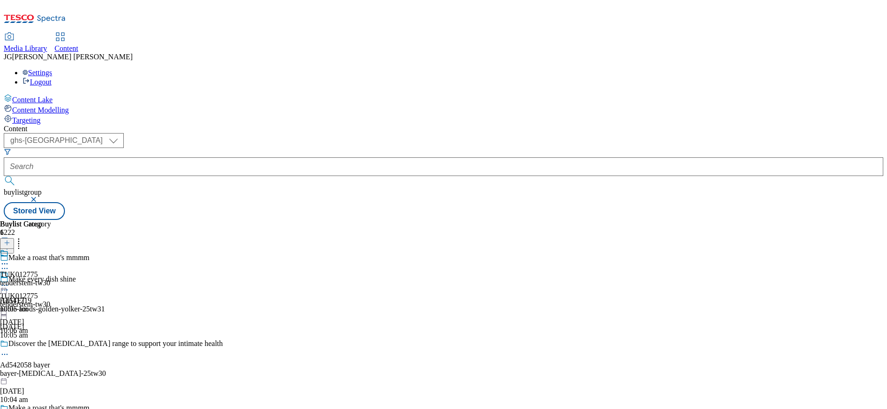
click at [9, 281] on icon at bounding box center [4, 285] width 9 height 9
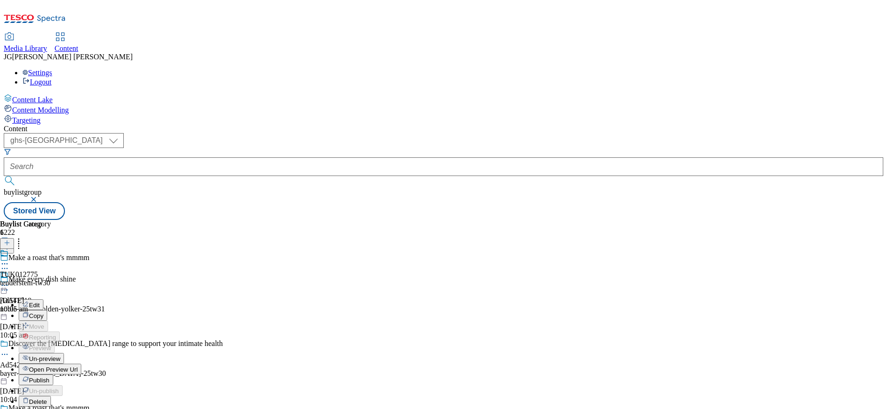
click at [78, 366] on span "Open Preview Url" at bounding box center [53, 369] width 49 height 7
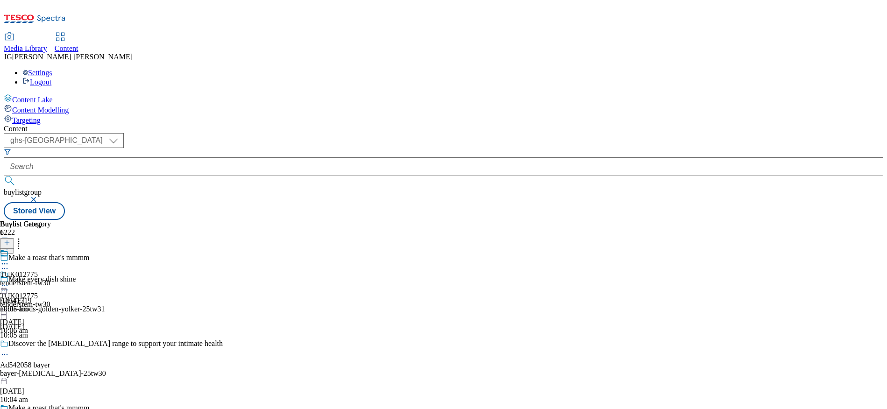
click at [50, 270] on div "TUK012775 tenderstem-tw30 [DATE] 10:06 am" at bounding box center [25, 302] width 50 height 64
click at [9, 281] on icon at bounding box center [4, 285] width 9 height 9
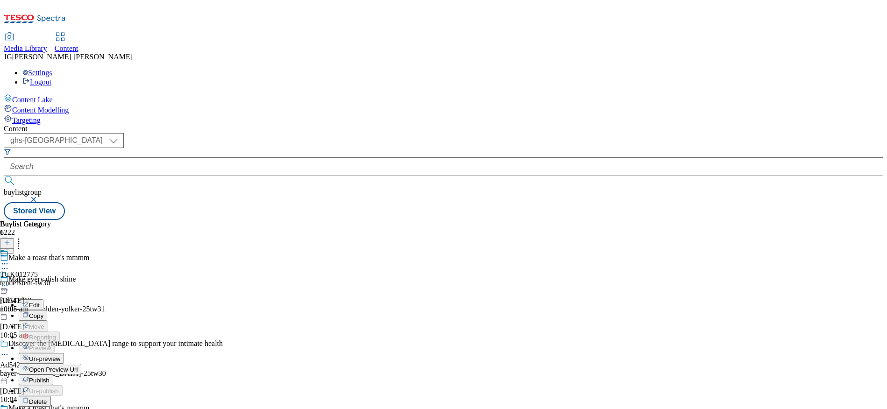
click at [60, 355] on span "Un-preview" at bounding box center [44, 358] width 31 height 7
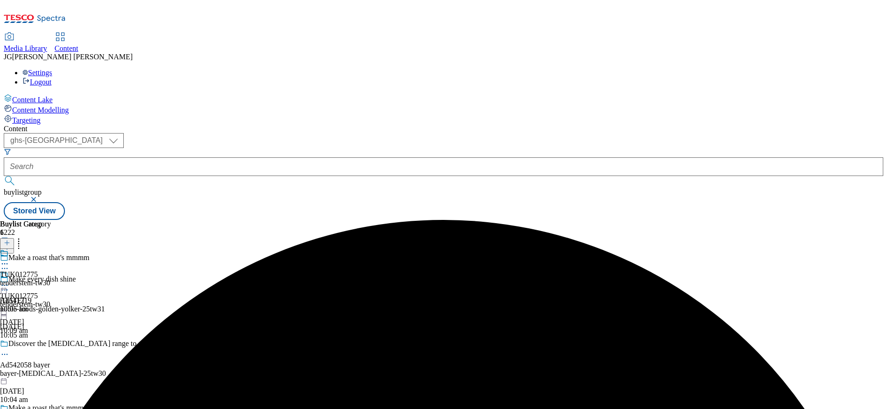
click at [9, 281] on icon at bounding box center [4, 285] width 9 height 9
click at [51, 345] on span "Preview" at bounding box center [40, 348] width 22 height 7
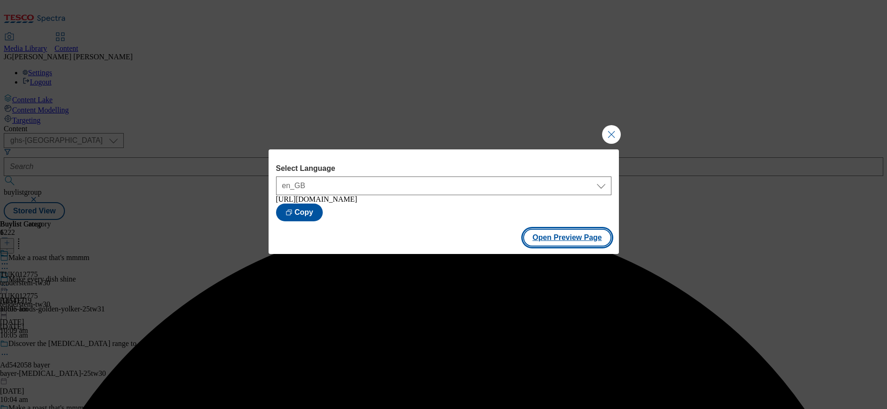
click at [559, 244] on button "Open Preview Page" at bounding box center [567, 238] width 88 height 18
click at [607, 137] on button "Close Modal" at bounding box center [611, 134] width 19 height 19
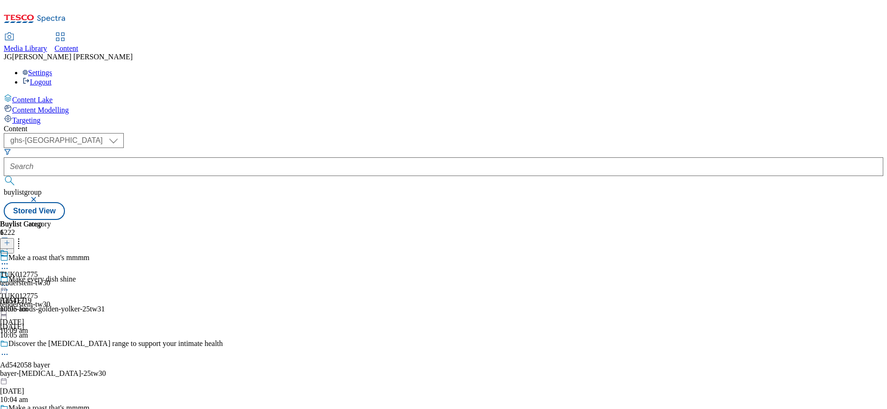
scroll to position [769, 0]
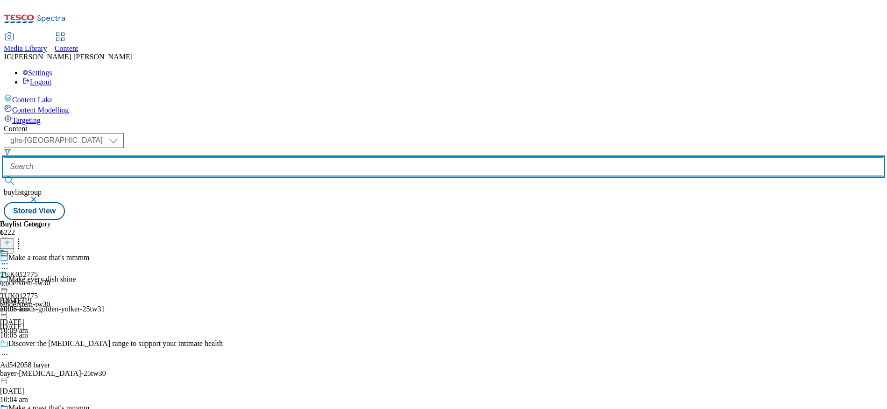
click at [227, 157] on input "text" at bounding box center [443, 166] width 879 height 19
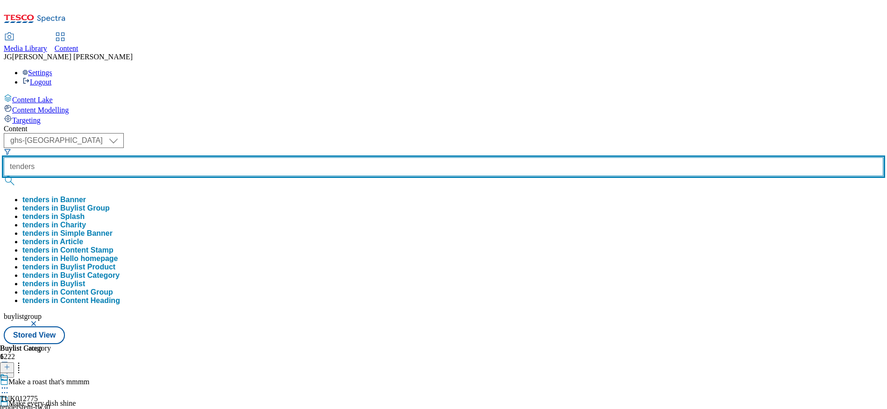
click at [4, 176] on button "submit" at bounding box center [10, 180] width 13 height 9
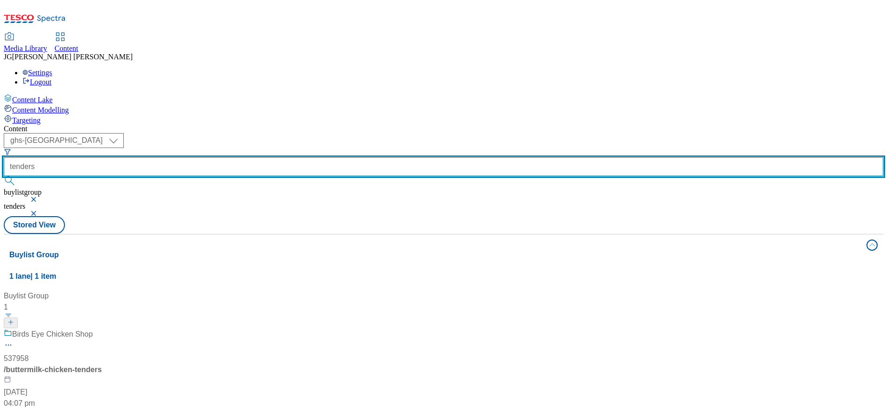
click at [227, 157] on input "tenders" at bounding box center [443, 166] width 879 height 19
type input "tenderstem"
click at [4, 176] on button "submit" at bounding box center [10, 180] width 13 height 9
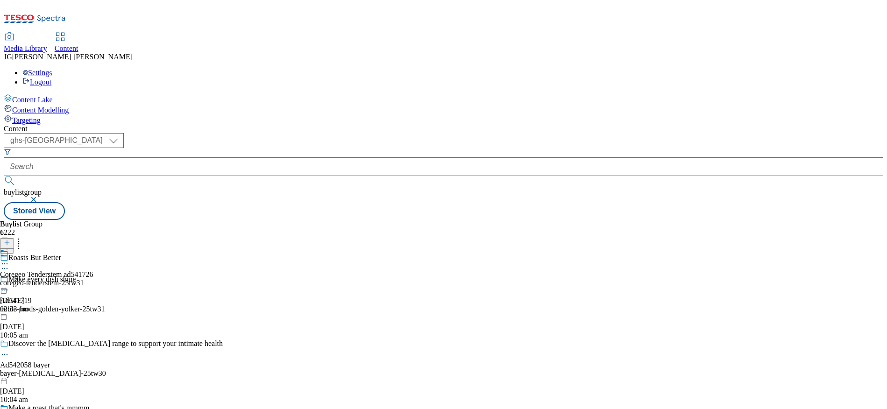
click at [9, 259] on icon at bounding box center [4, 263] width 9 height 9
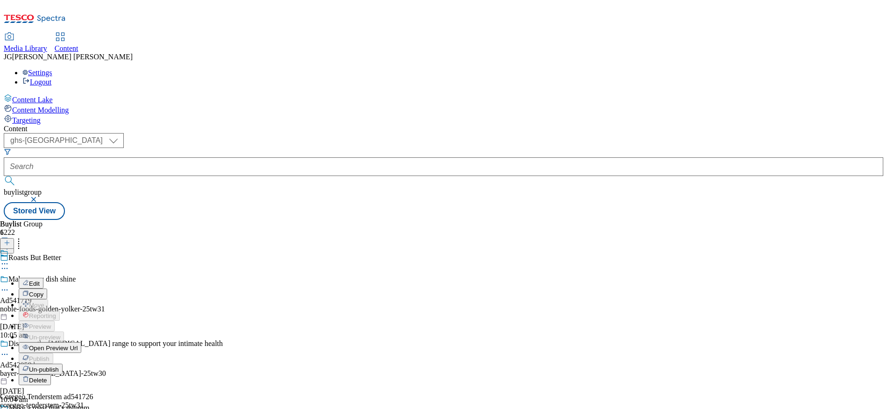
click at [78, 345] on span "Open Preview Url" at bounding box center [53, 348] width 49 height 7
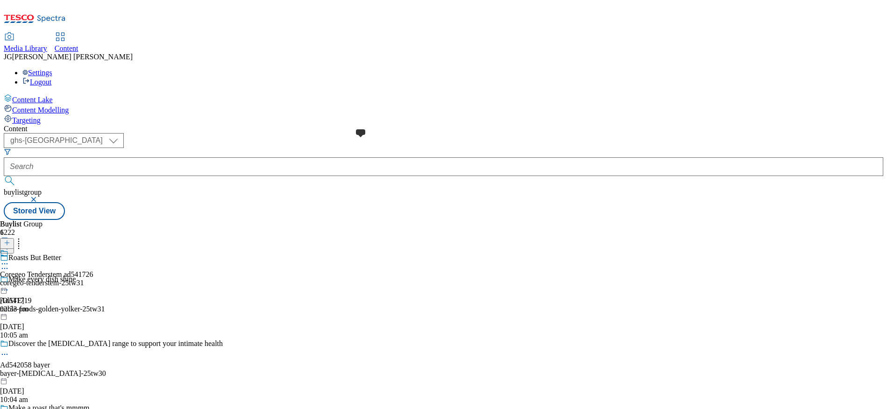
click at [8, 249] on span at bounding box center [8, 254] width 0 height 10
click at [8, 270] on span at bounding box center [8, 275] width 0 height 10
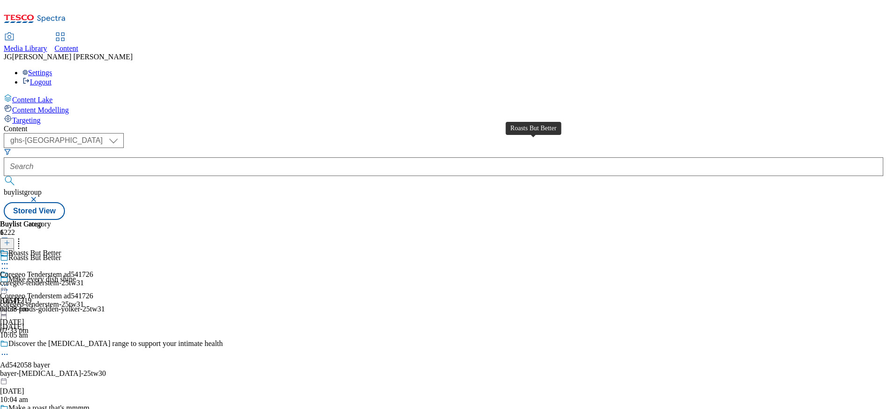
click at [61, 249] on div "Roasts But Better" at bounding box center [34, 253] width 53 height 8
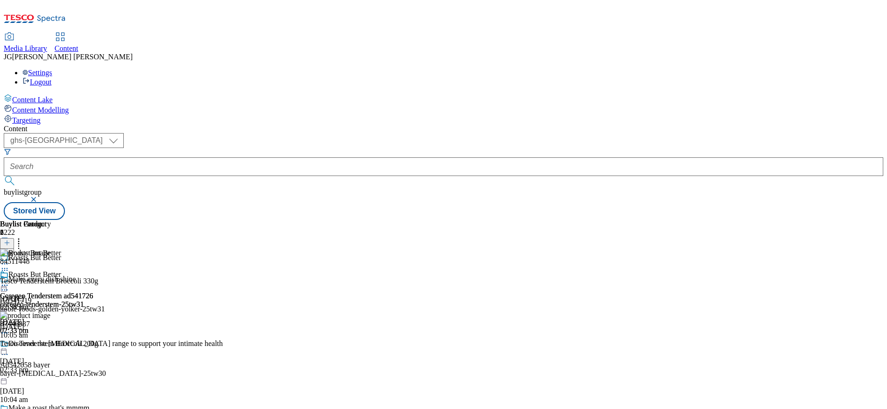
click at [9, 281] on icon at bounding box center [4, 285] width 9 height 9
click at [43, 299] on button "Edit" at bounding box center [31, 304] width 25 height 11
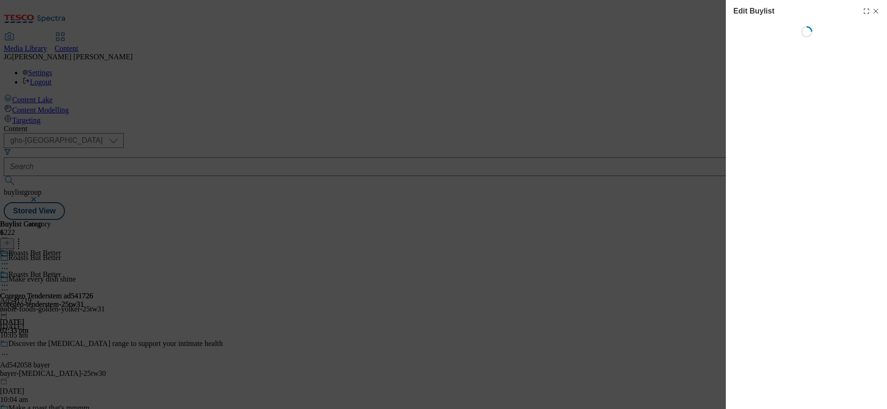
select select "evergreen"
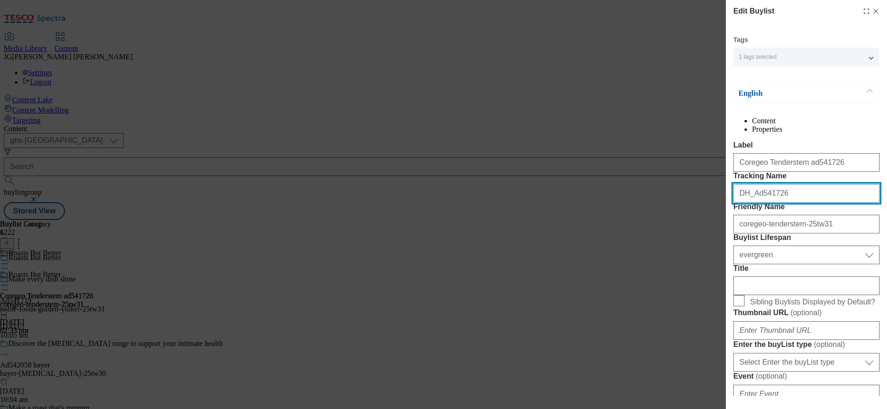
drag, startPoint x: 781, startPoint y: 225, endPoint x: 750, endPoint y: 228, distance: 31.0
click at [750, 203] on input "DH_Ad541726" at bounding box center [806, 193] width 146 height 19
